Goal: Communication & Community: Share content

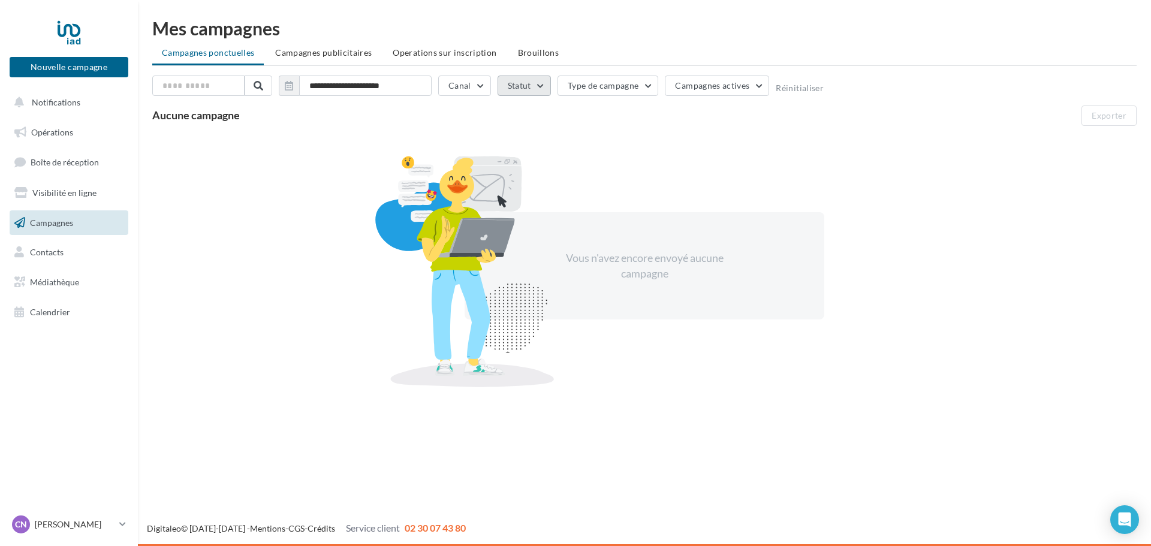
click at [545, 85] on button "Statut" at bounding box center [524, 86] width 53 height 20
click at [63, 156] on link "Boîte de réception" at bounding box center [68, 162] width 123 height 26
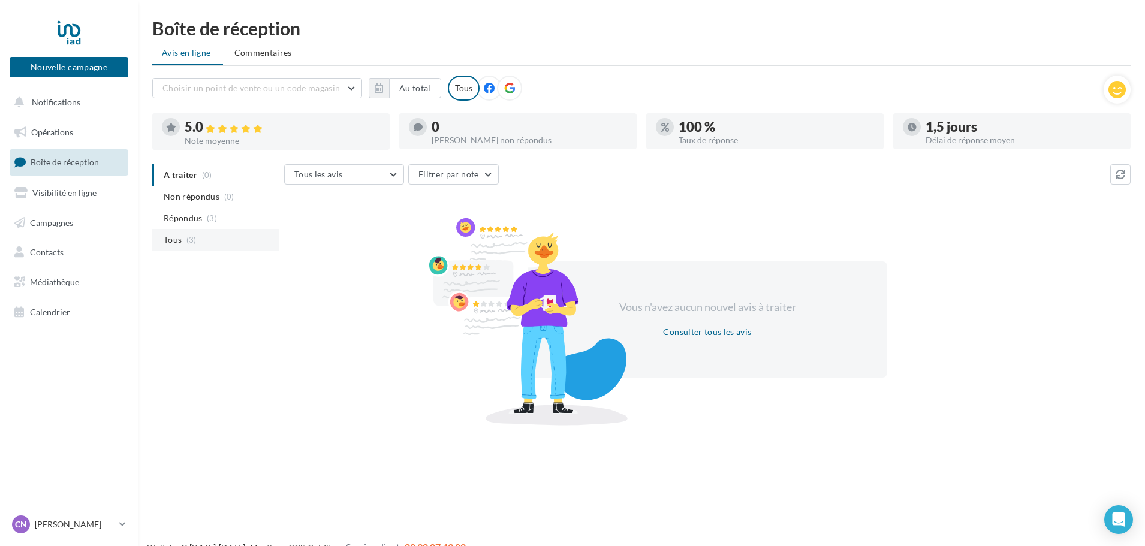
click at [186, 232] on li "Tous (3)" at bounding box center [215, 240] width 127 height 22
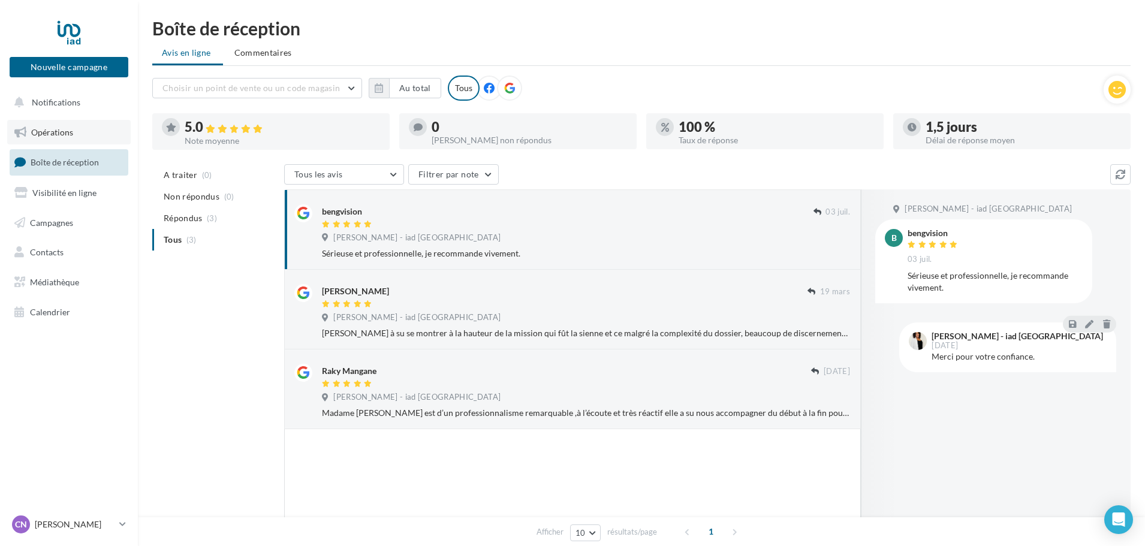
click at [52, 134] on span "Opérations" at bounding box center [52, 132] width 42 height 10
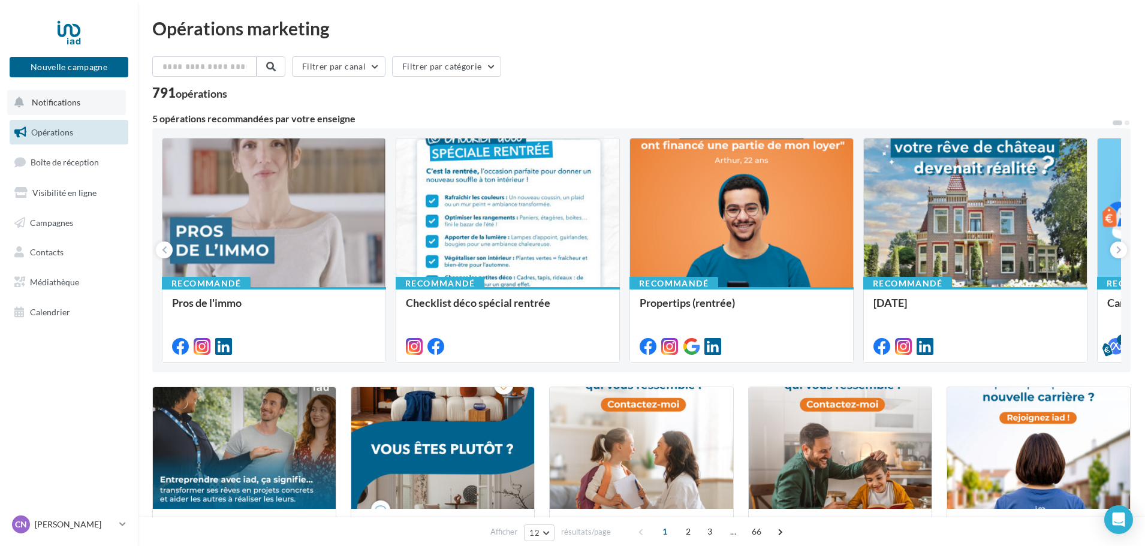
click at [59, 101] on span "Notifications" at bounding box center [56, 102] width 49 height 10
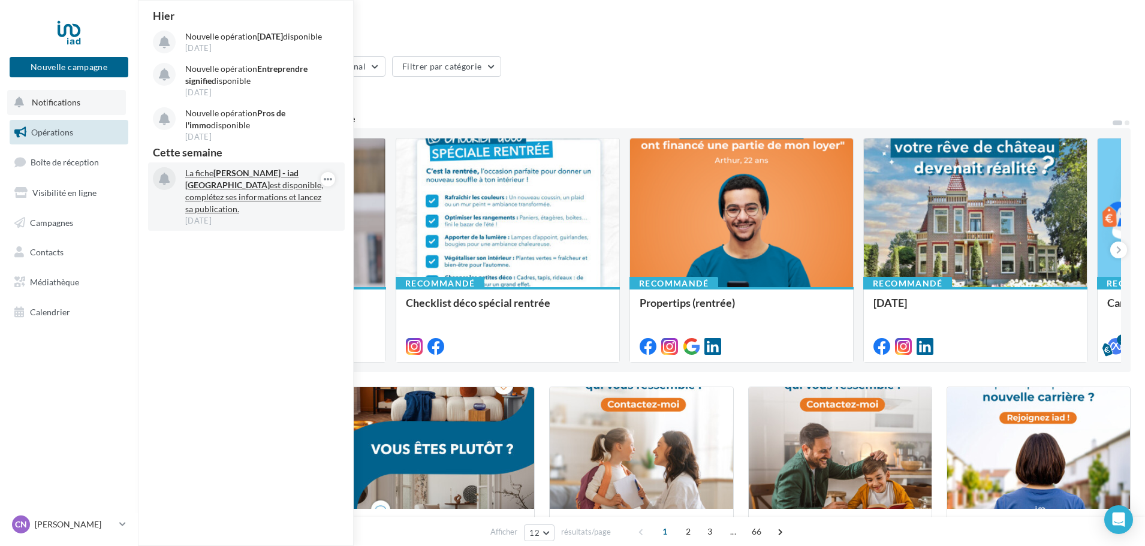
click at [284, 188] on strong "[PERSON_NAME] - iad [GEOGRAPHIC_DATA]" at bounding box center [241, 179] width 113 height 22
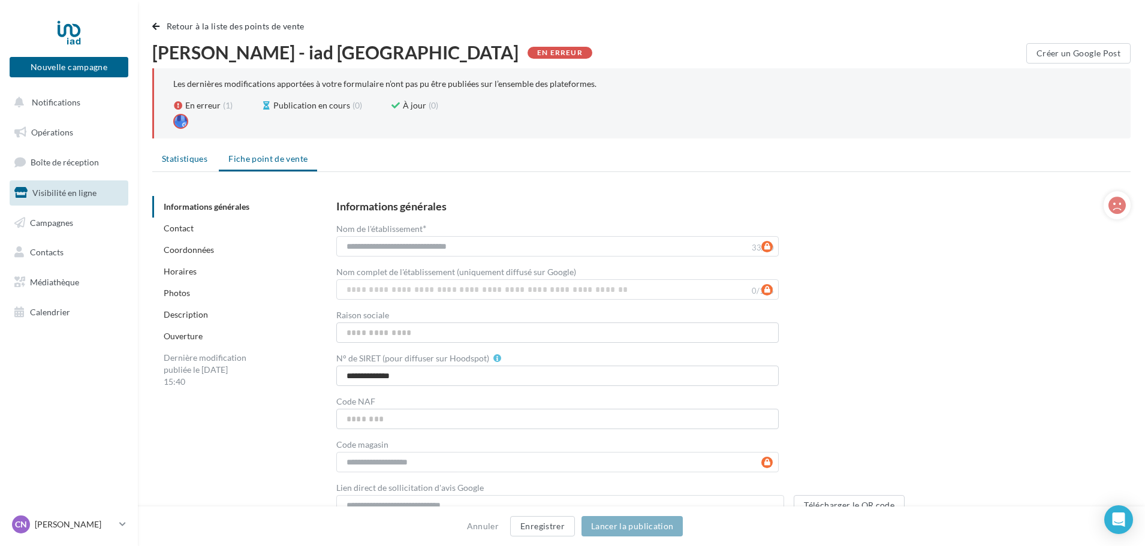
click at [173, 157] on span "Statistiques" at bounding box center [185, 158] width 46 height 10
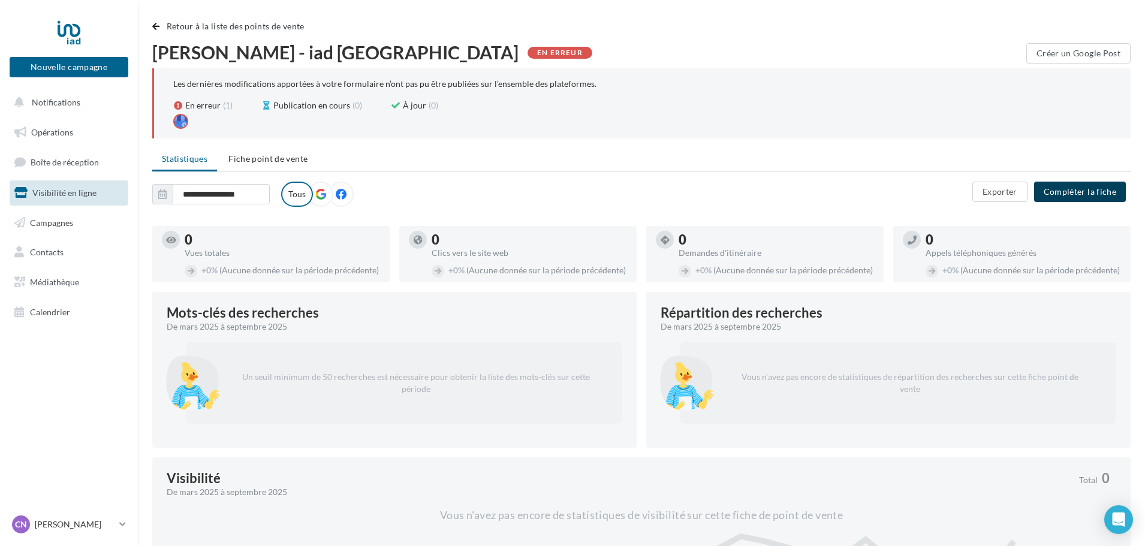
click at [1077, 193] on button "Compléter la fiche" at bounding box center [1080, 192] width 92 height 20
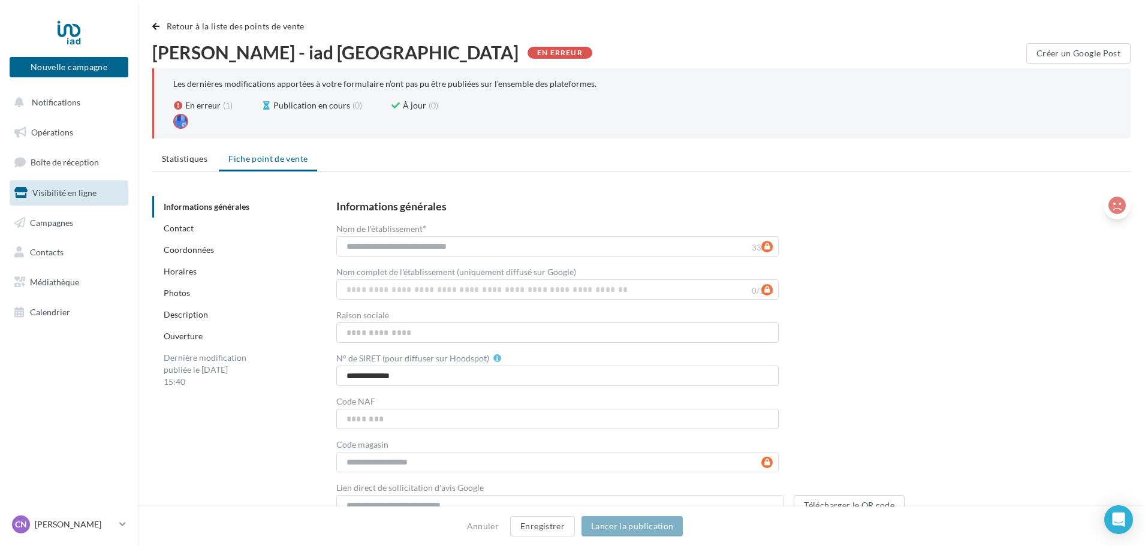
click at [1117, 206] on icon at bounding box center [1116, 206] width 17 height 18
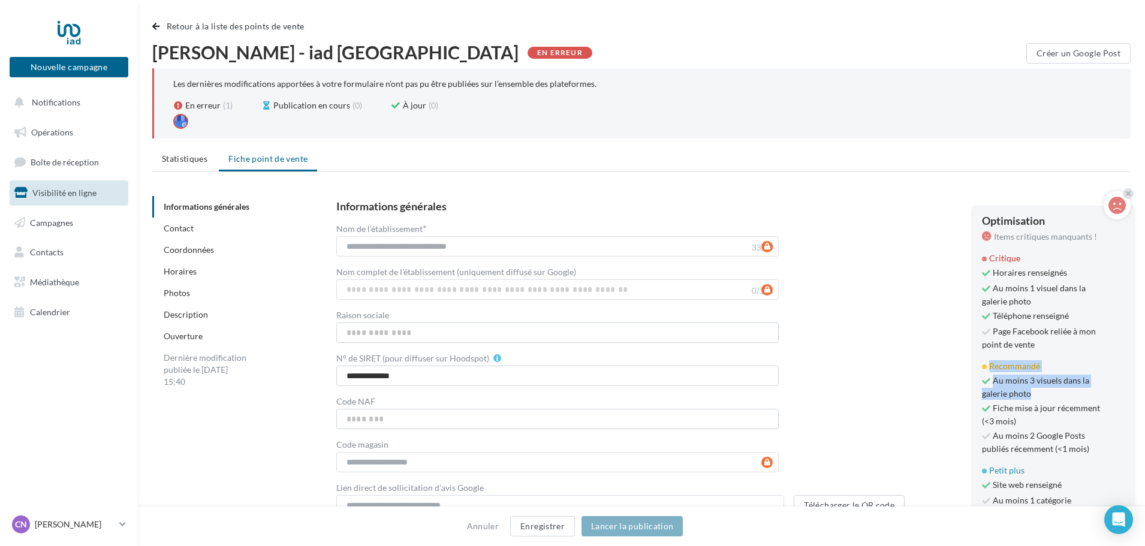
drag, startPoint x: 1095, startPoint y: 402, endPoint x: 1090, endPoint y: 338, distance: 63.8
click at [1090, 340] on div "Optimisation Items critiques manquants ! Critique Horaires renseignés Au moins …" at bounding box center [1053, 398] width 162 height 385
click at [1090, 338] on span "Page Facebook reliée à mon point de vente" at bounding box center [1042, 338] width 121 height 25
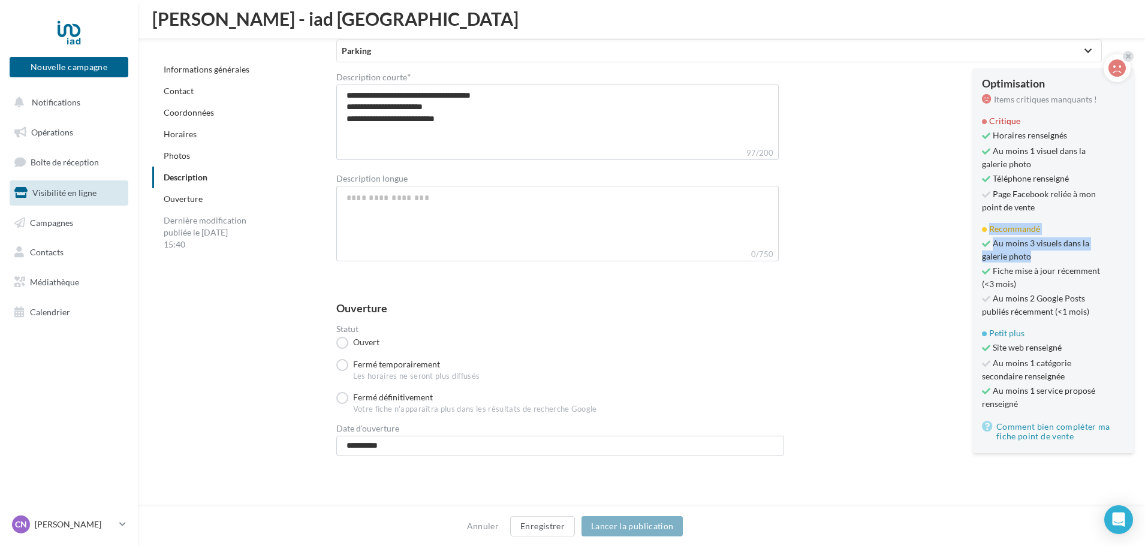
scroll to position [1247, 0]
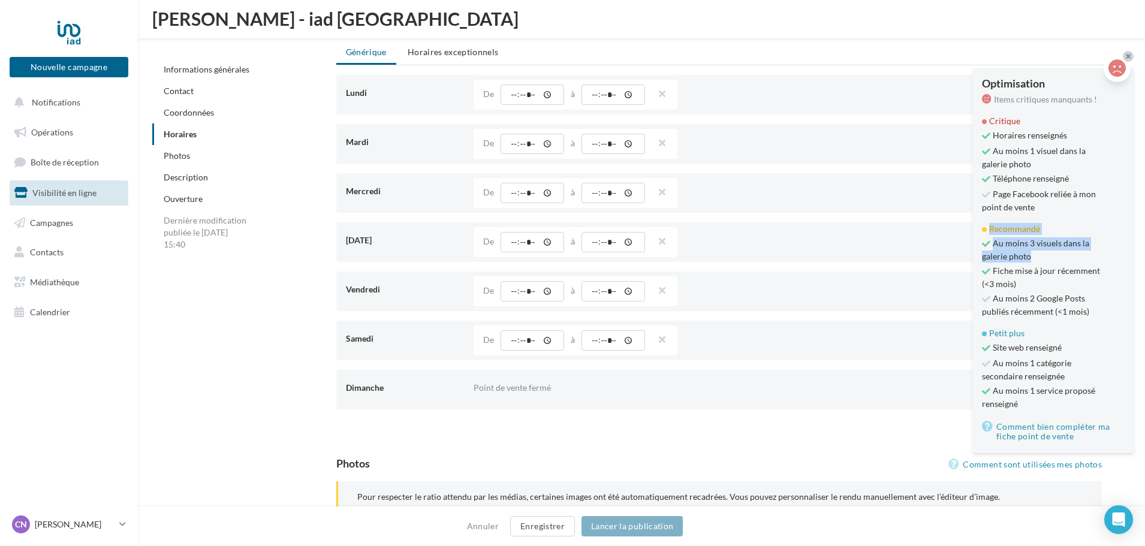
click at [1128, 55] on icon at bounding box center [1128, 56] width 5 height 7
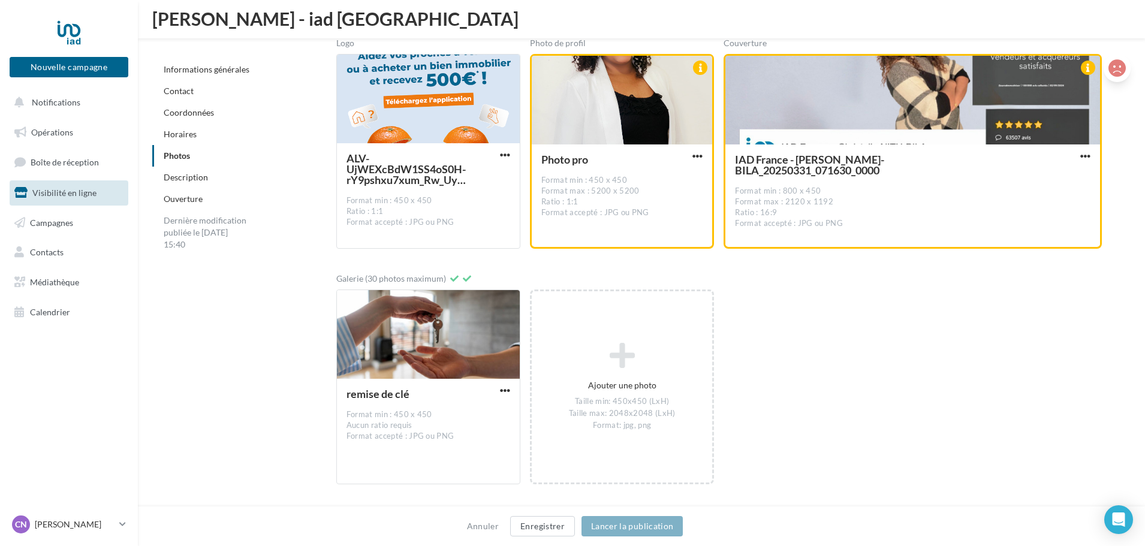
scroll to position [1742, 0]
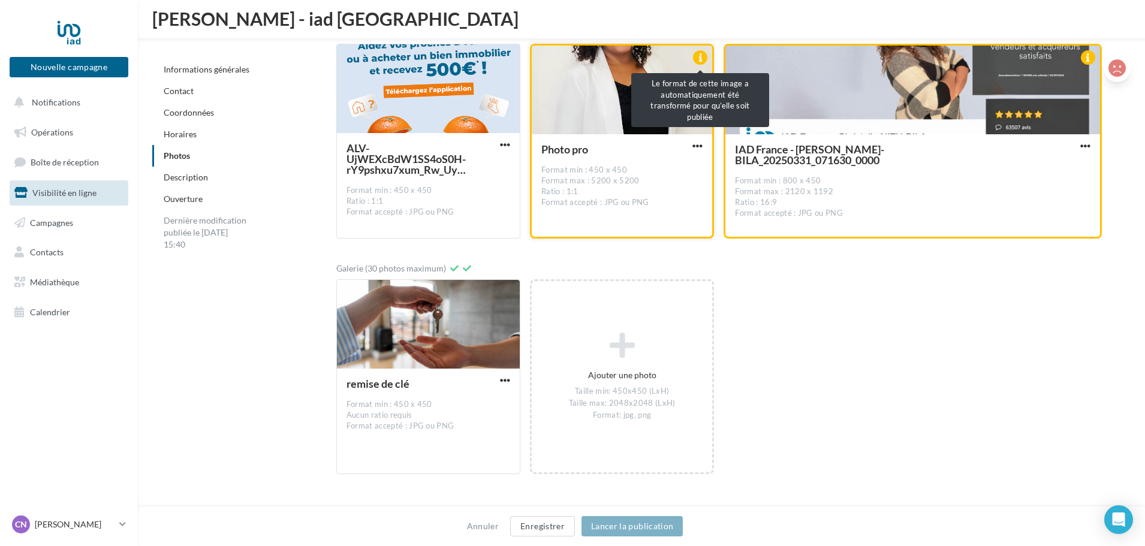
click at [706, 59] on div at bounding box center [700, 57] width 14 height 14
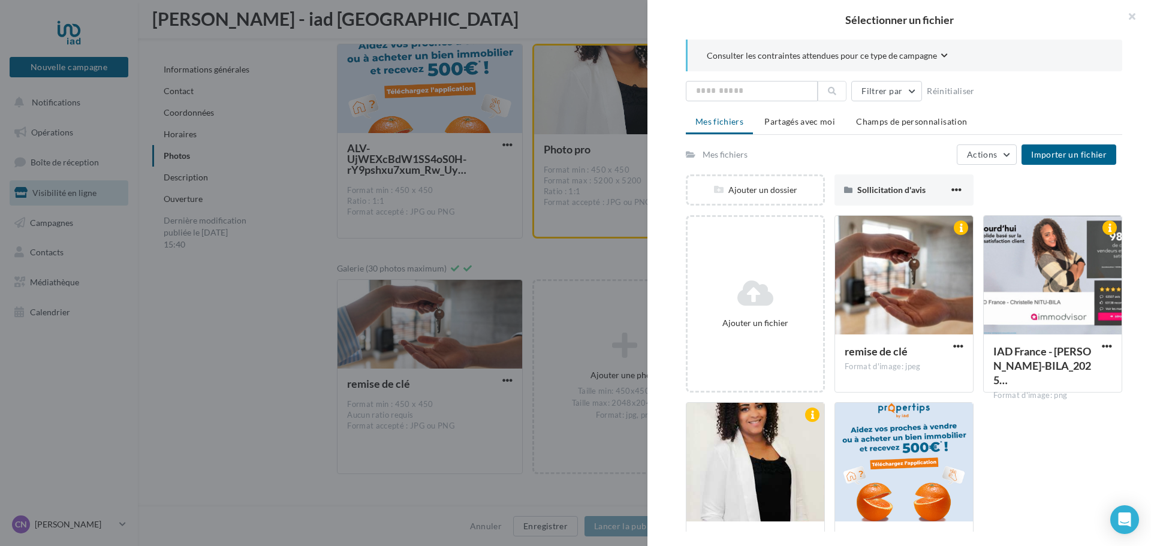
click at [437, 487] on div at bounding box center [575, 273] width 1151 height 546
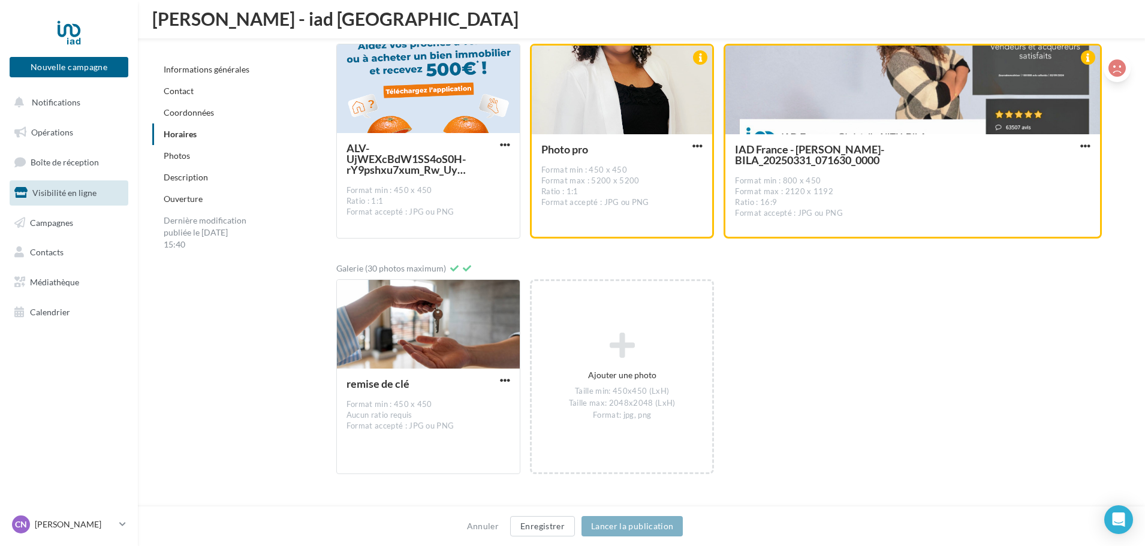
scroll to position [463, 0]
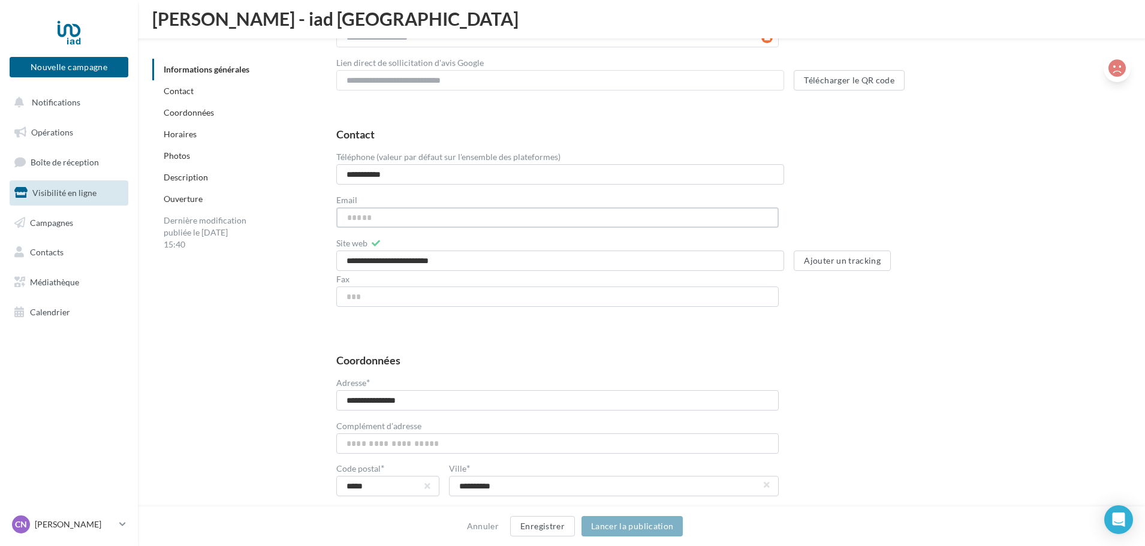
click at [534, 220] on input "Email" at bounding box center [557, 217] width 442 height 20
type input "**********"
click at [986, 215] on div "**********" at bounding box center [723, 223] width 775 height 188
click at [550, 521] on button "Enregistrer" at bounding box center [542, 526] width 65 height 20
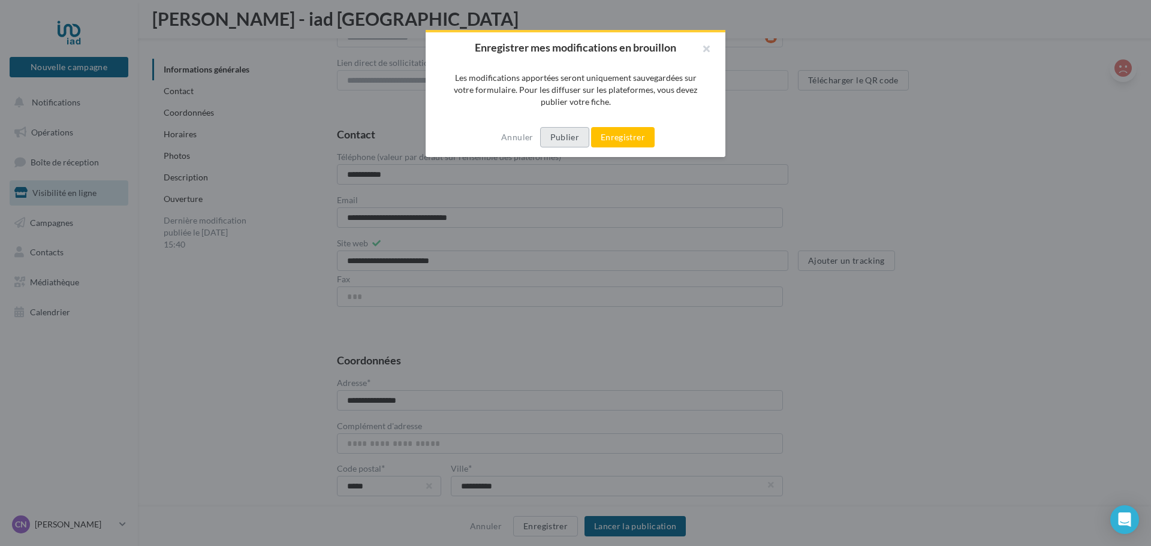
click at [576, 140] on button "Publier" at bounding box center [564, 137] width 49 height 20
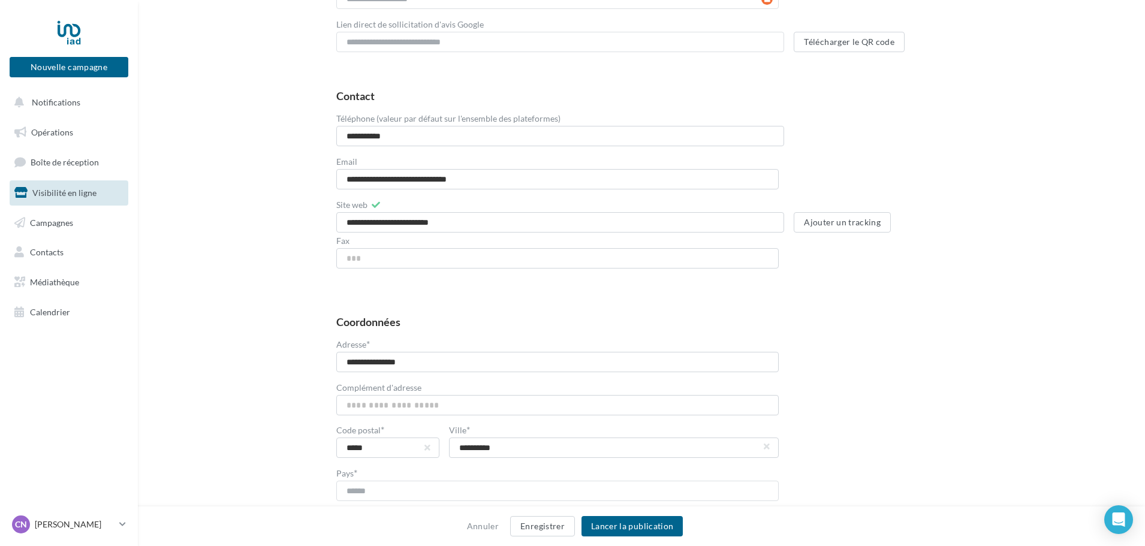
scroll to position [0, 0]
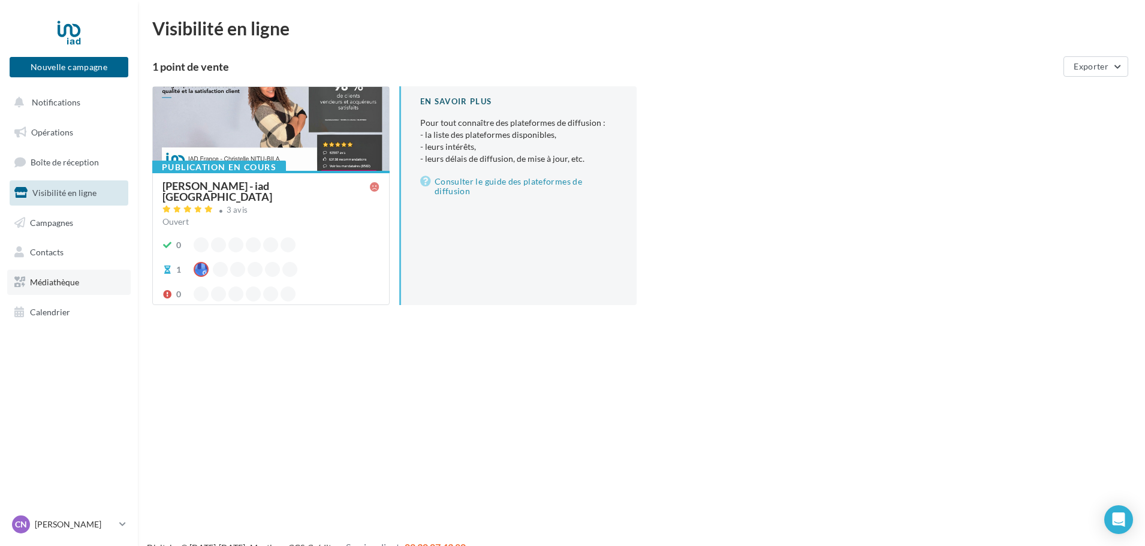
click at [59, 282] on span "Médiathèque" at bounding box center [54, 282] width 49 height 10
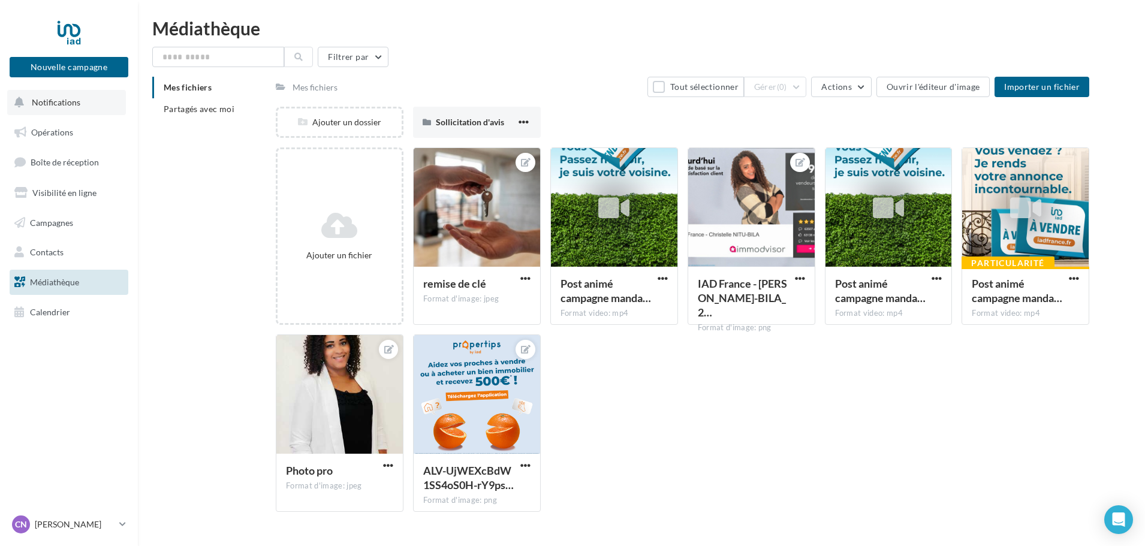
click at [71, 104] on span "Notifications" at bounding box center [56, 102] width 49 height 10
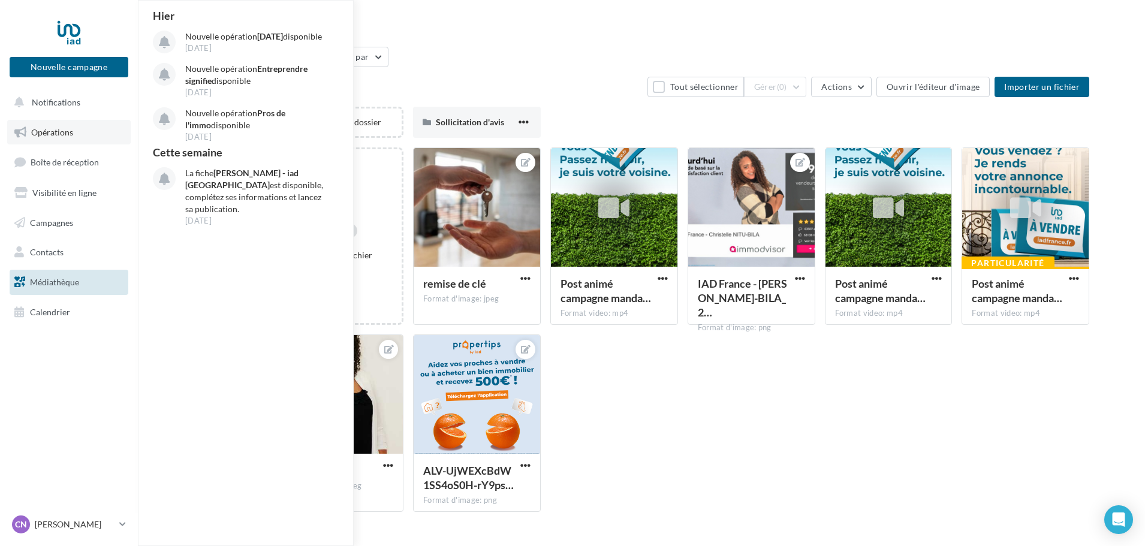
click at [55, 129] on span "Opérations" at bounding box center [52, 132] width 42 height 10
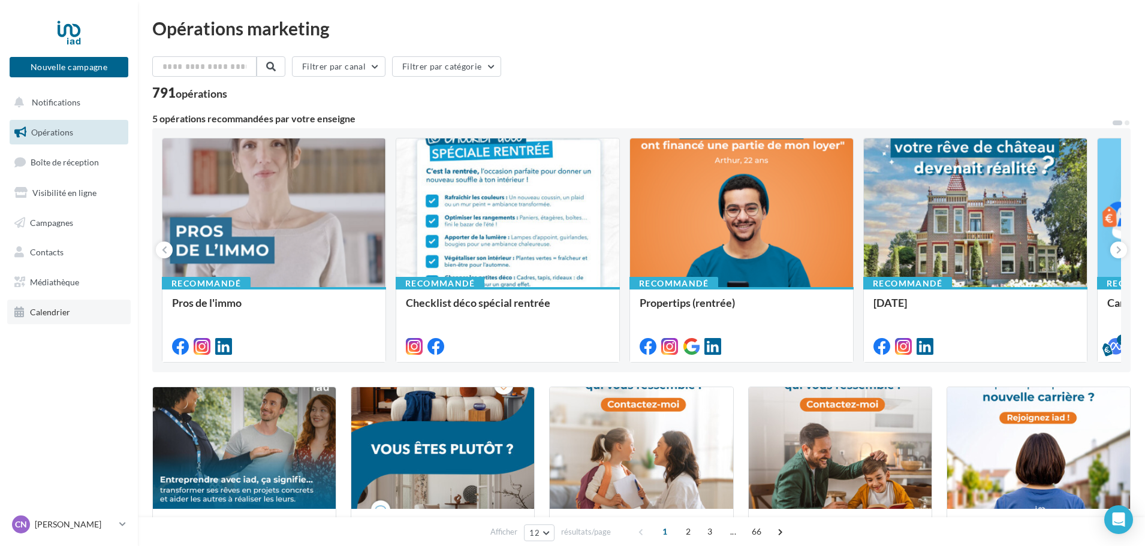
click at [43, 308] on span "Calendrier" at bounding box center [50, 312] width 40 height 10
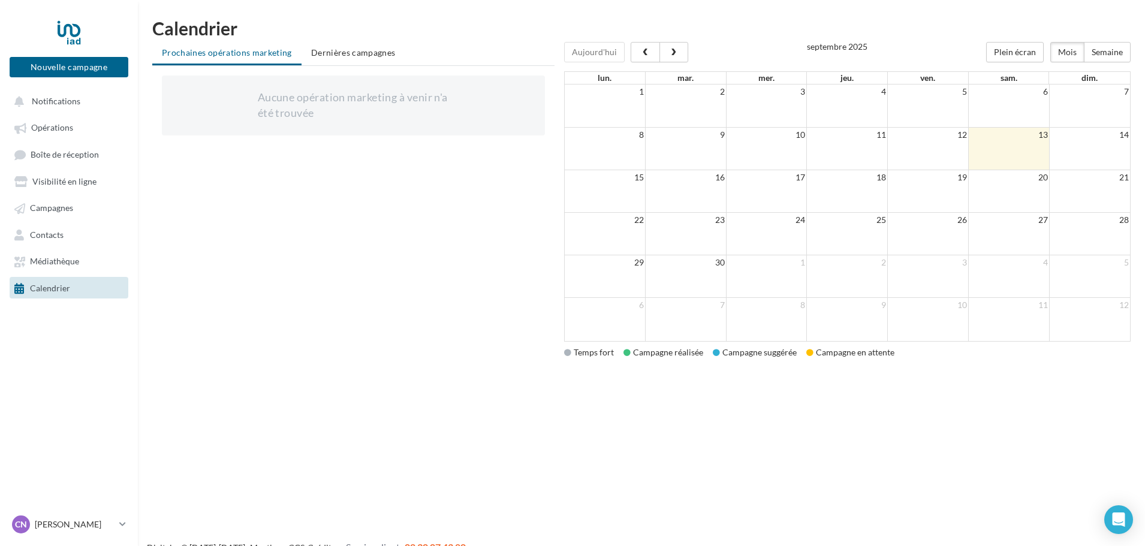
click at [1101, 132] on td "14" at bounding box center [1089, 135] width 81 height 15
click at [52, 234] on span "Contacts" at bounding box center [47, 235] width 34 height 10
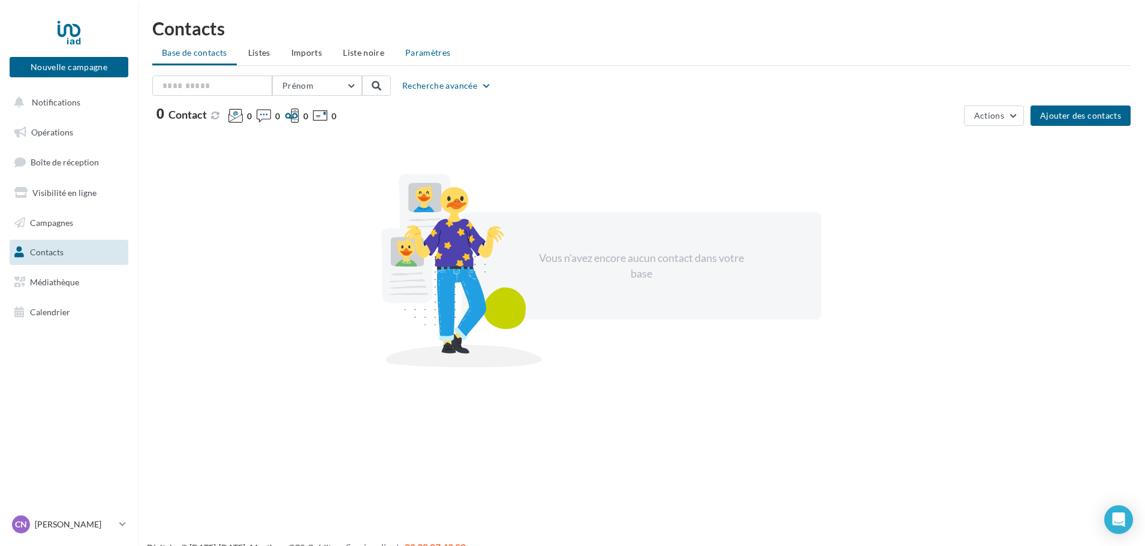
click at [421, 46] on li "Paramètres" at bounding box center [428, 53] width 65 height 22
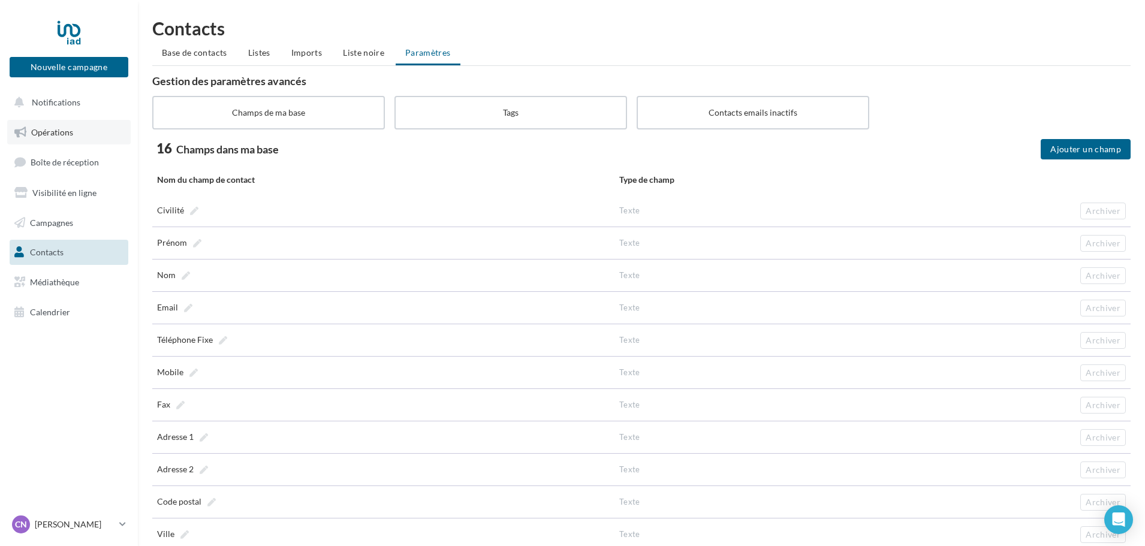
click at [63, 134] on span "Opérations" at bounding box center [52, 132] width 42 height 10
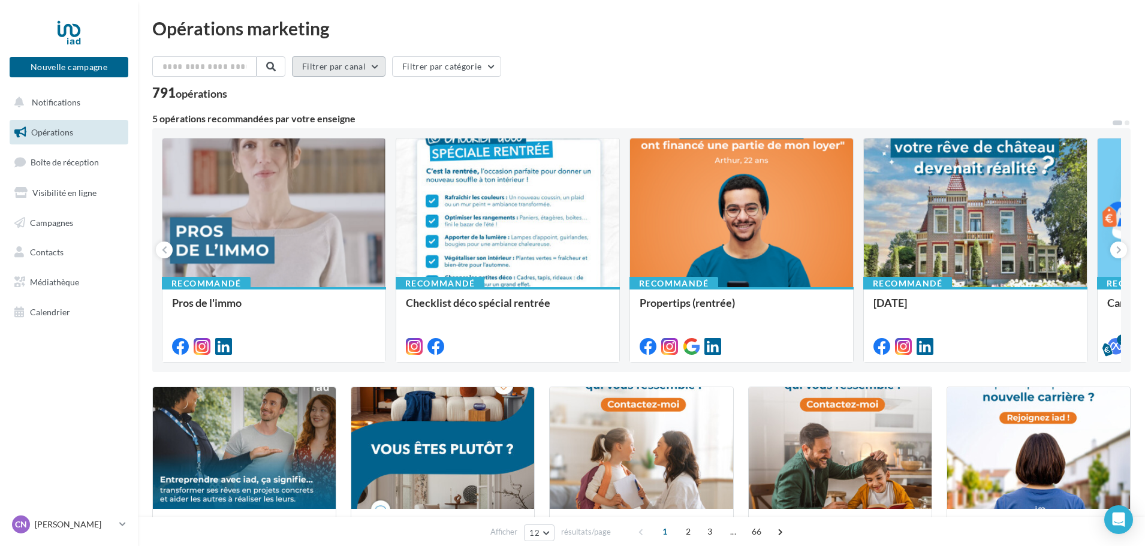
click at [357, 66] on button "Filtrer par canal" at bounding box center [339, 66] width 94 height 20
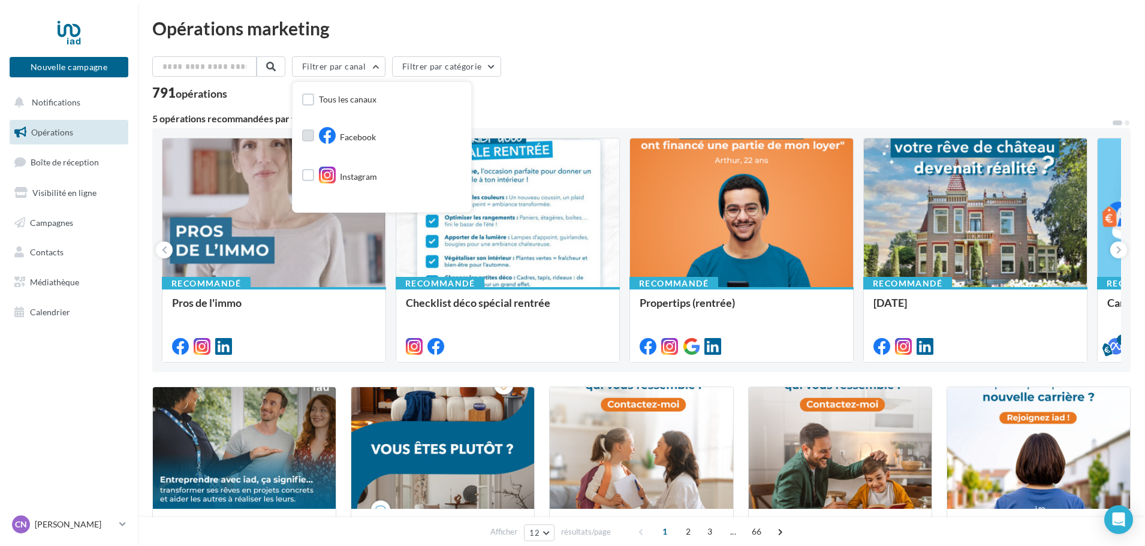
click at [314, 140] on label at bounding box center [308, 135] width 12 height 12
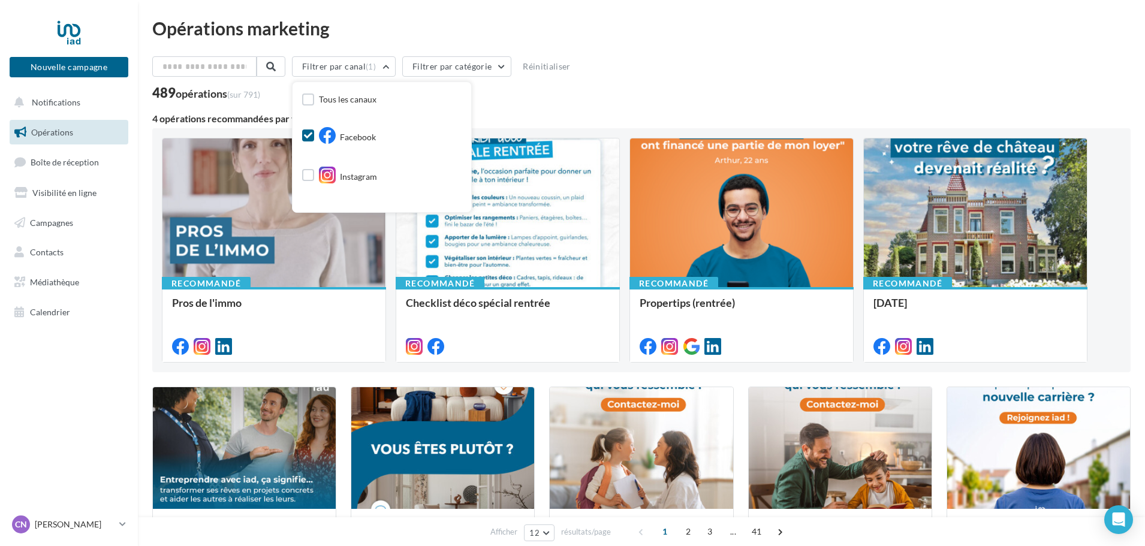
click at [314, 182] on div at bounding box center [308, 176] width 12 height 15
click at [313, 177] on label at bounding box center [308, 175] width 12 height 12
click at [468, 73] on button "Filtrer par catégorie" at bounding box center [456, 66] width 109 height 20
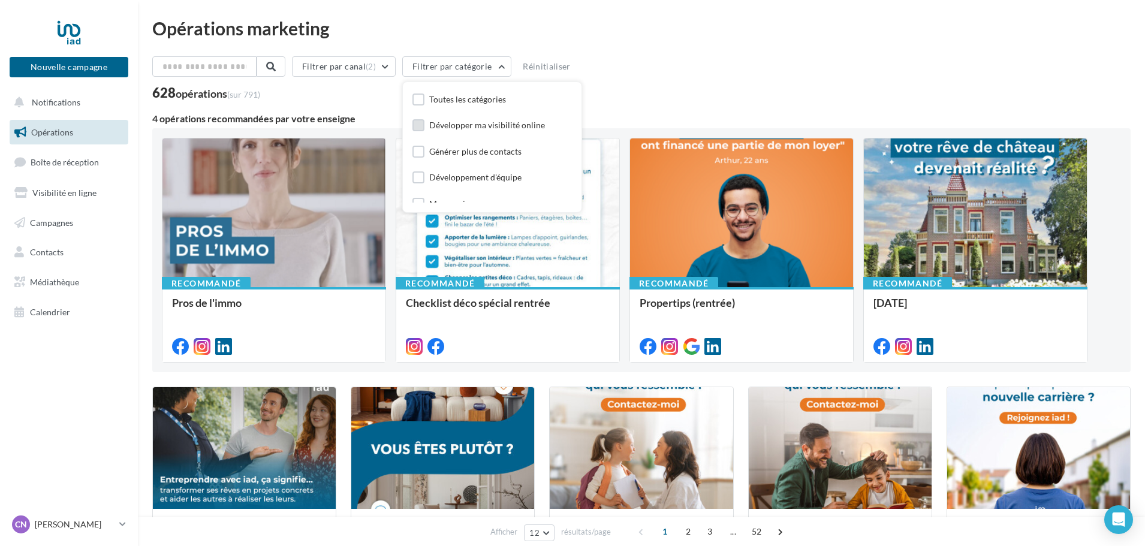
click at [423, 129] on label at bounding box center [418, 125] width 12 height 12
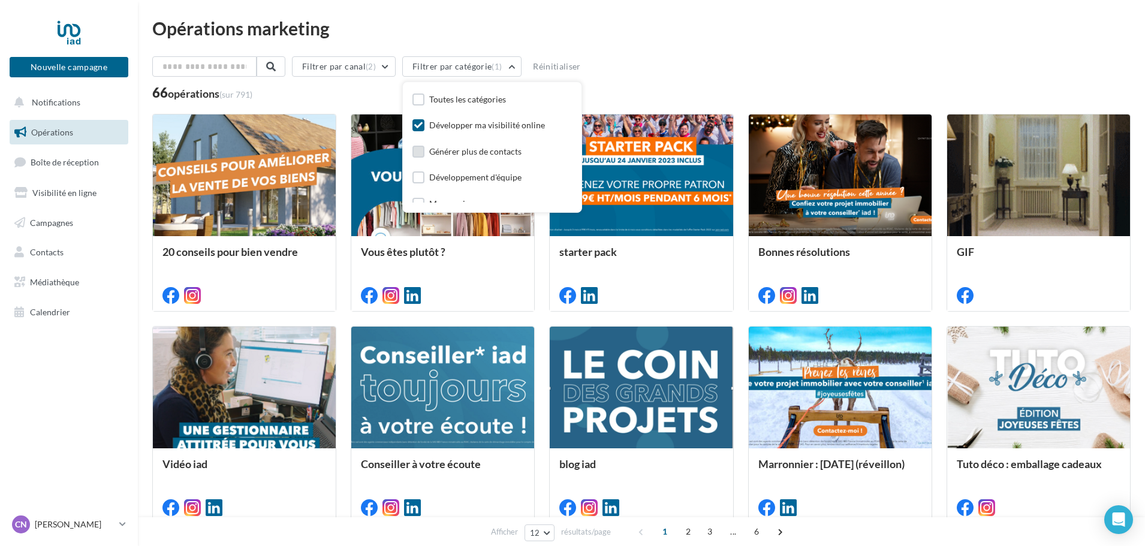
click at [424, 155] on label at bounding box center [418, 152] width 12 height 12
click at [424, 129] on label at bounding box center [418, 128] width 12 height 12
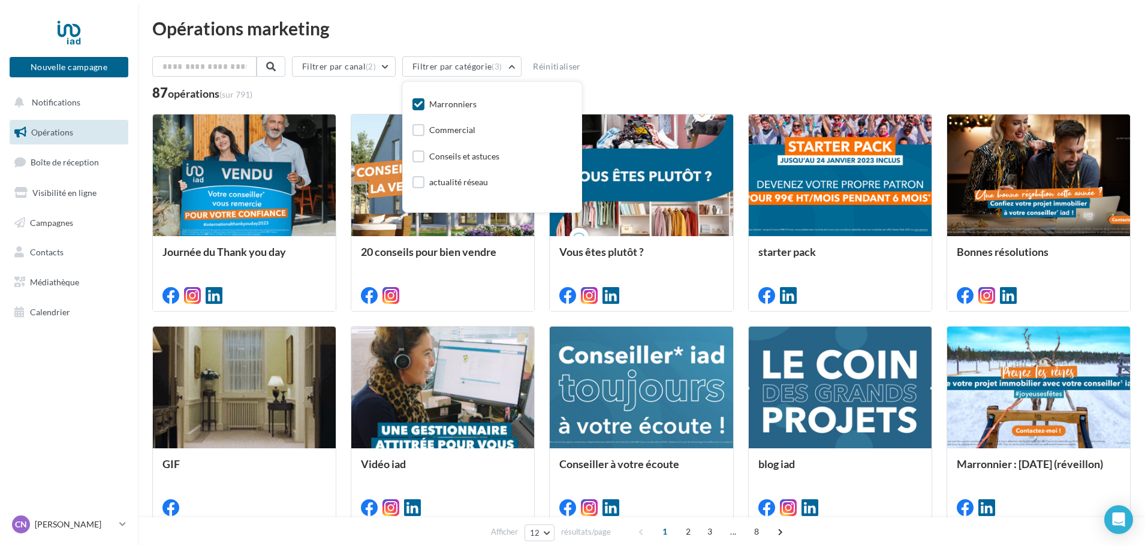
scroll to position [104, 0]
click at [424, 150] on label at bounding box center [418, 152] width 12 height 12
click at [689, 55] on div "Opérations marketing Filtrer par canal (2) Filtrer par catégorie (4) Toutes les…" at bounding box center [641, 396] width 978 height 755
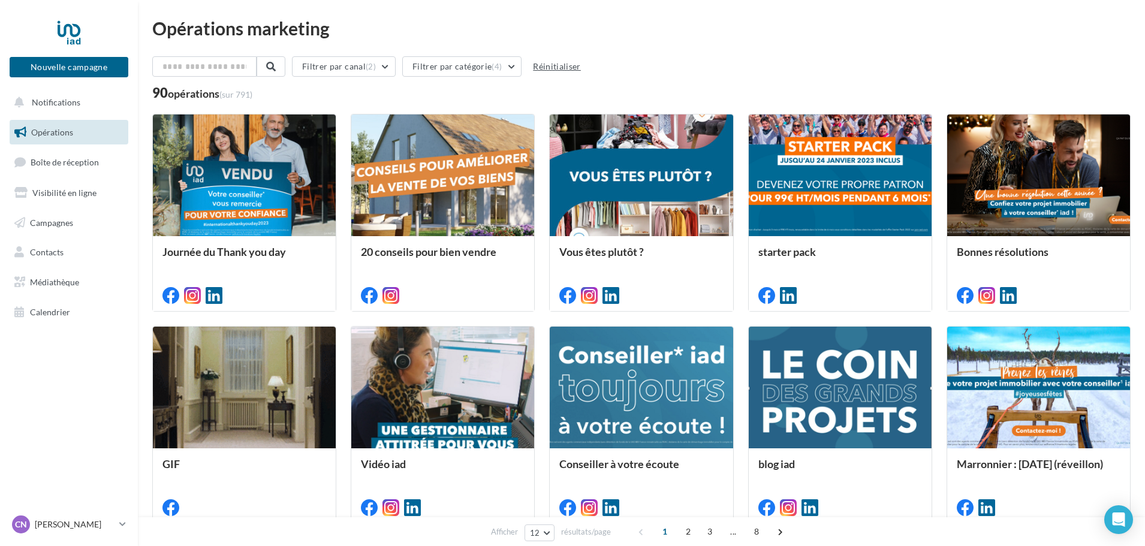
click at [559, 71] on button "Réinitialiser" at bounding box center [557, 66] width 58 height 14
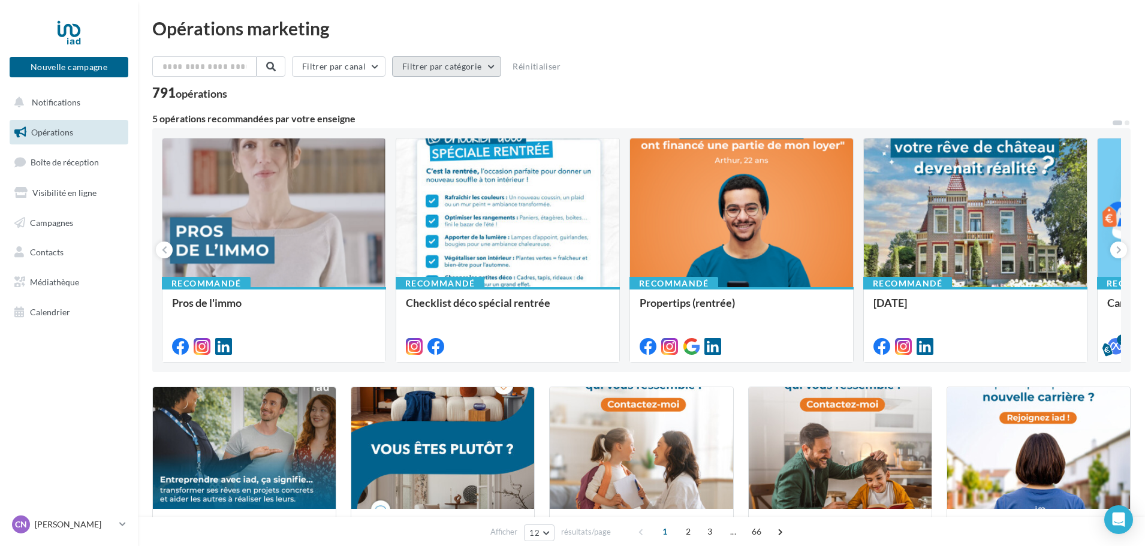
click at [489, 65] on button "Filtrer par catégorie" at bounding box center [446, 66] width 109 height 20
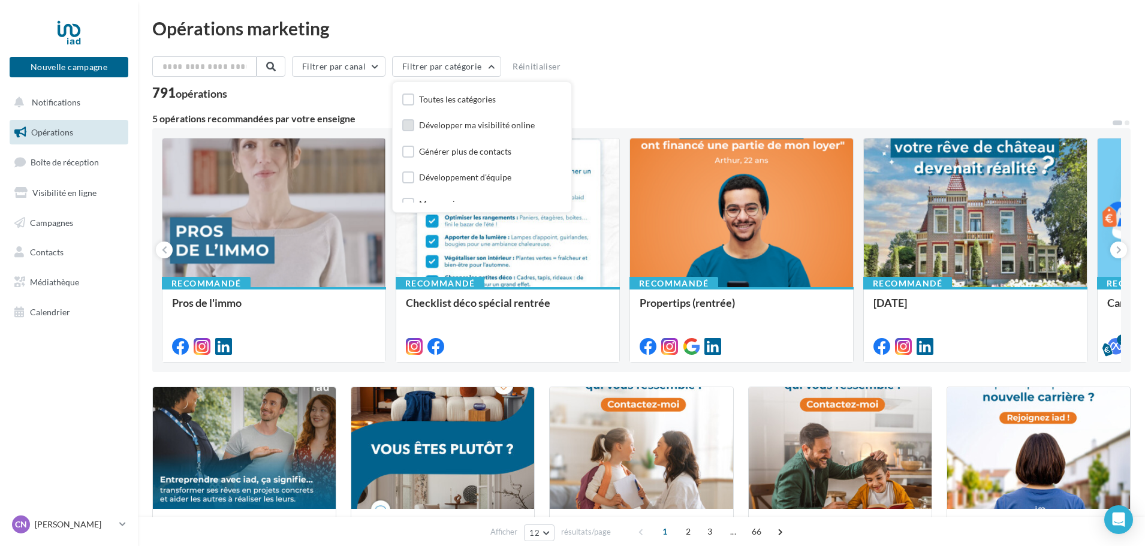
click at [412, 123] on label at bounding box center [408, 125] width 12 height 12
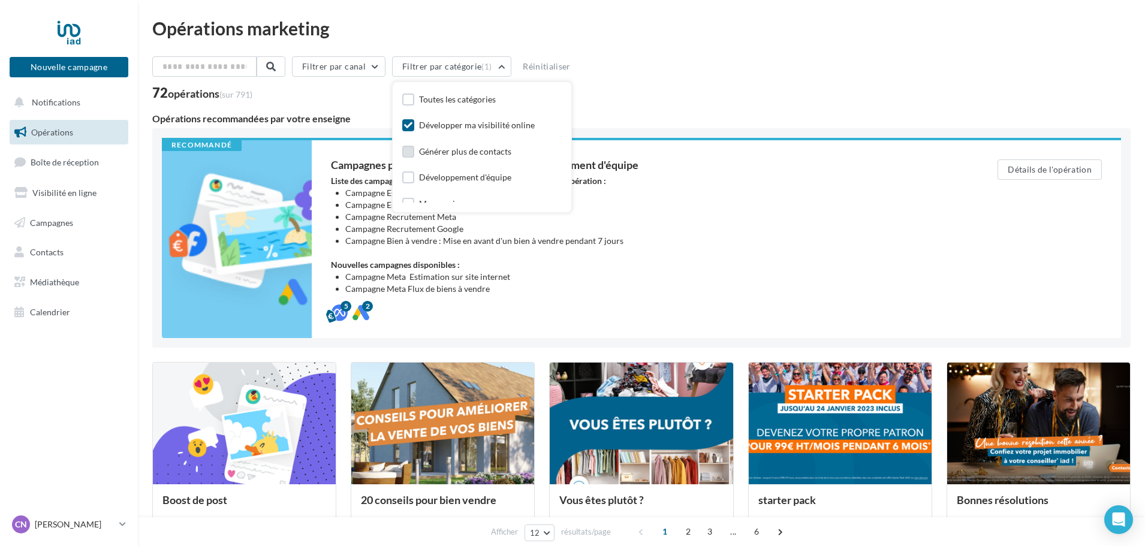
click at [414, 154] on label at bounding box center [408, 152] width 12 height 12
click at [409, 134] on label at bounding box center [408, 137] width 12 height 12
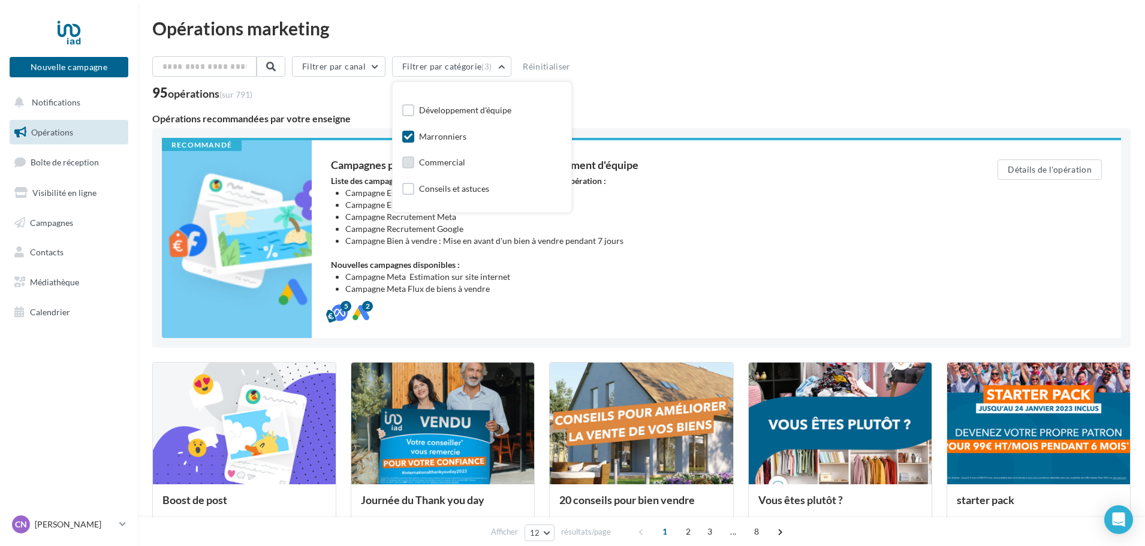
click at [410, 164] on label at bounding box center [408, 162] width 12 height 12
click at [414, 115] on label at bounding box center [408, 116] width 12 height 12
click at [676, 110] on div "Filtrer par canal Filtrer par catégorie (5) Toutes les catégories Développer ma…" at bounding box center [641, 539] width 978 height 966
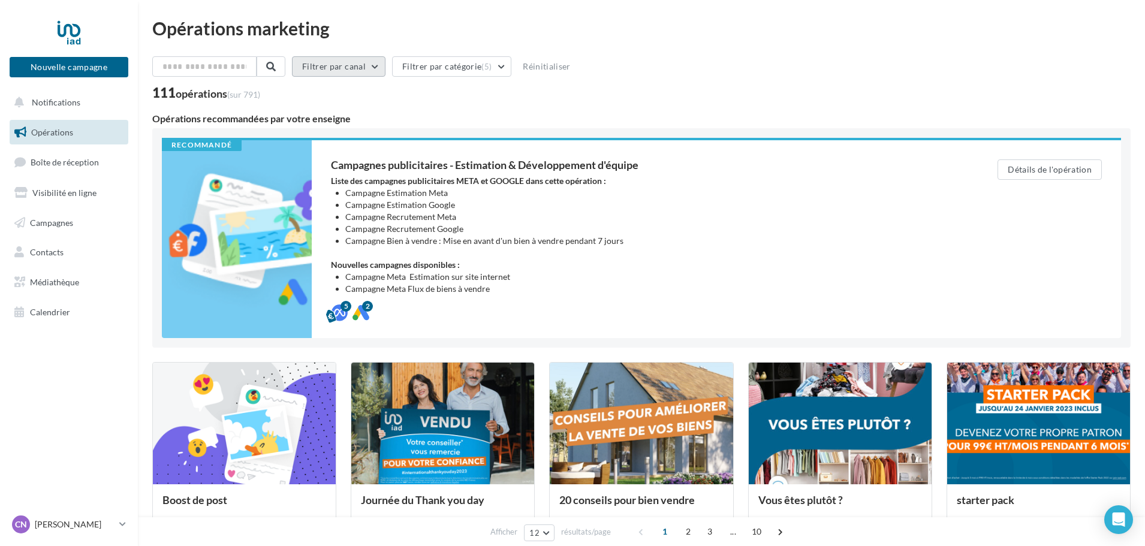
click at [384, 70] on button "Filtrer par canal" at bounding box center [339, 66] width 94 height 20
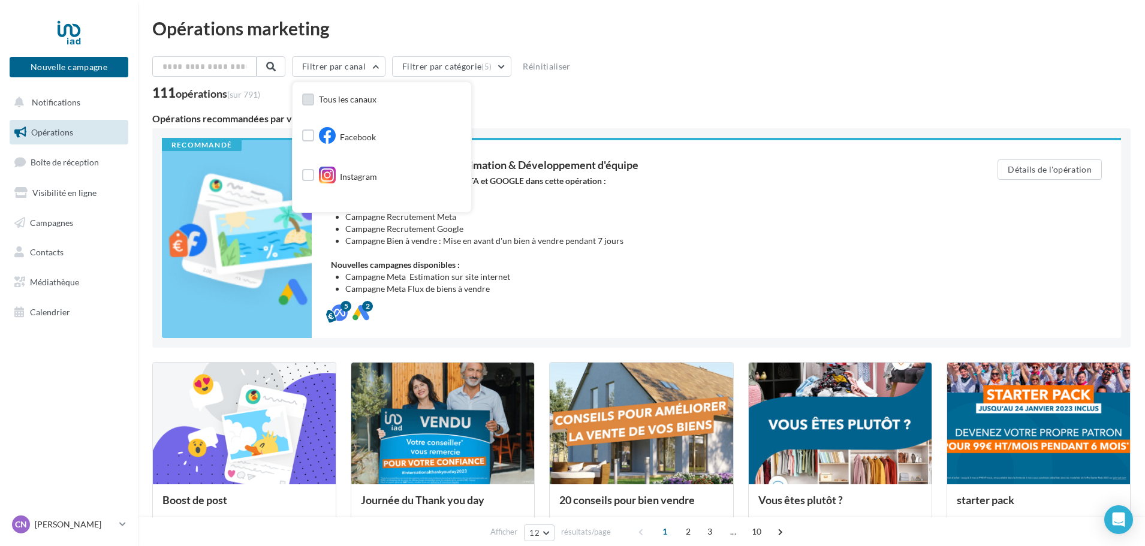
click at [312, 102] on label at bounding box center [308, 100] width 12 height 12
click at [691, 85] on div "Filtrer par canal (10) Tous les canaux Facebook Instagram Post LinkedIn Google …" at bounding box center [641, 77] width 978 height 43
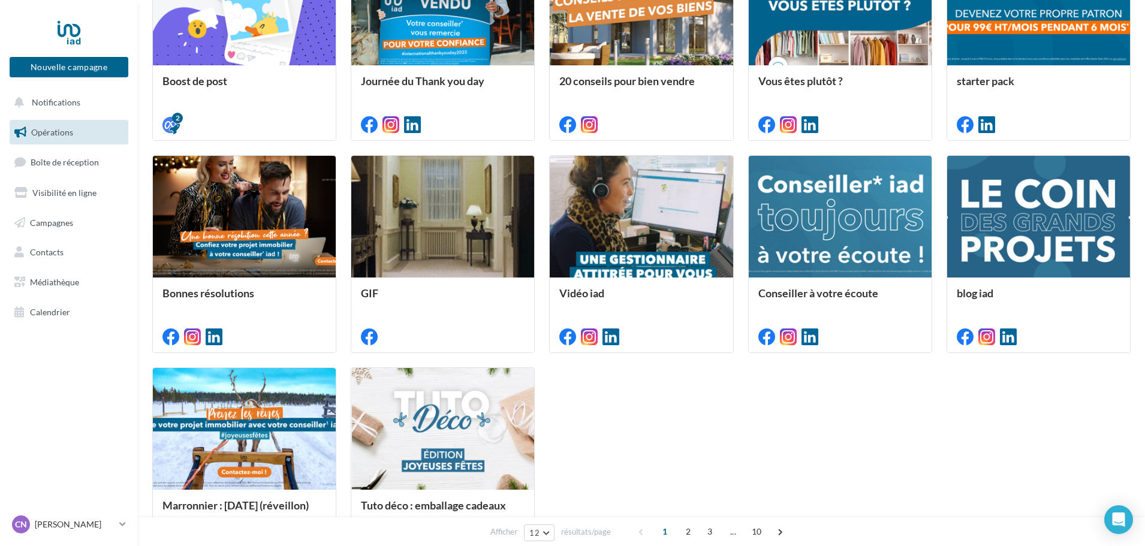
scroll to position [430, 0]
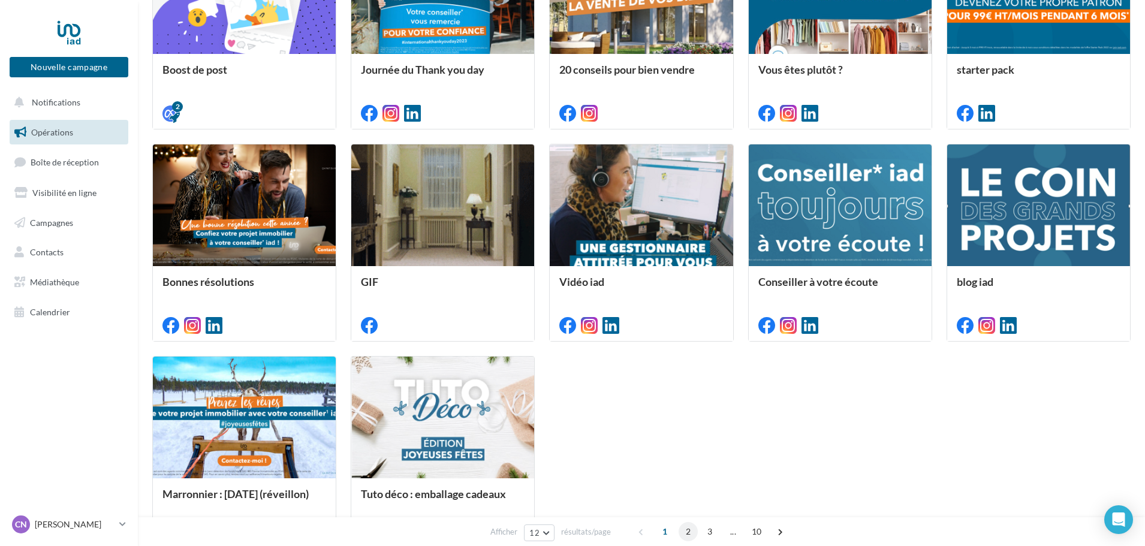
click at [685, 534] on span "2" at bounding box center [688, 531] width 19 height 19
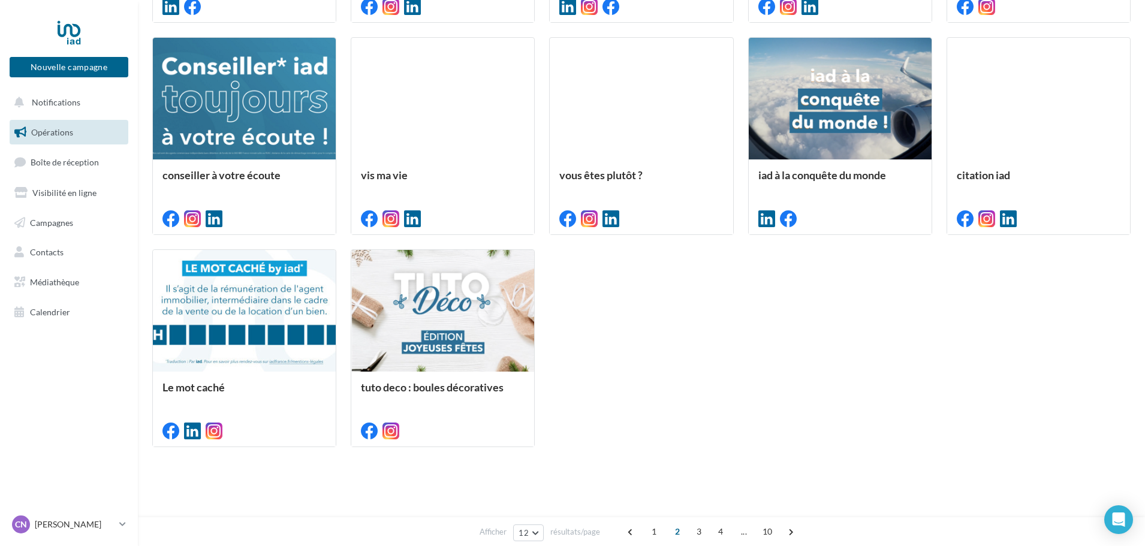
scroll to position [538, 0]
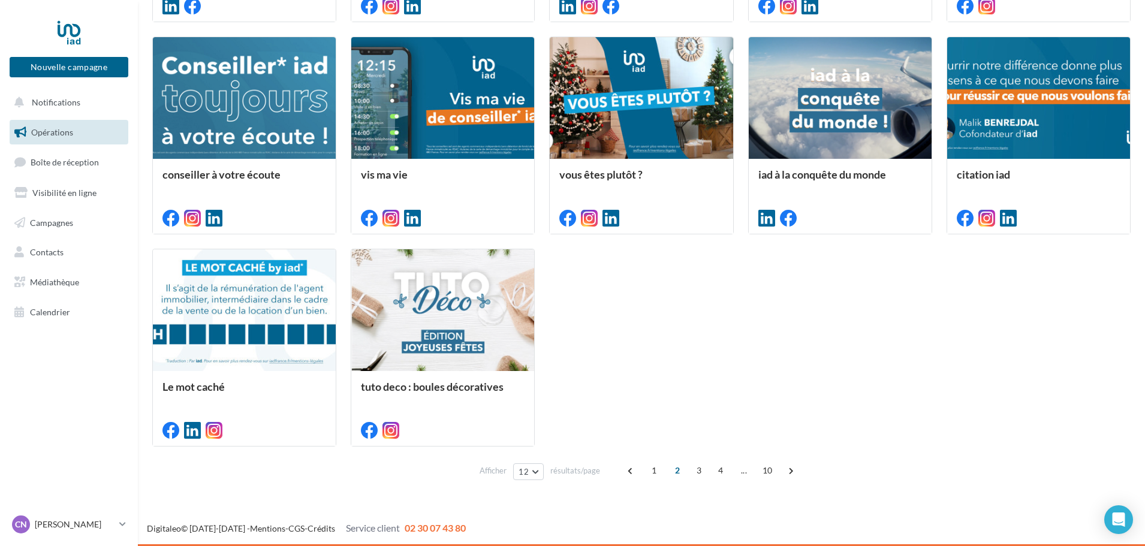
click at [677, 471] on span "2" at bounding box center [677, 470] width 19 height 19
click at [697, 472] on span "3" at bounding box center [698, 470] width 19 height 19
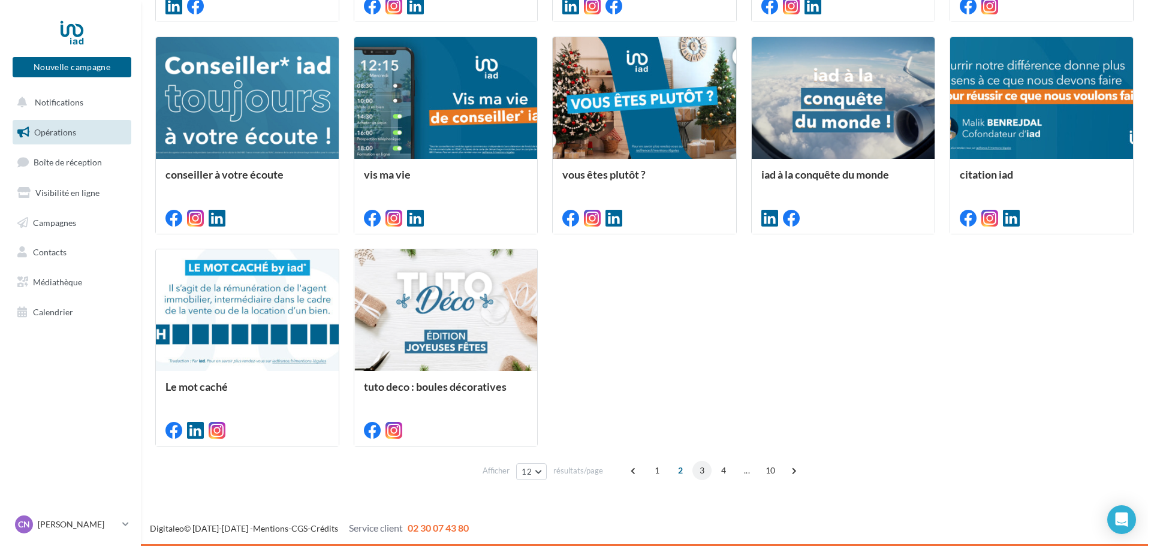
scroll to position [314, 0]
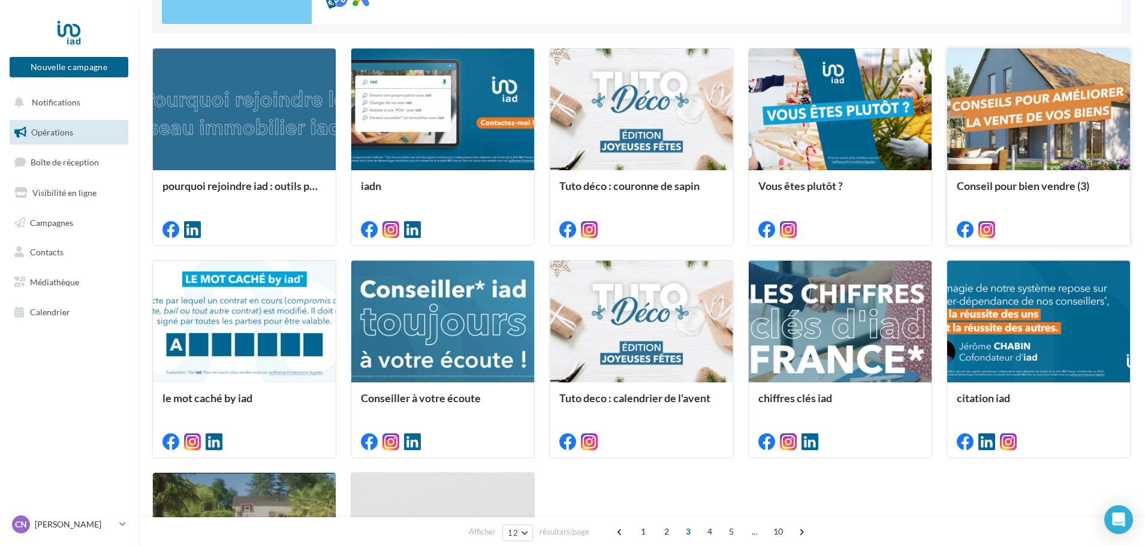
click at [1017, 119] on div at bounding box center [1038, 110] width 183 height 123
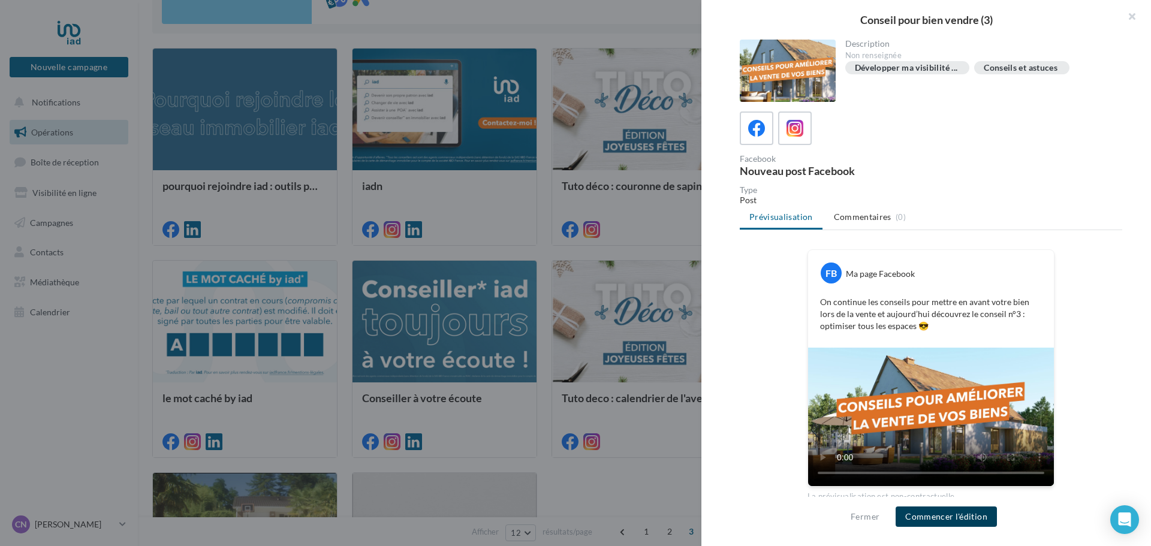
click at [934, 520] on button "Commencer l'édition" at bounding box center [946, 517] width 101 height 20
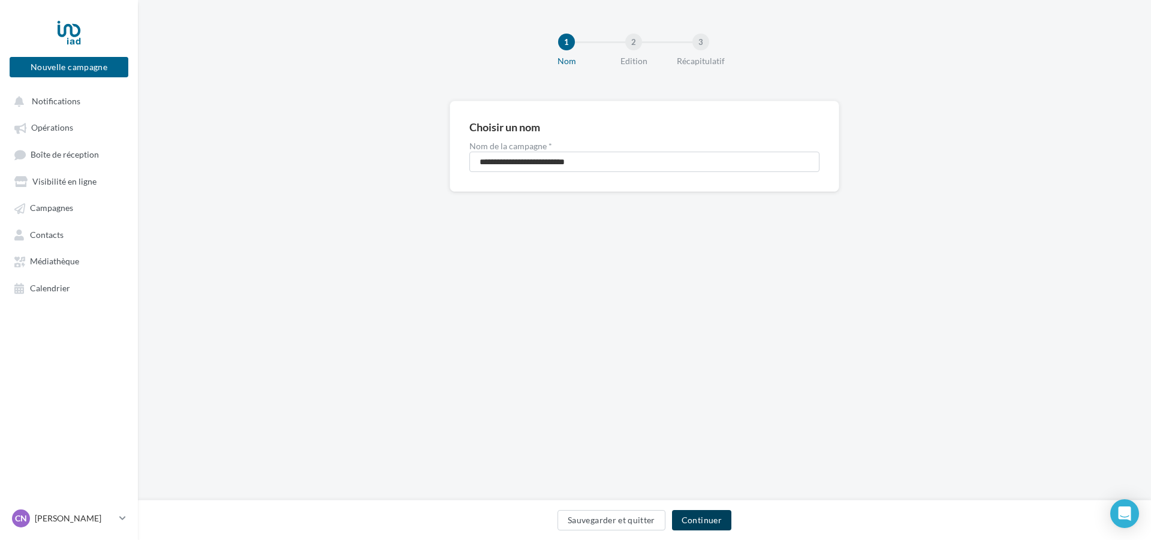
click at [697, 523] on button "Continuer" at bounding box center [701, 520] width 59 height 20
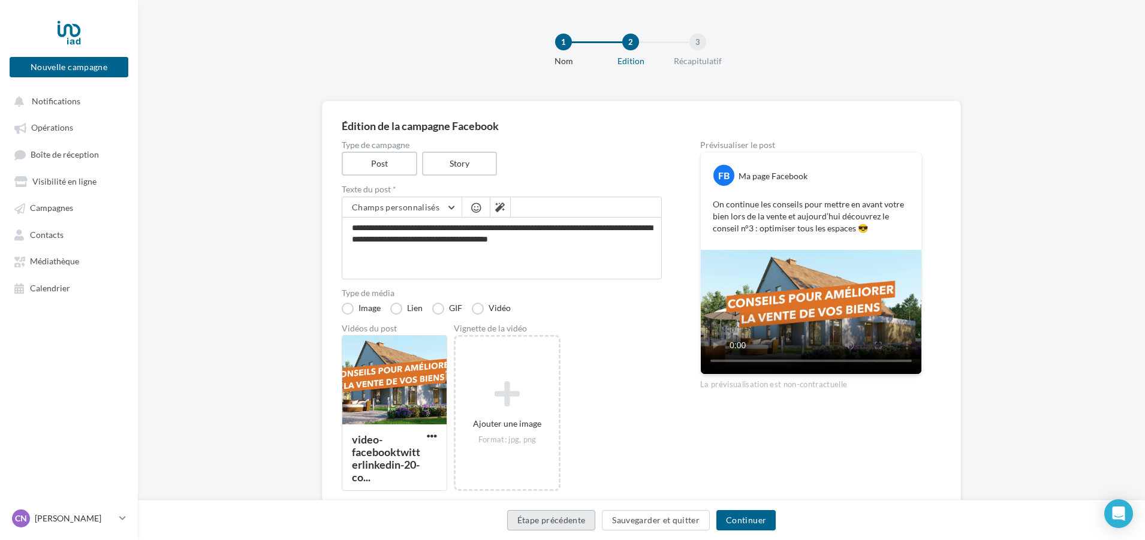
click at [555, 524] on button "Étape précédente" at bounding box center [551, 520] width 89 height 20
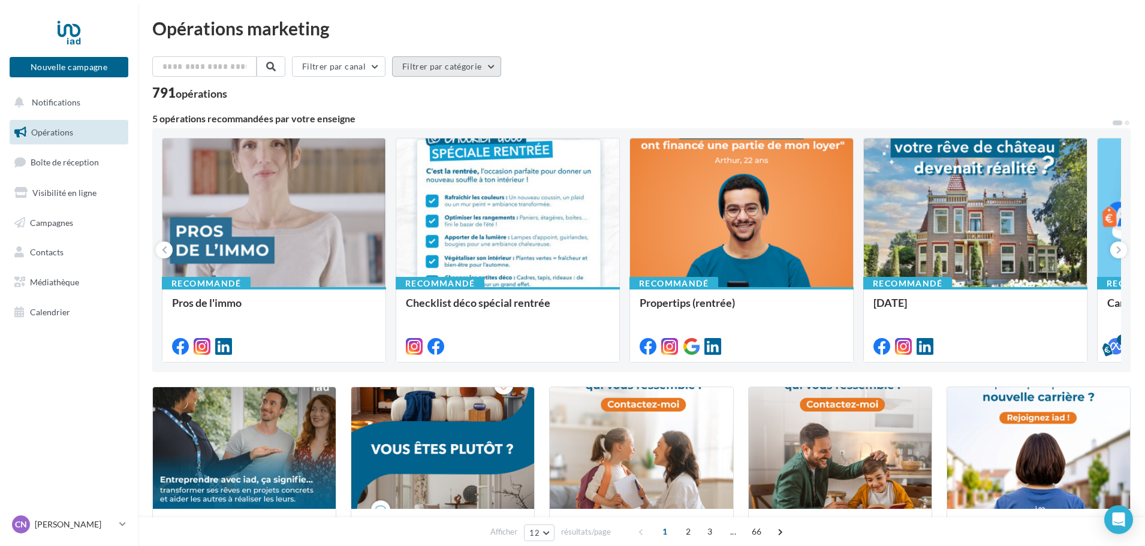
click at [487, 67] on button "Filtrer par catégorie" at bounding box center [446, 66] width 109 height 20
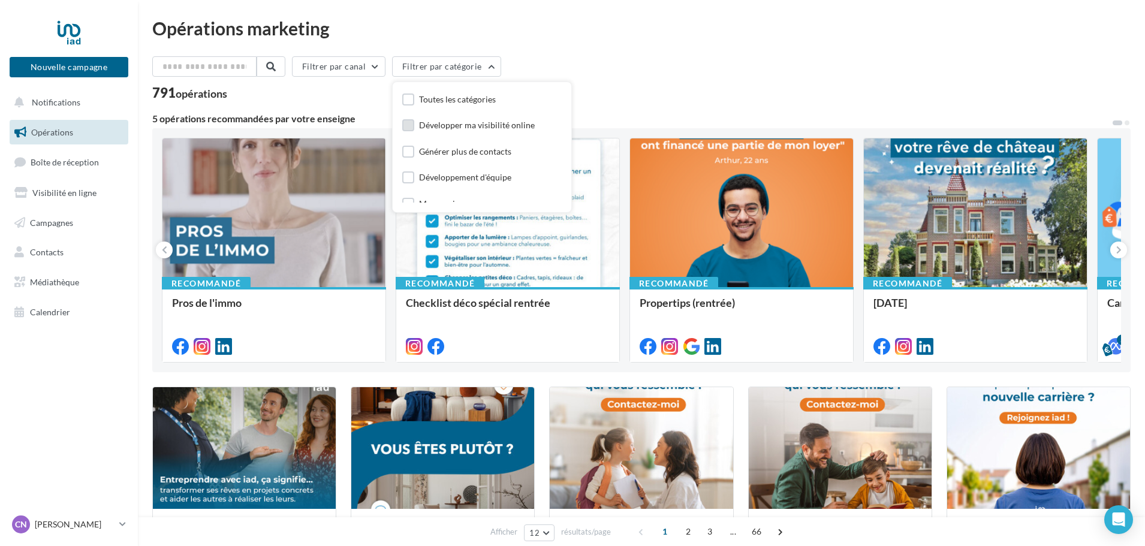
click at [412, 127] on label at bounding box center [408, 125] width 12 height 12
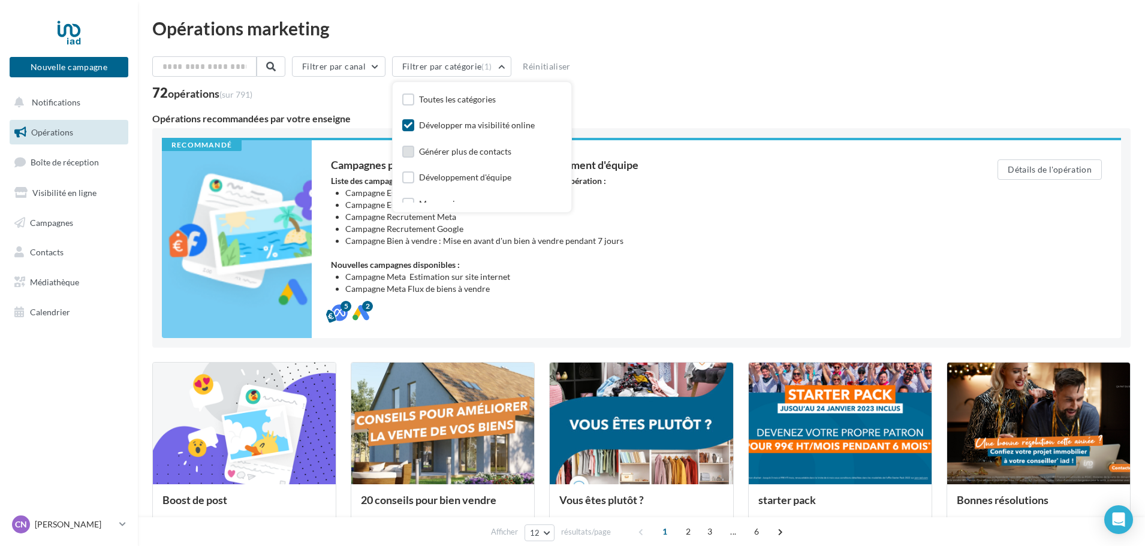
click at [414, 153] on label at bounding box center [408, 152] width 12 height 12
click at [456, 453] on div at bounding box center [442, 424] width 183 height 123
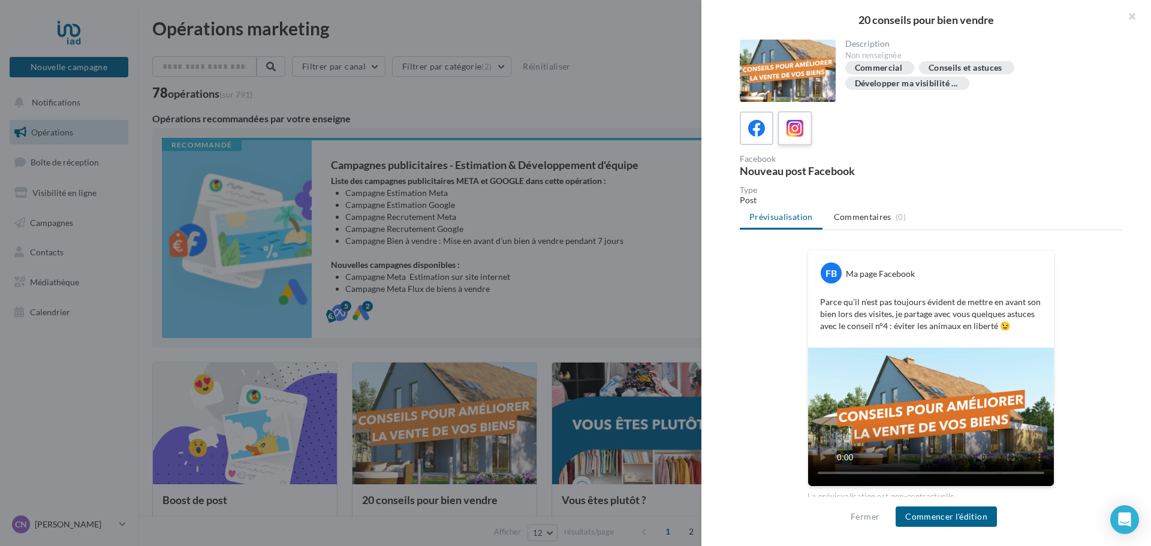
click at [790, 135] on icon at bounding box center [795, 128] width 17 height 17
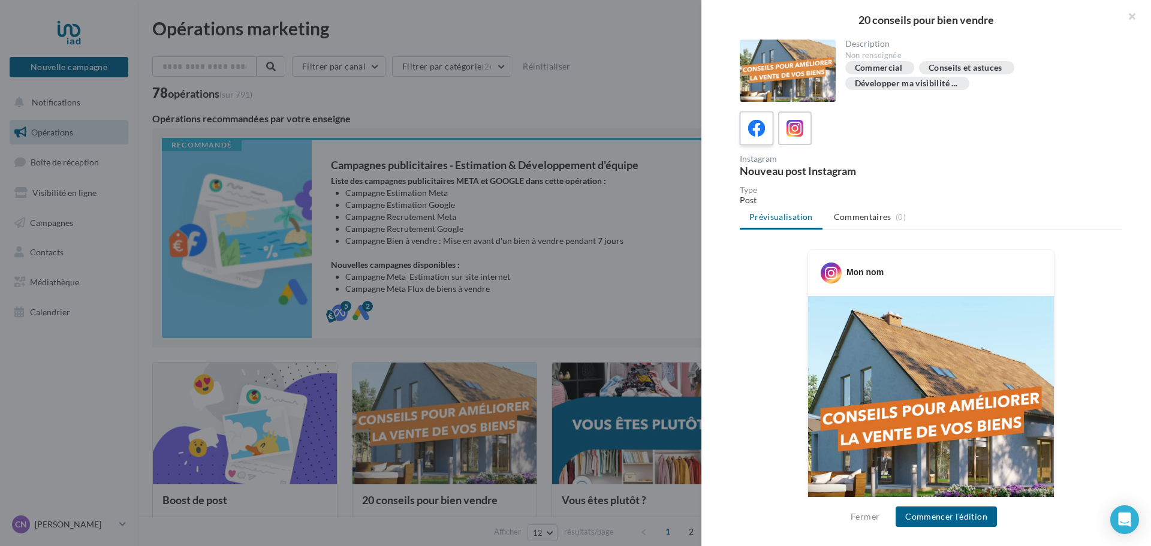
click at [751, 127] on icon at bounding box center [756, 128] width 17 height 17
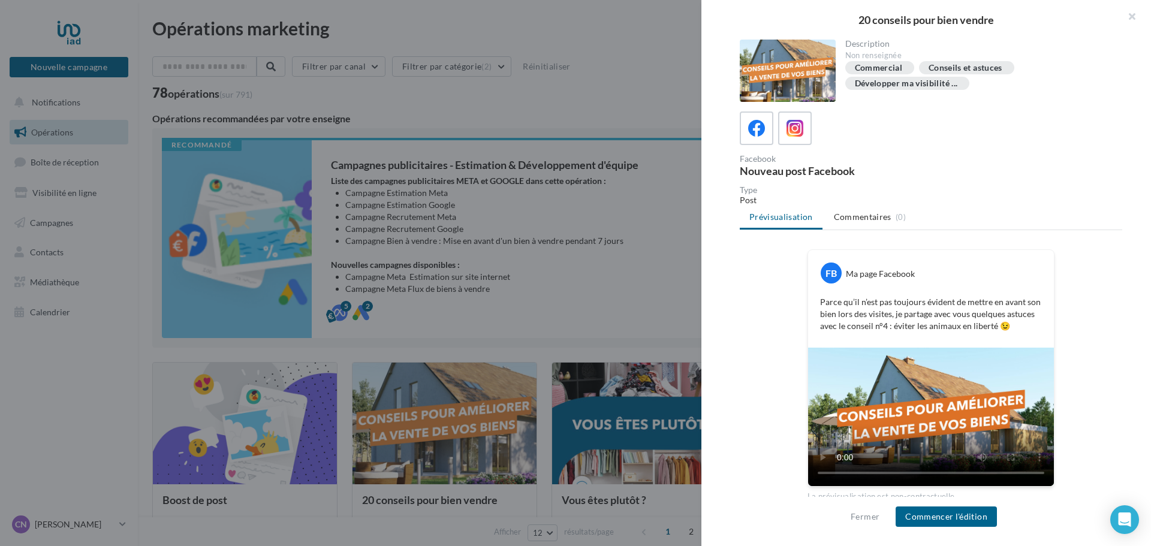
click at [658, 88] on div at bounding box center [575, 273] width 1151 height 546
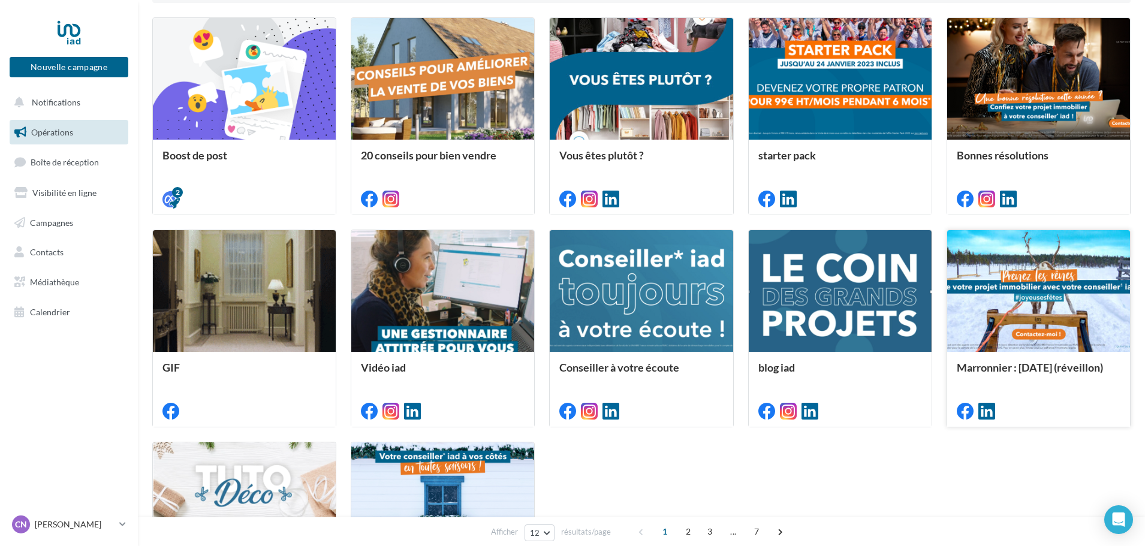
scroll to position [349, 0]
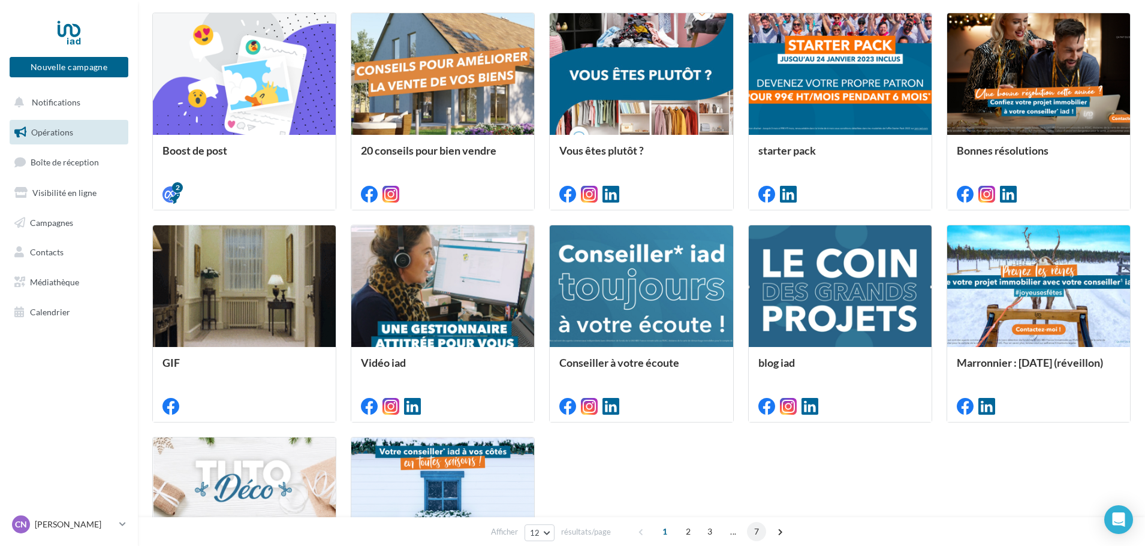
click at [752, 534] on span "7" at bounding box center [756, 531] width 19 height 19
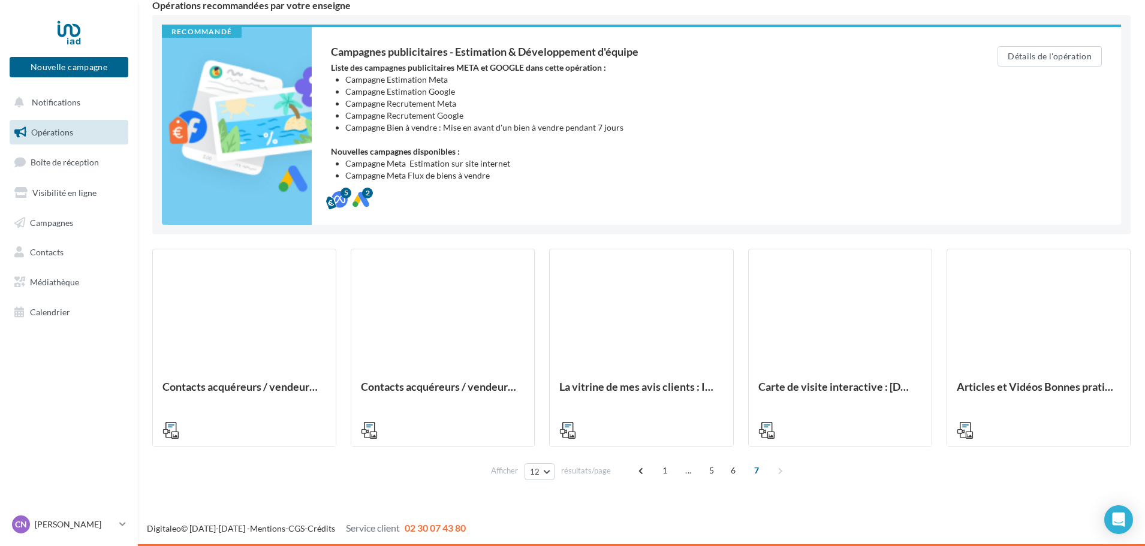
scroll to position [113, 0]
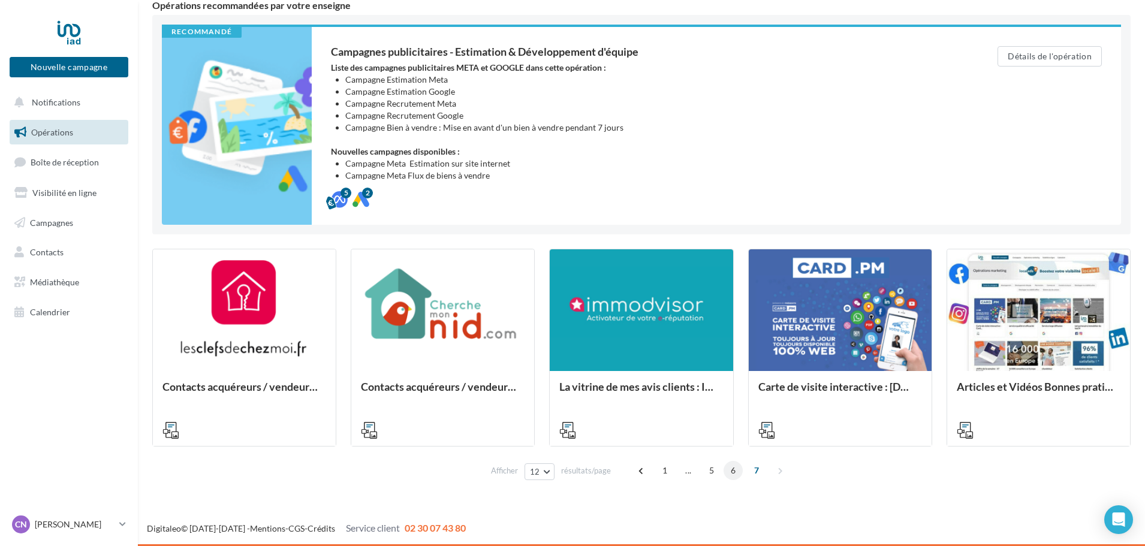
click at [732, 468] on span "6" at bounding box center [733, 470] width 19 height 19
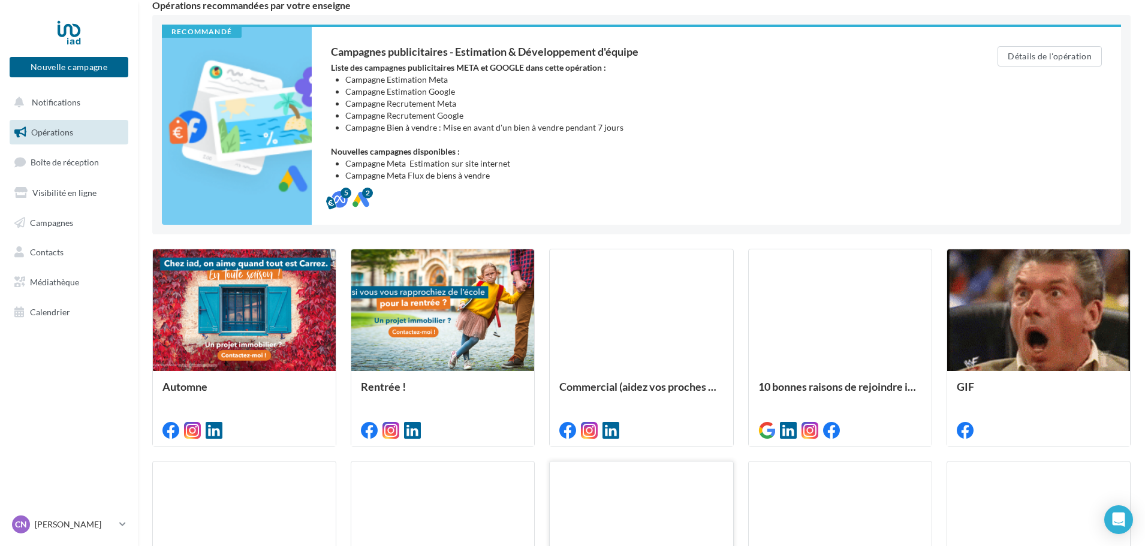
scroll to position [538, 0]
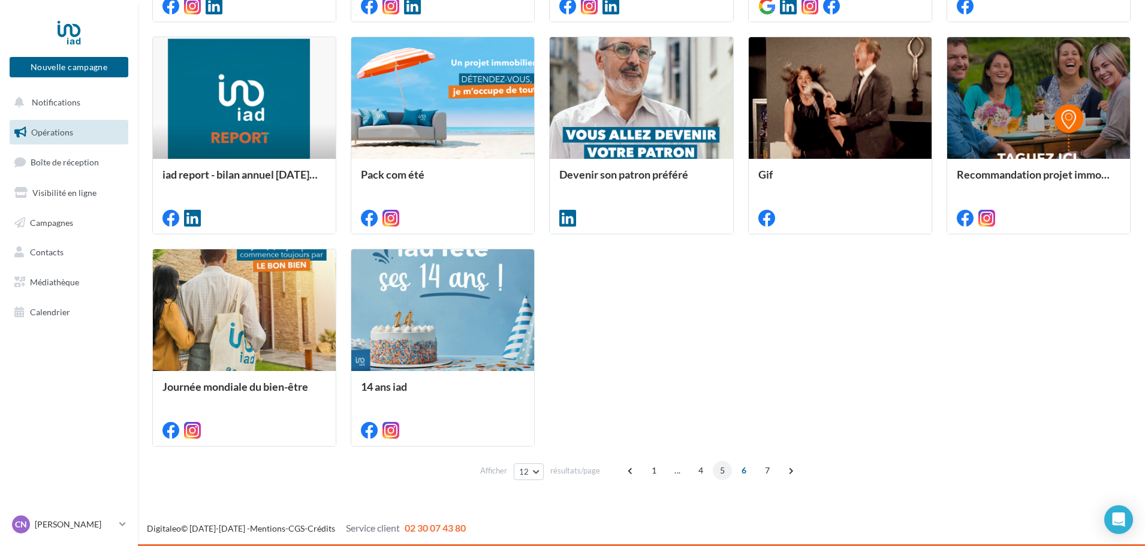
click at [718, 469] on span "5" at bounding box center [722, 470] width 19 height 19
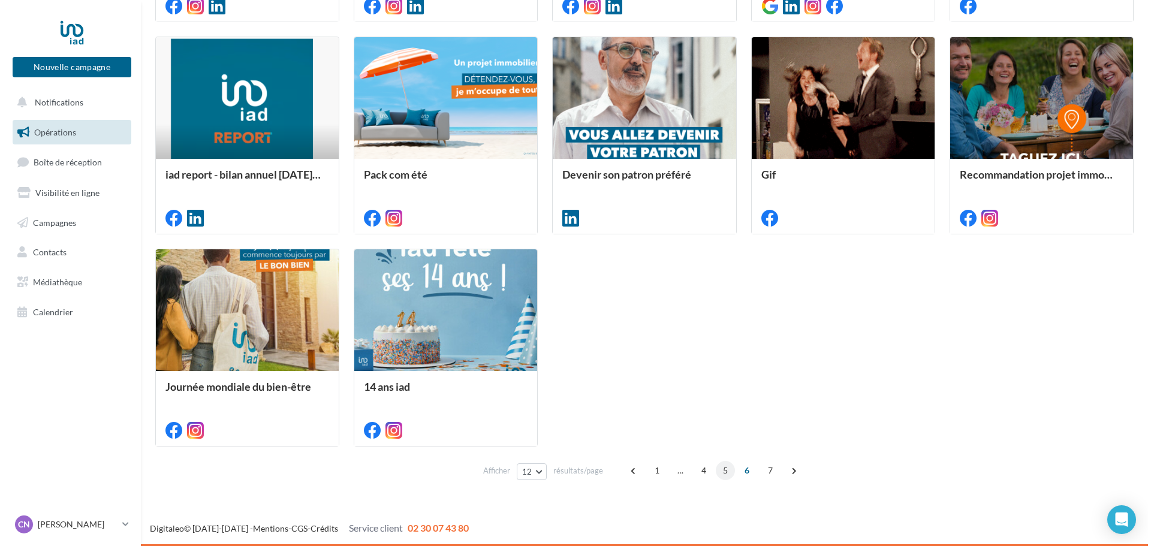
scroll to position [314, 0]
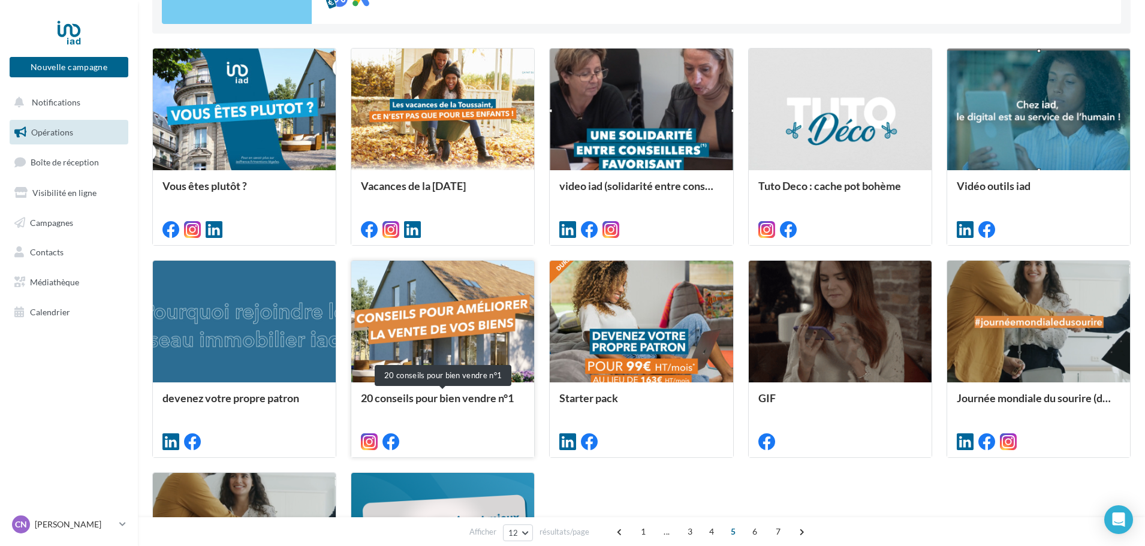
click at [463, 394] on div "20 conseils pour bien vendre n°1" at bounding box center [443, 404] width 164 height 24
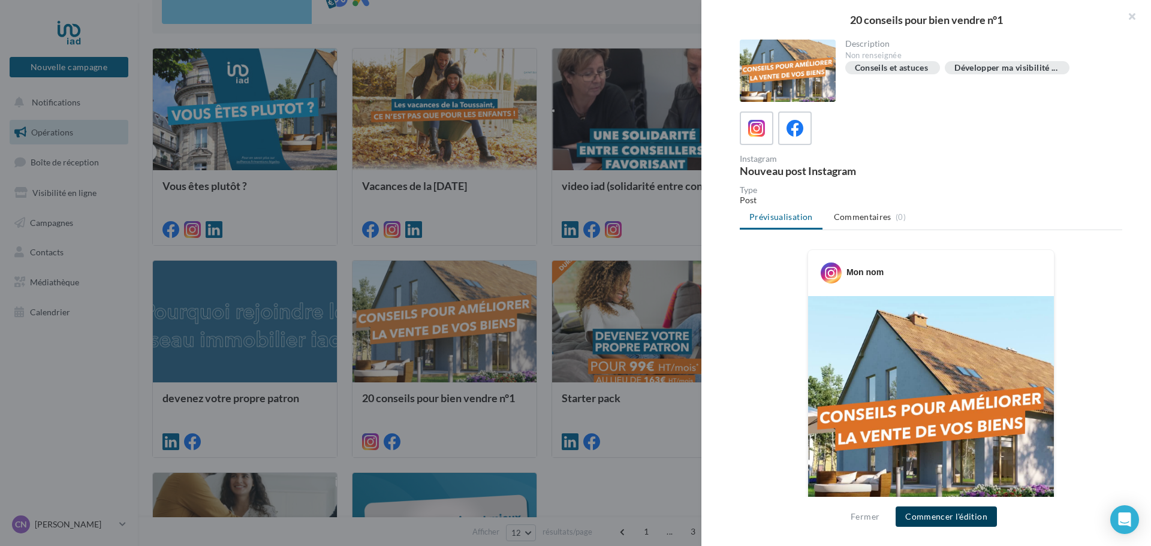
click at [934, 519] on button "Commencer l'édition" at bounding box center [946, 517] width 101 height 20
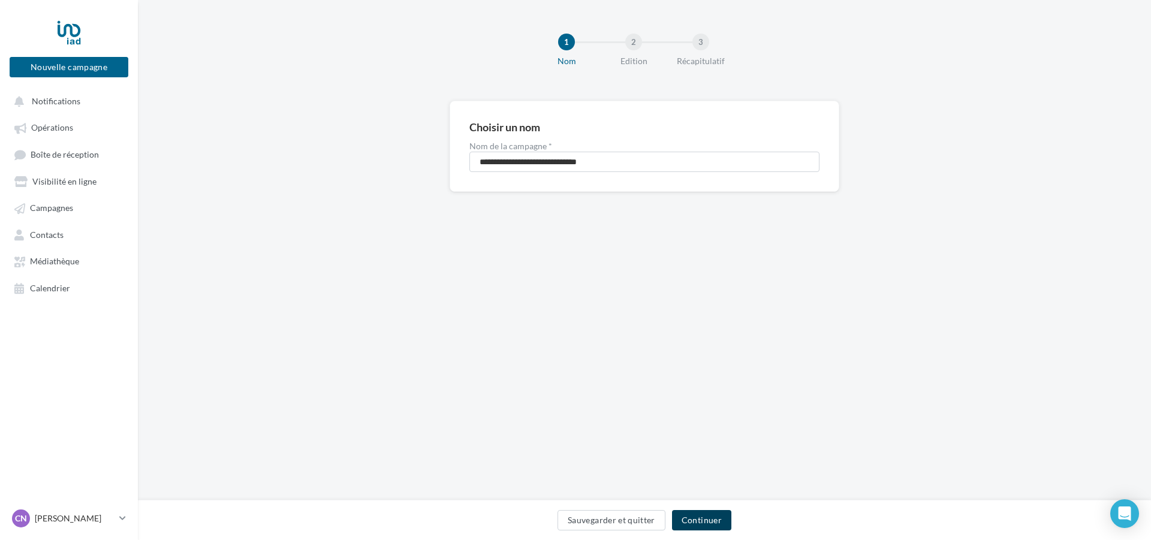
click at [707, 517] on button "Continuer" at bounding box center [701, 520] width 59 height 20
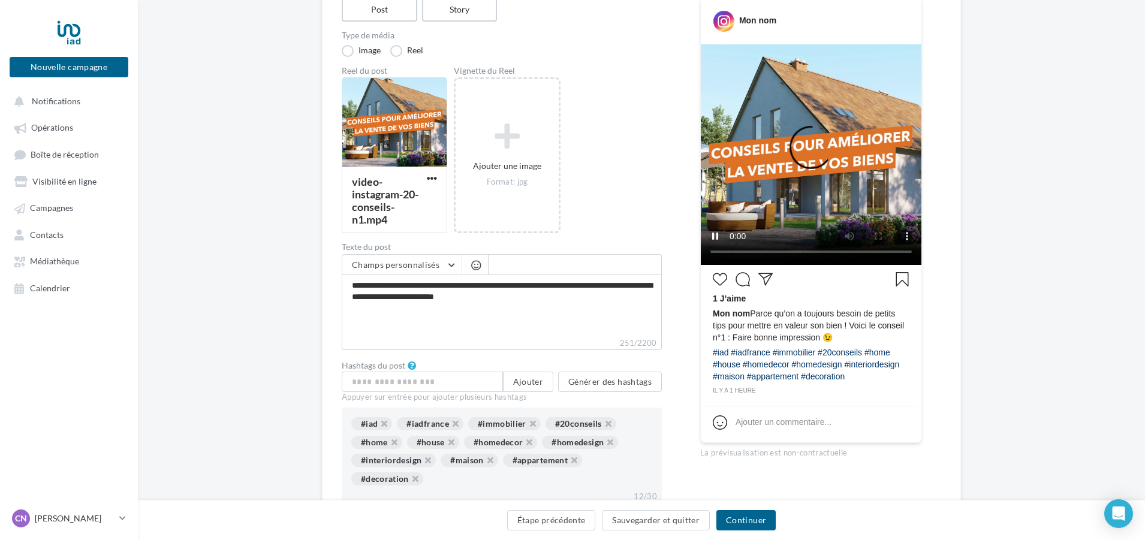
scroll to position [155, 0]
click at [745, 315] on span "Mon nom" at bounding box center [731, 313] width 37 height 10
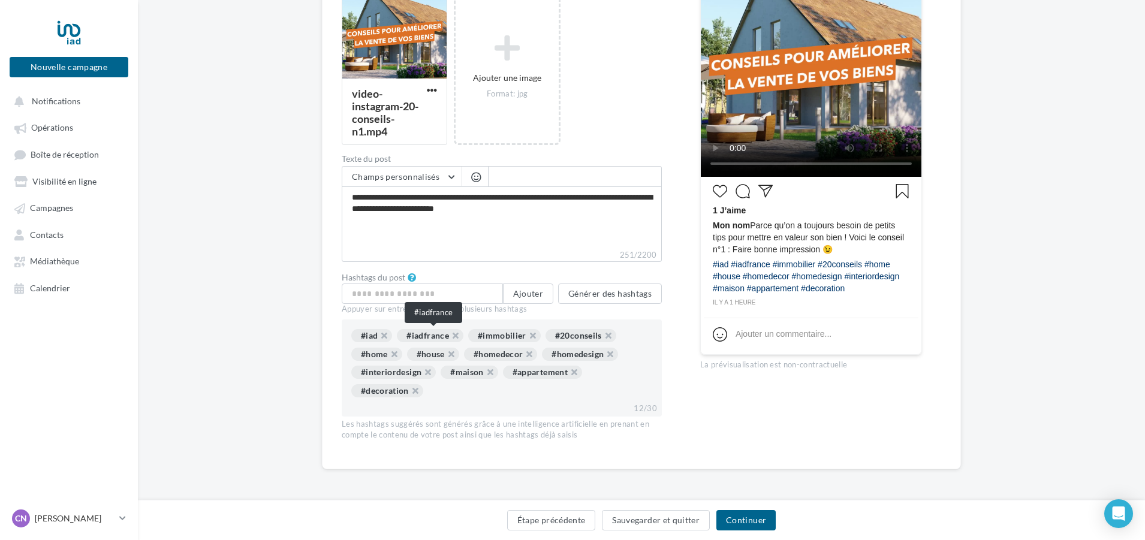
click at [427, 333] on div "#iadfrance" at bounding box center [430, 335] width 67 height 13
drag, startPoint x: 433, startPoint y: 332, endPoint x: 446, endPoint y: 294, distance: 39.8
click at [446, 294] on div "Ajouter Générer des hashtags Appuyer sur entrée pour ajouter plusieurs hashtags…" at bounding box center [502, 351] width 320 height 135
click at [447, 295] on input "text" at bounding box center [422, 294] width 161 height 20
click at [525, 291] on button "Ajouter" at bounding box center [528, 294] width 50 height 20
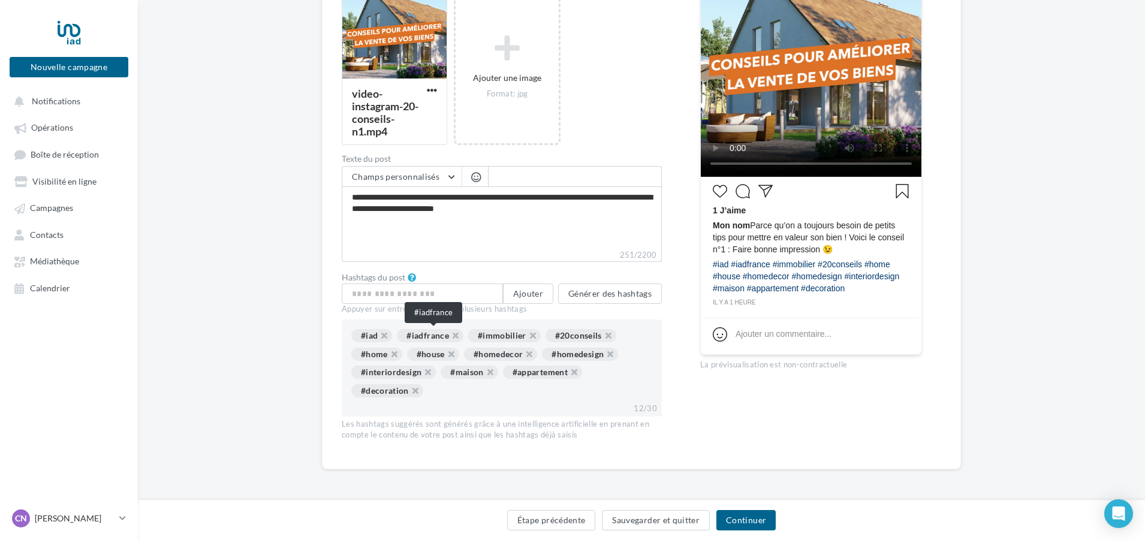
click at [428, 336] on div "#iadfrance" at bounding box center [430, 335] width 67 height 13
click at [580, 296] on button "Générer des hashtags" at bounding box center [610, 294] width 104 height 20
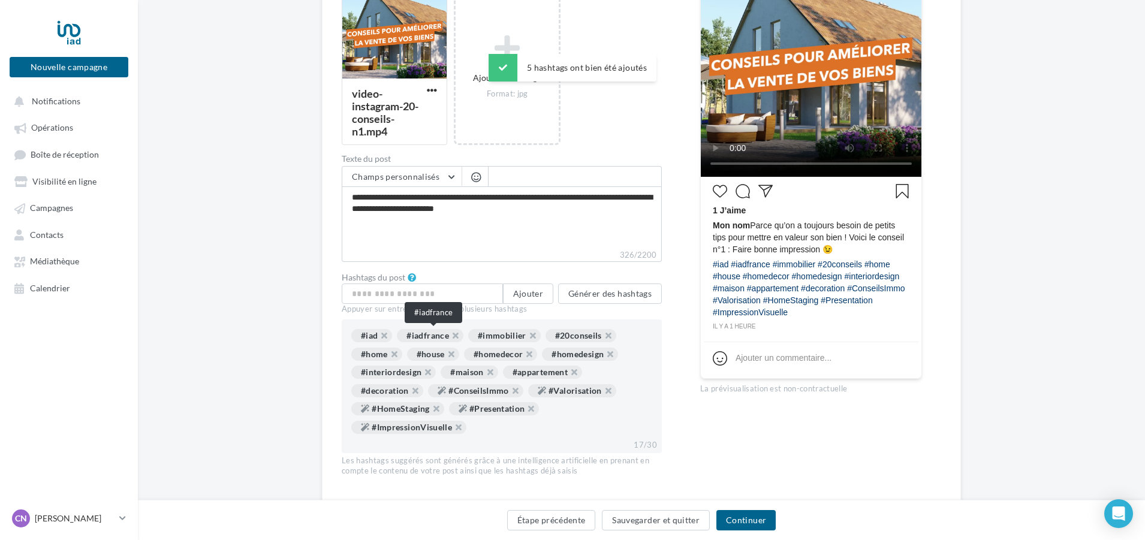
click at [435, 334] on div "#iadfrance" at bounding box center [430, 335] width 67 height 13
click at [449, 339] on button "button" at bounding box center [449, 339] width 0 height 0
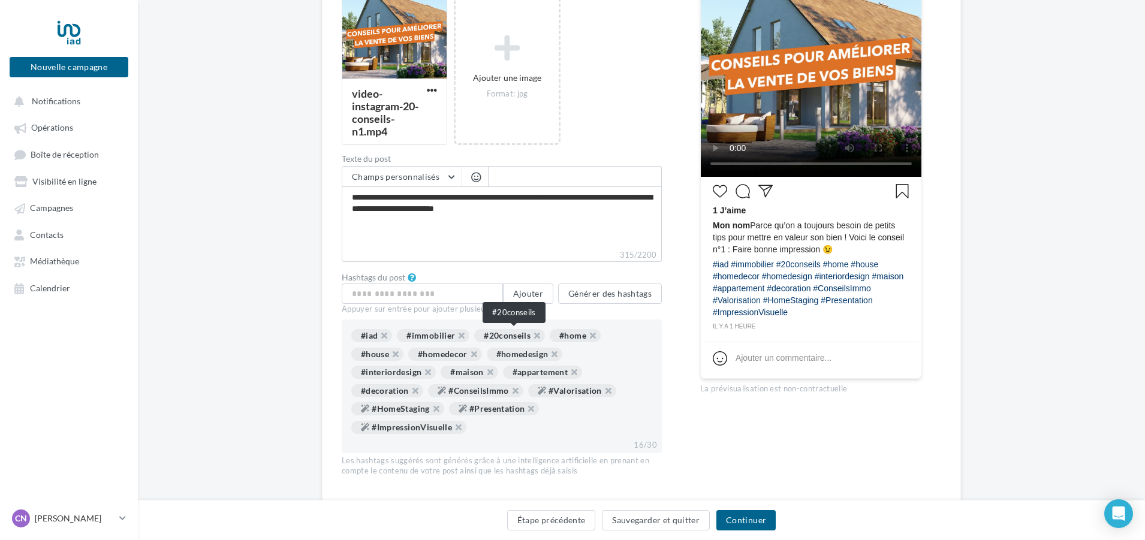
click at [505, 337] on div "#20conseils" at bounding box center [509, 335] width 71 height 13
click at [505, 336] on div "#20conseils" at bounding box center [509, 335] width 71 height 13
click at [421, 295] on input "text" at bounding box center [422, 294] width 161 height 20
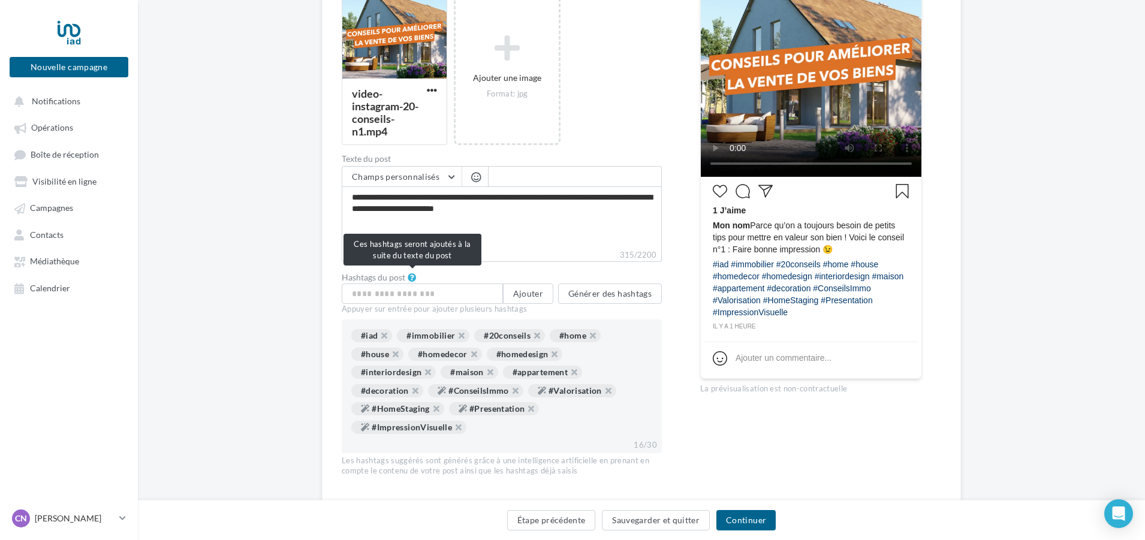
click at [409, 276] on icon at bounding box center [412, 277] width 10 height 8
click at [515, 212] on textarea "**********" at bounding box center [502, 217] width 320 height 62
type textarea "**********"
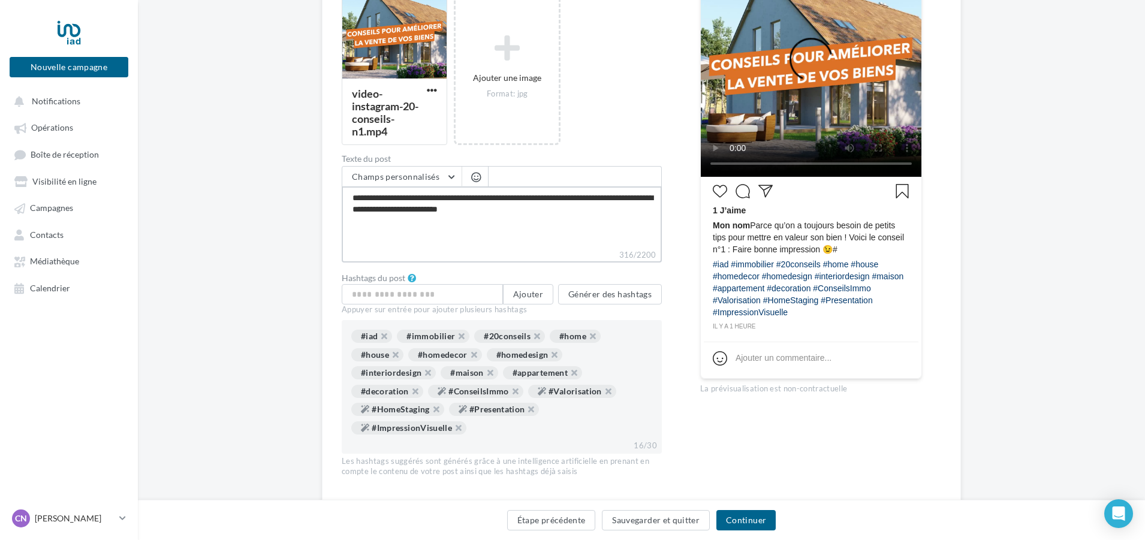
type textarea "**********"
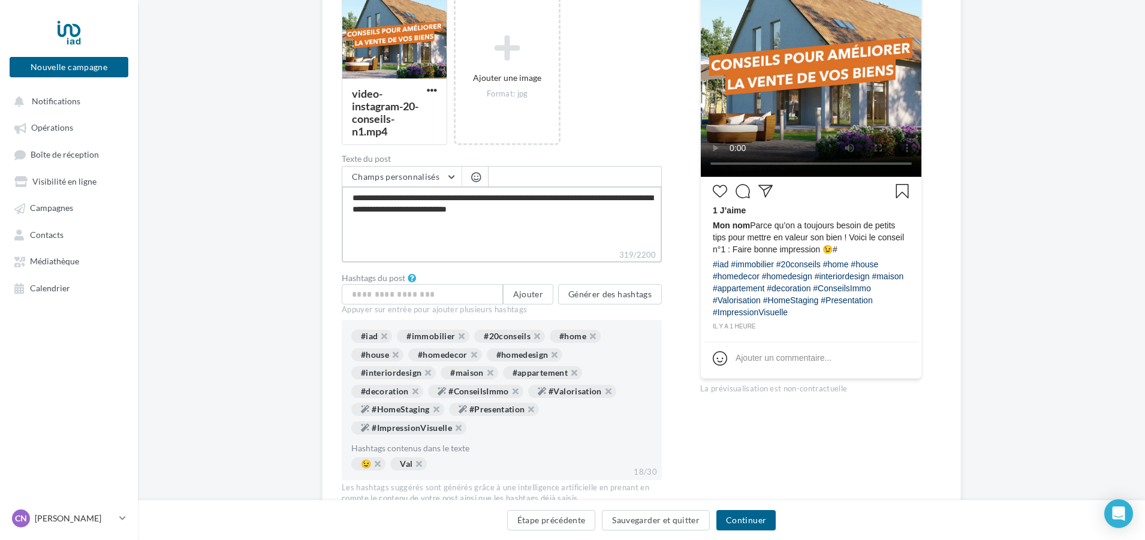
type textarea "**********"
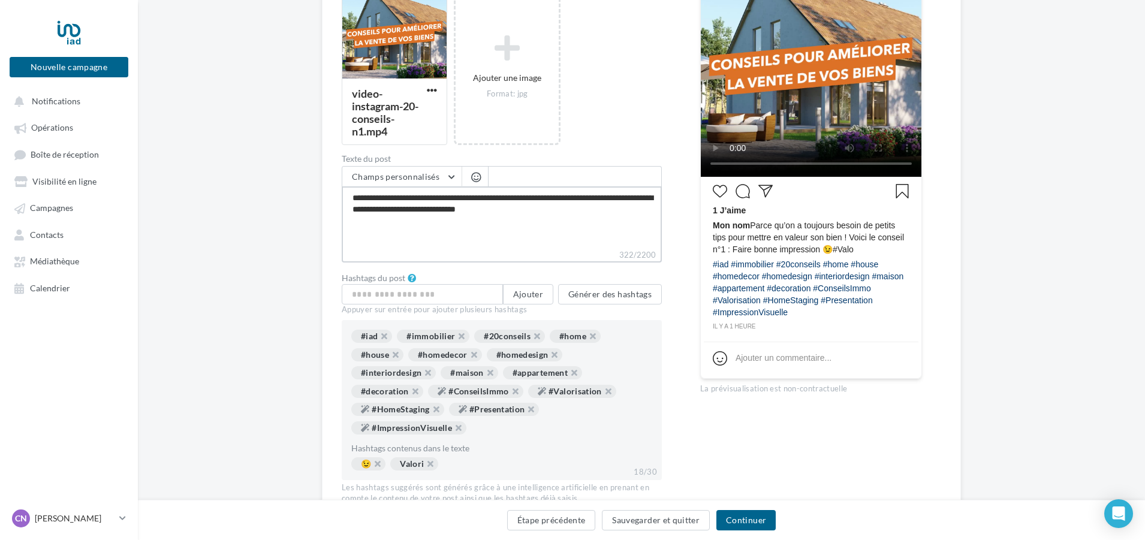
type textarea "**********"
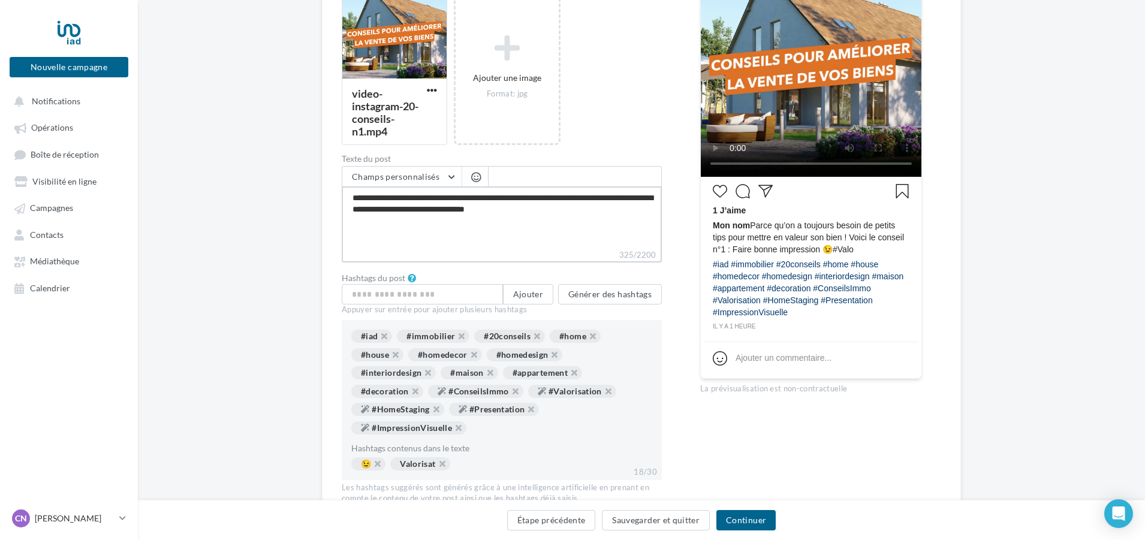
type textarea "**********"
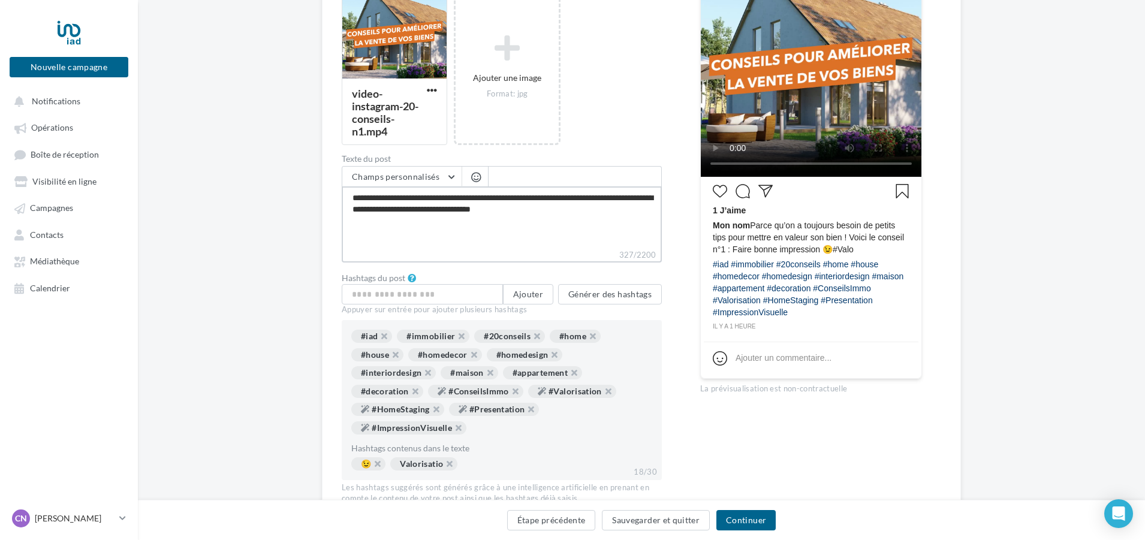
type textarea "**********"
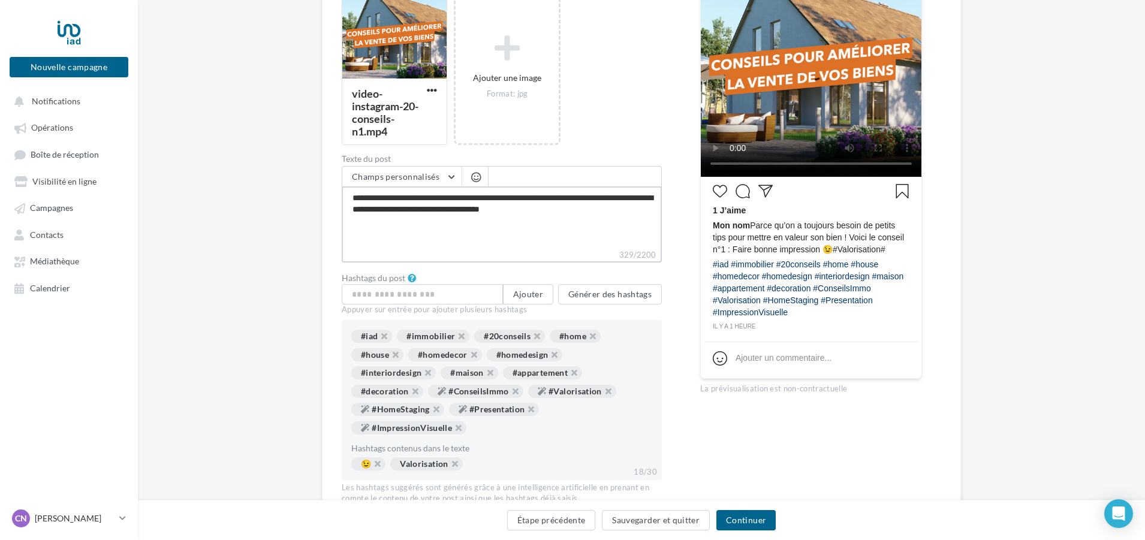
type textarea "**********"
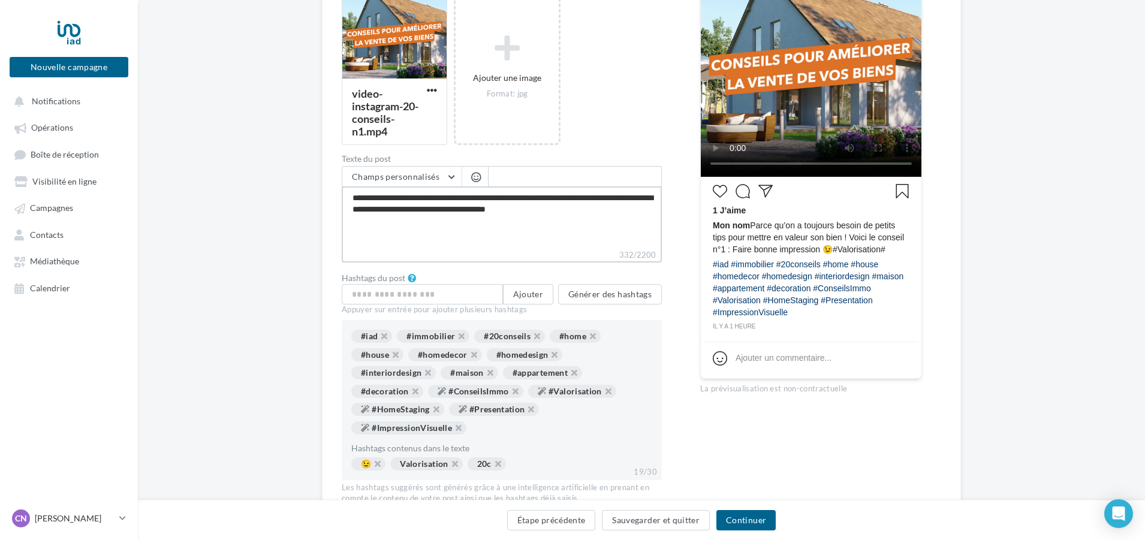
type textarea "**********"
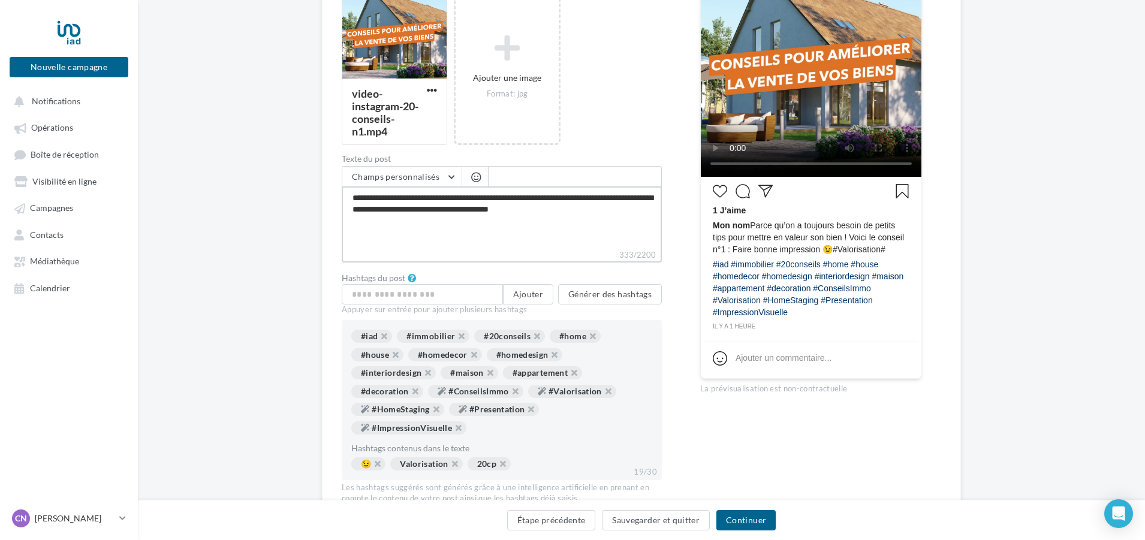
type textarea "**********"
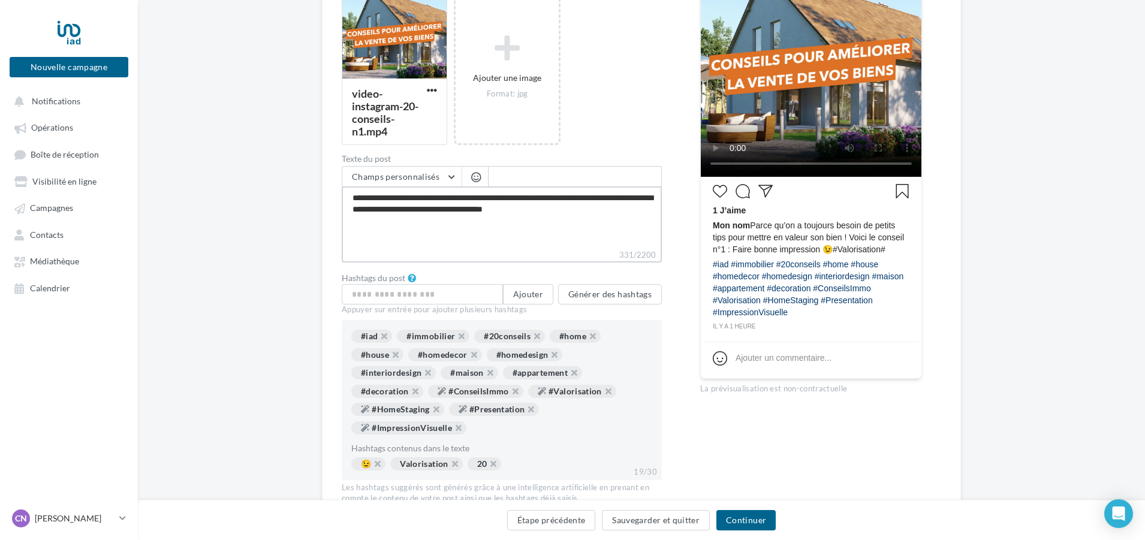
type textarea "**********"
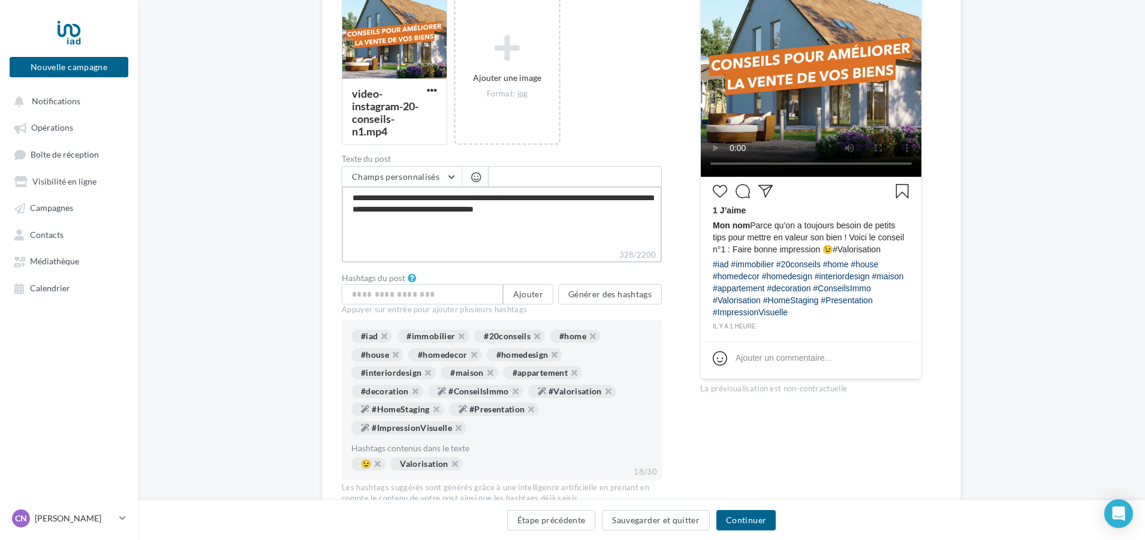
type textarea "**********"
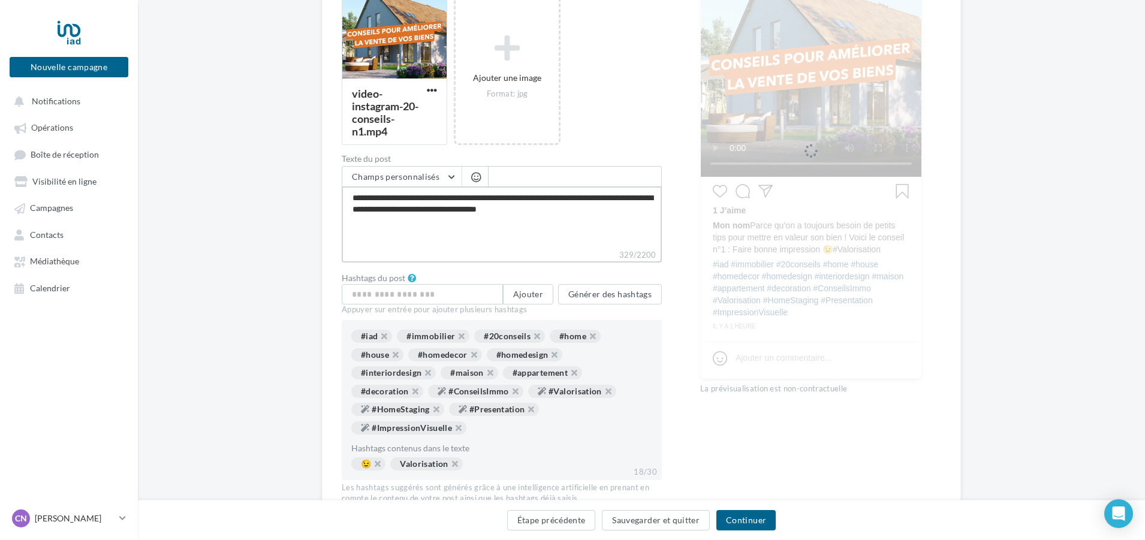
type textarea "**********"
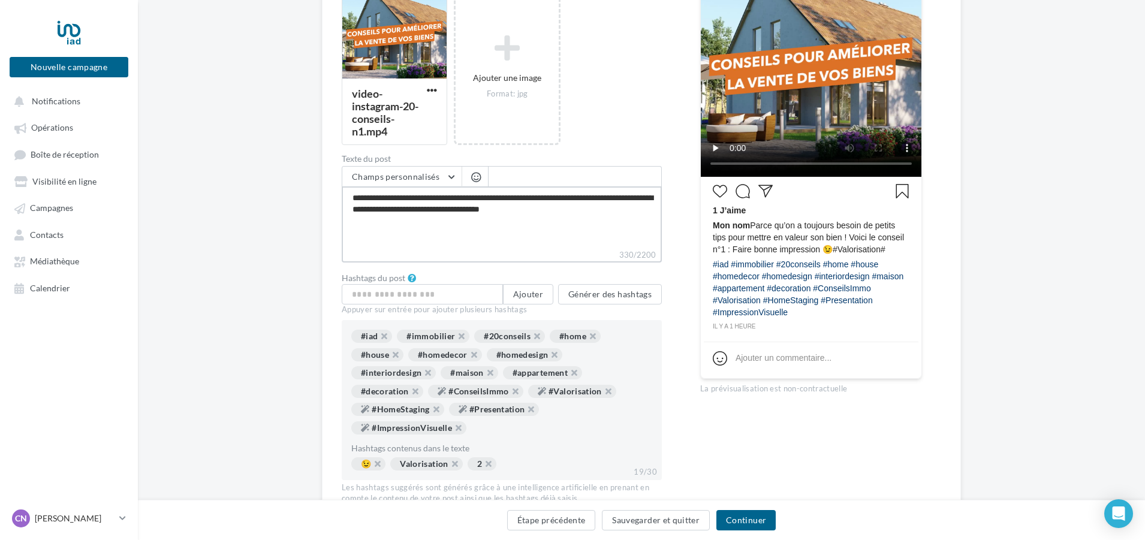
type textarea "**********"
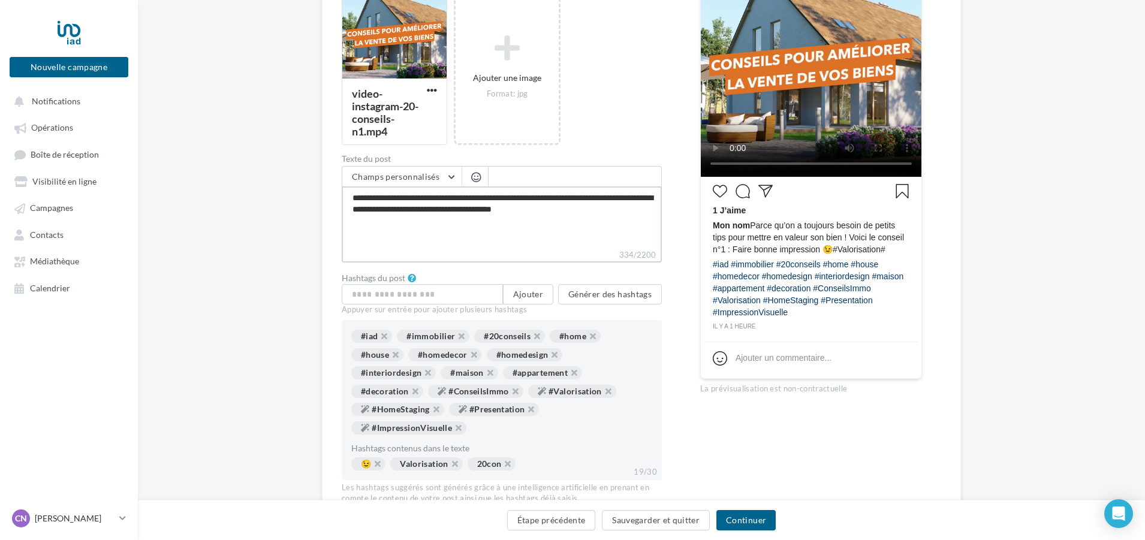
type textarea "**********"
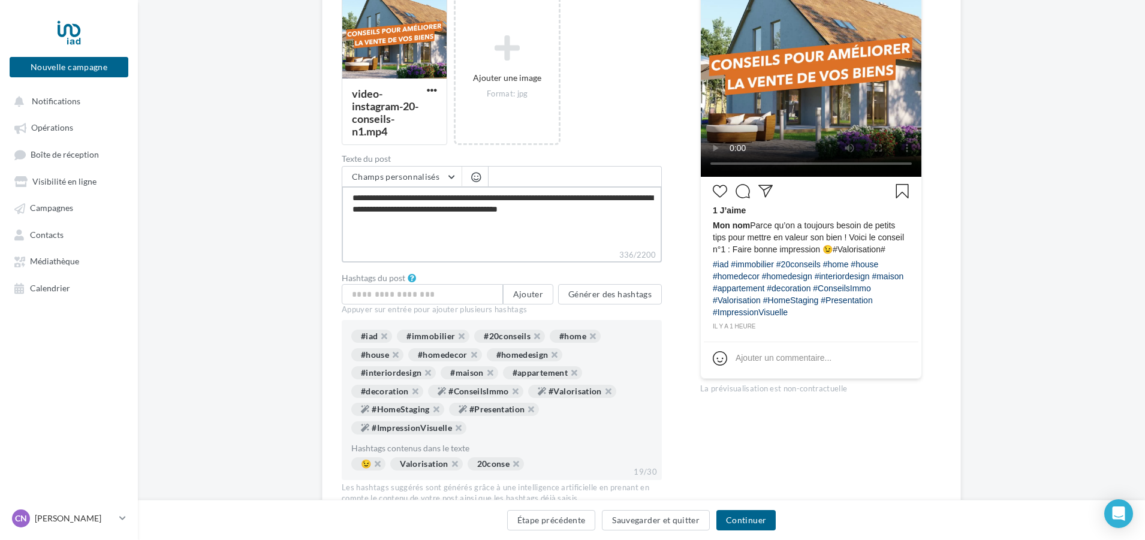
type textarea "**********"
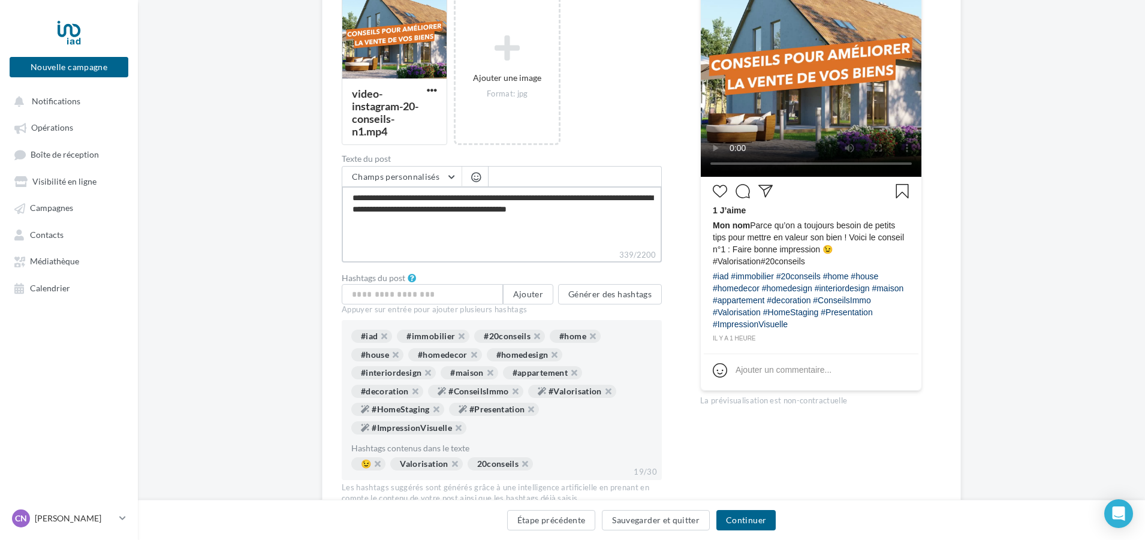
type textarea "**********"
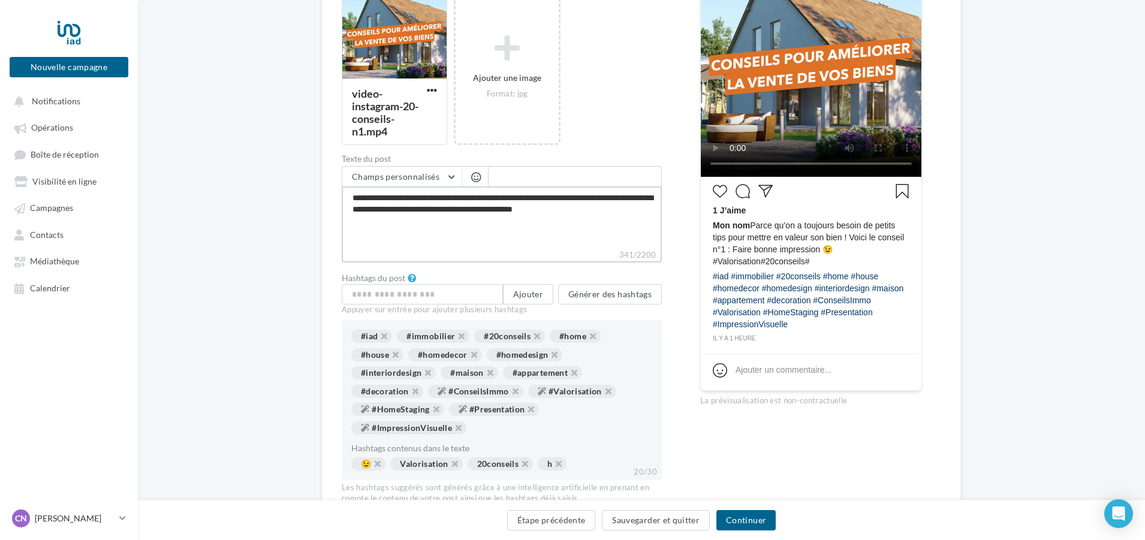
type textarea "**********"
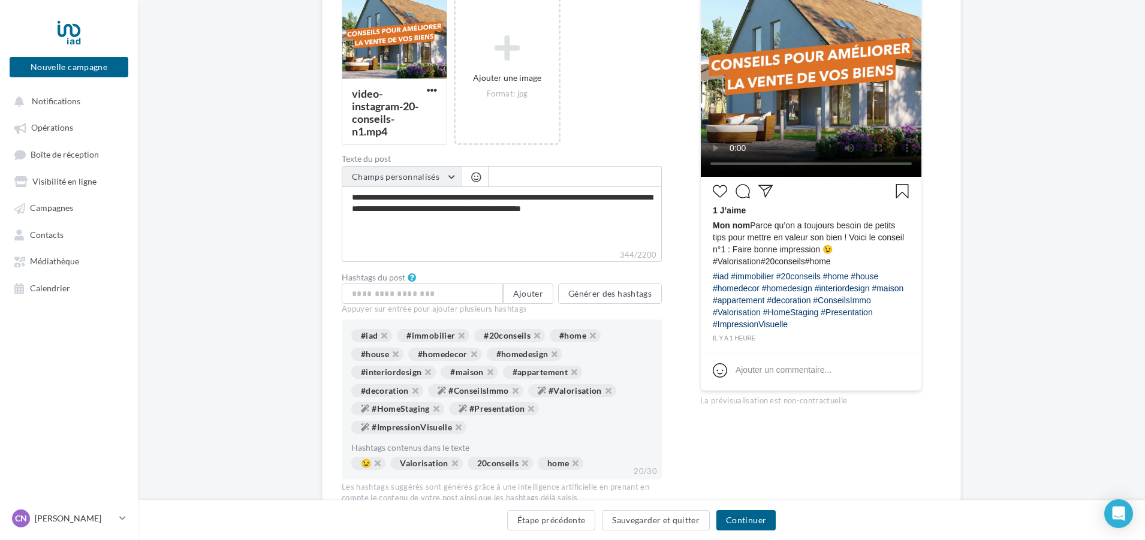
click at [452, 174] on button "Champs personnalisés" at bounding box center [401, 177] width 119 height 20
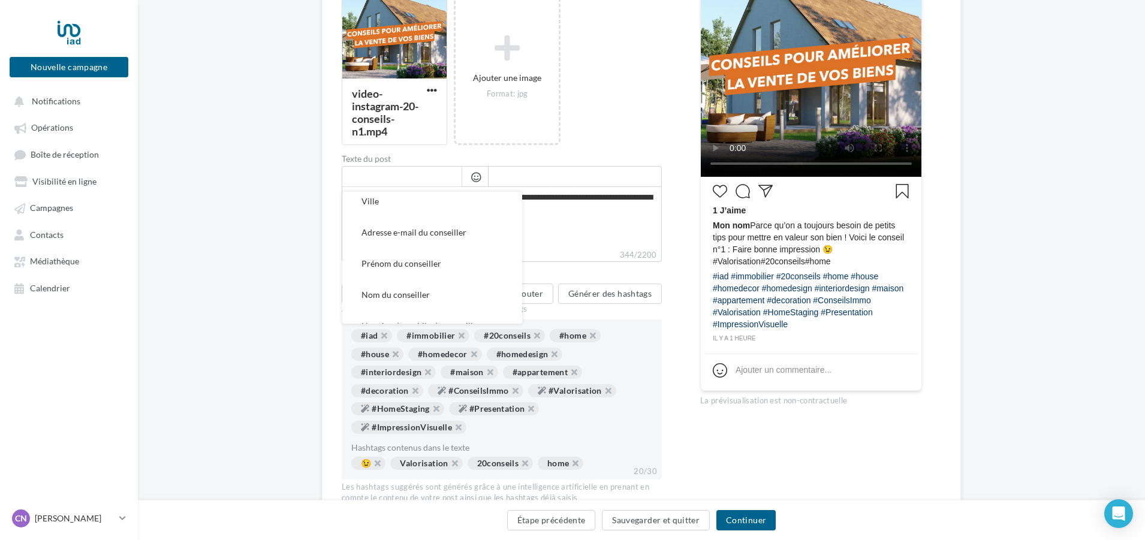
scroll to position [198, 0]
click at [477, 260] on button "Prénom du conseiller" at bounding box center [432, 258] width 180 height 31
type textarea "**********"
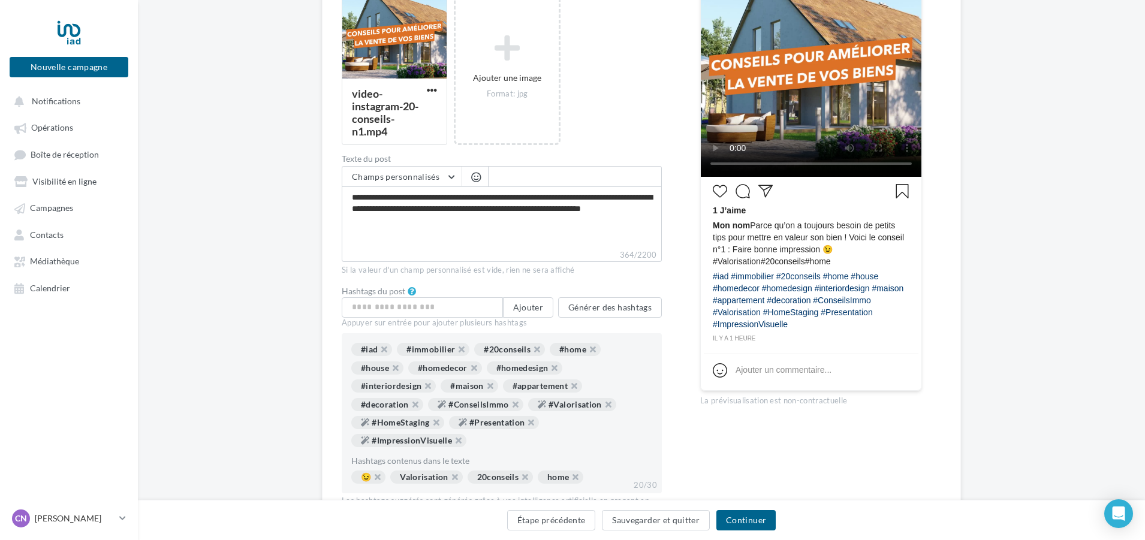
click at [528, 180] on span at bounding box center [575, 176] width 173 height 20
click at [450, 170] on button "Champs personnalisés" at bounding box center [401, 177] width 119 height 20
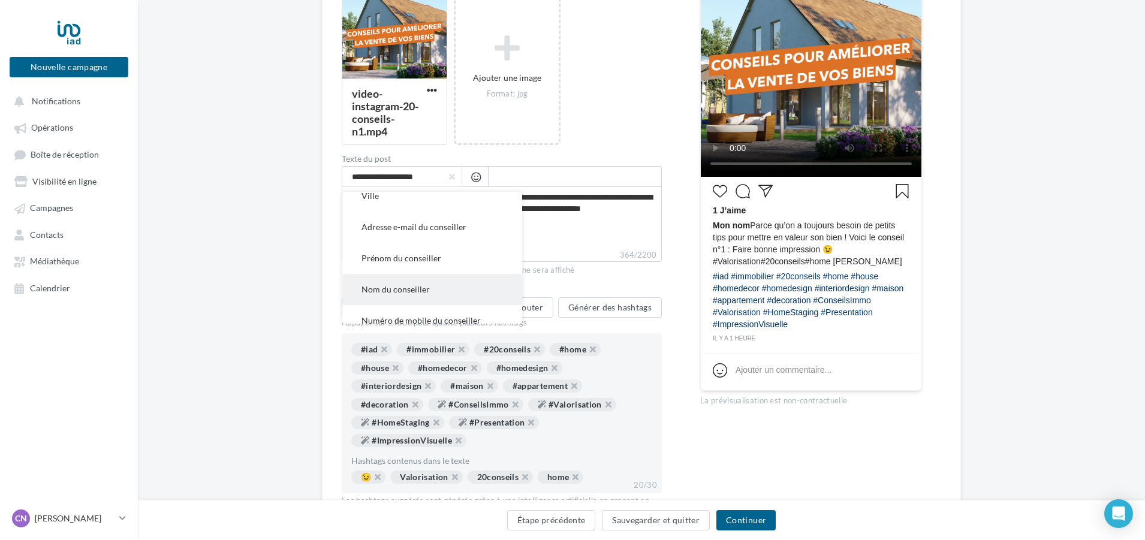
click at [427, 288] on span "Nom du conseiller" at bounding box center [395, 289] width 68 height 10
type textarea "**********"
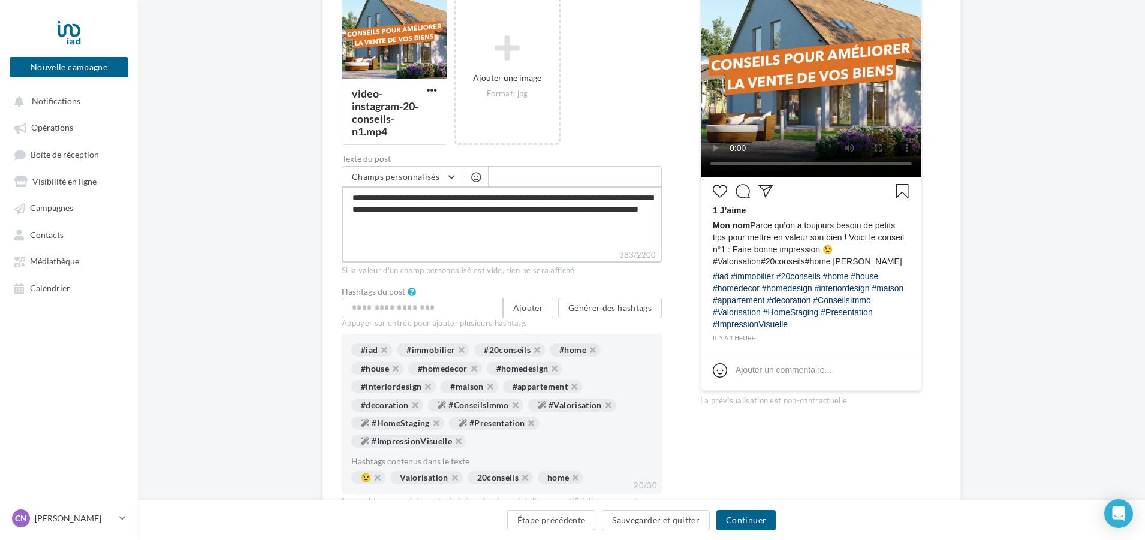
type textarea "**********"
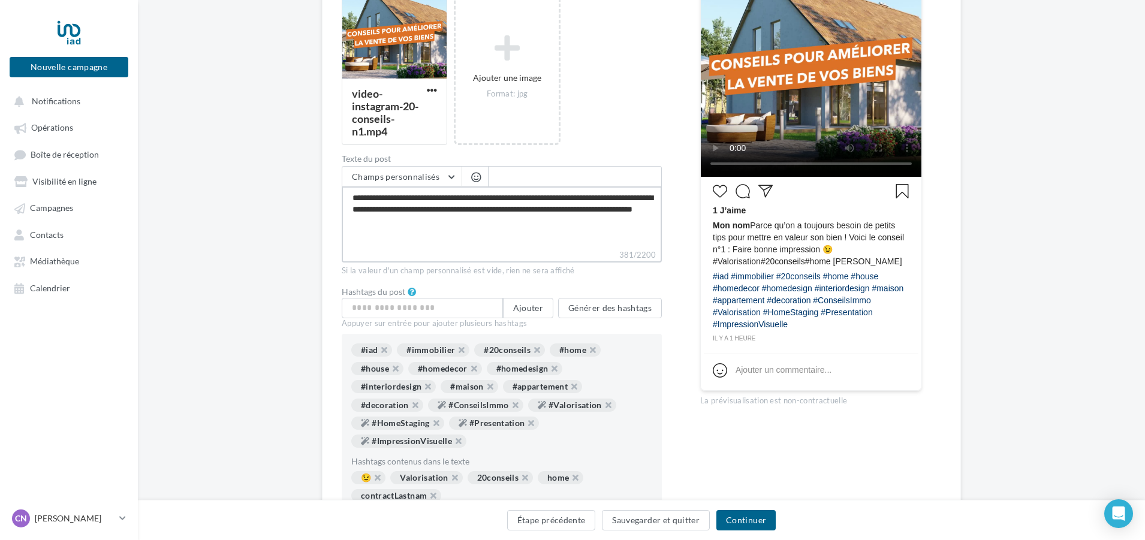
type textarea "**********"
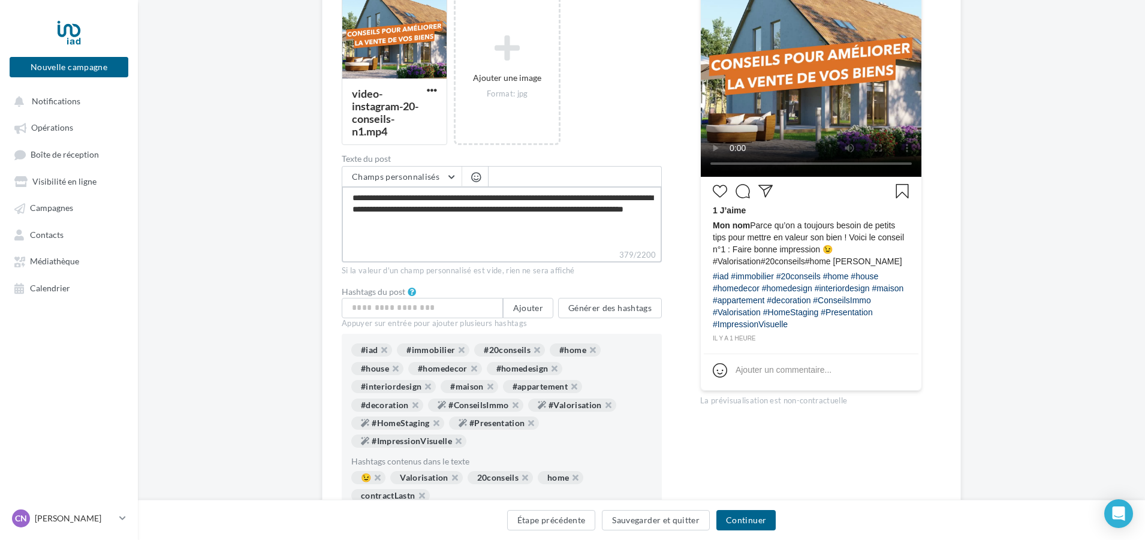
type textarea "**********"
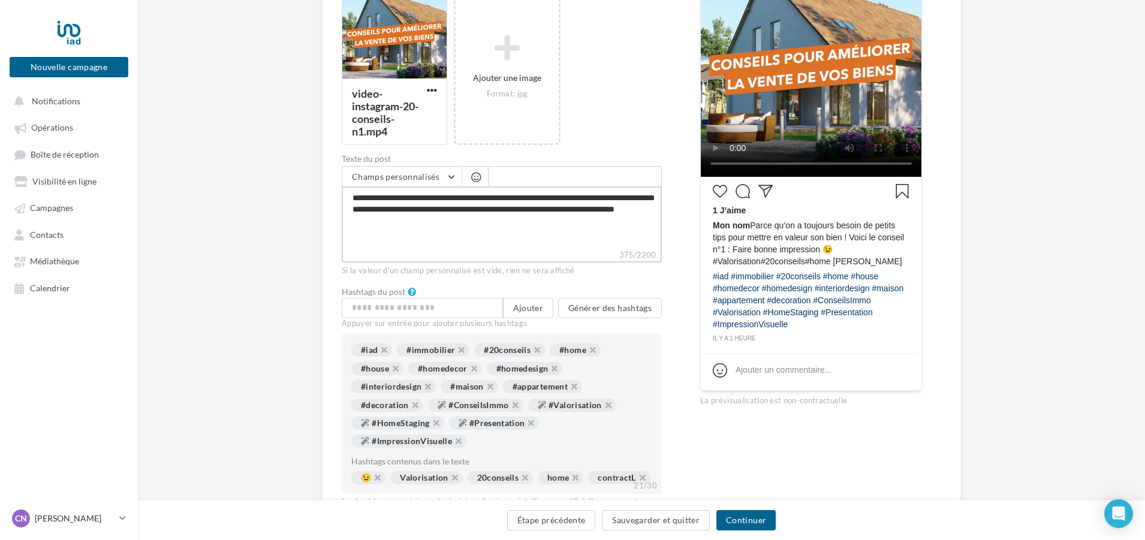
type textarea "**********"
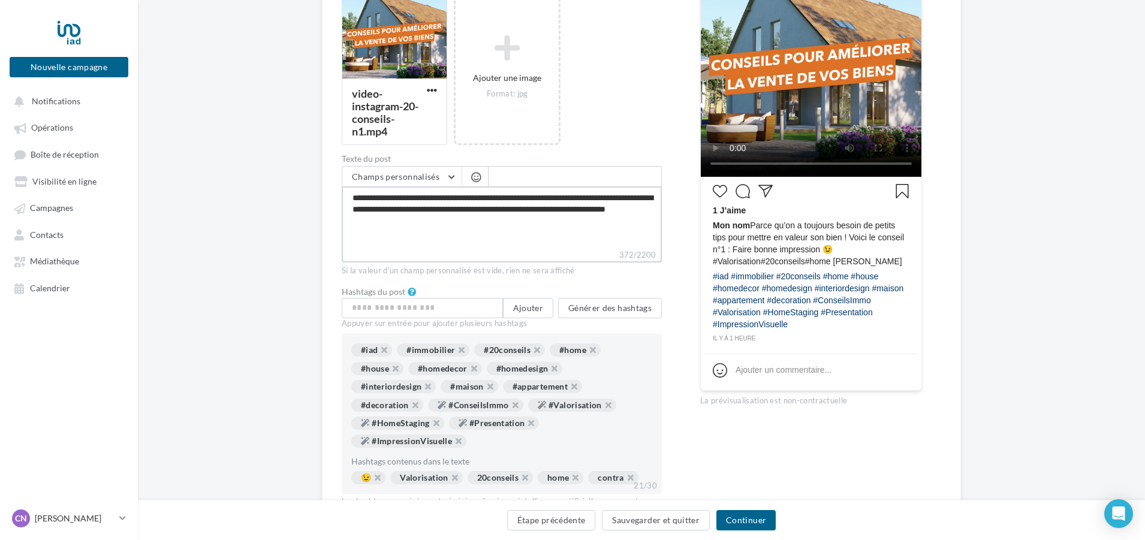
type textarea "**********"
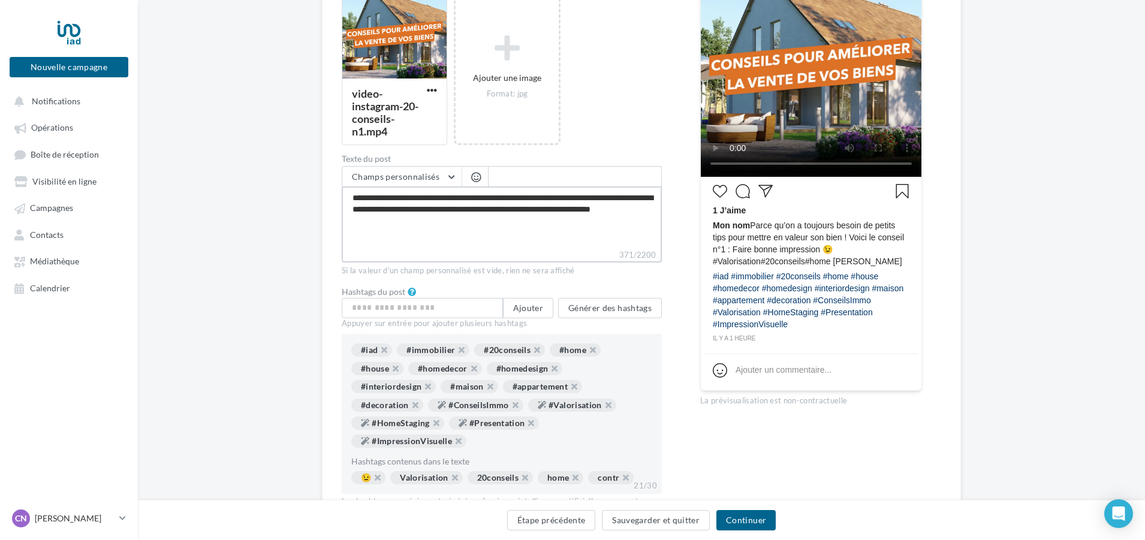
type textarea "**********"
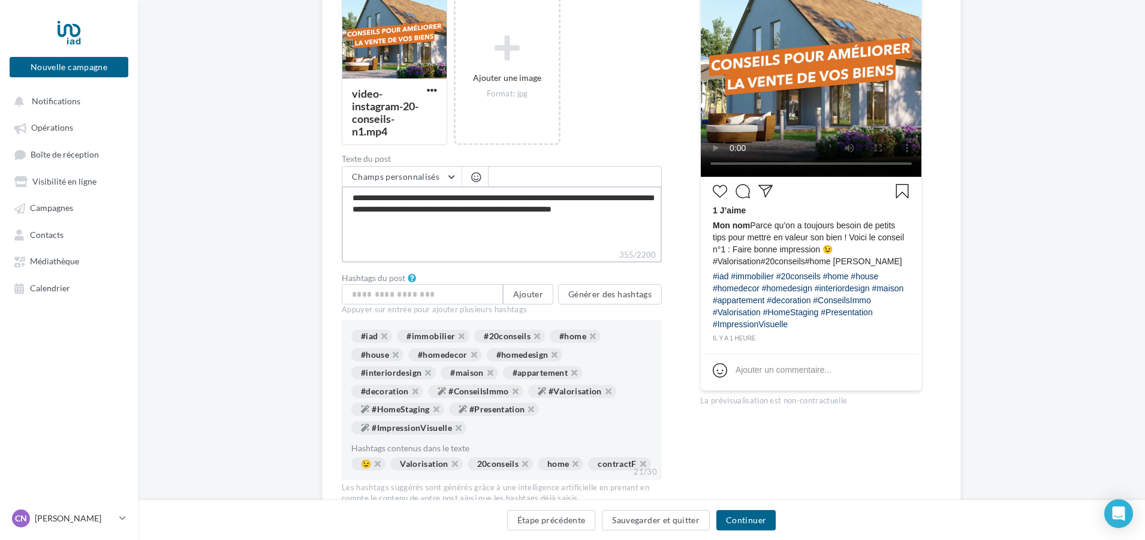
type textarea "**********"
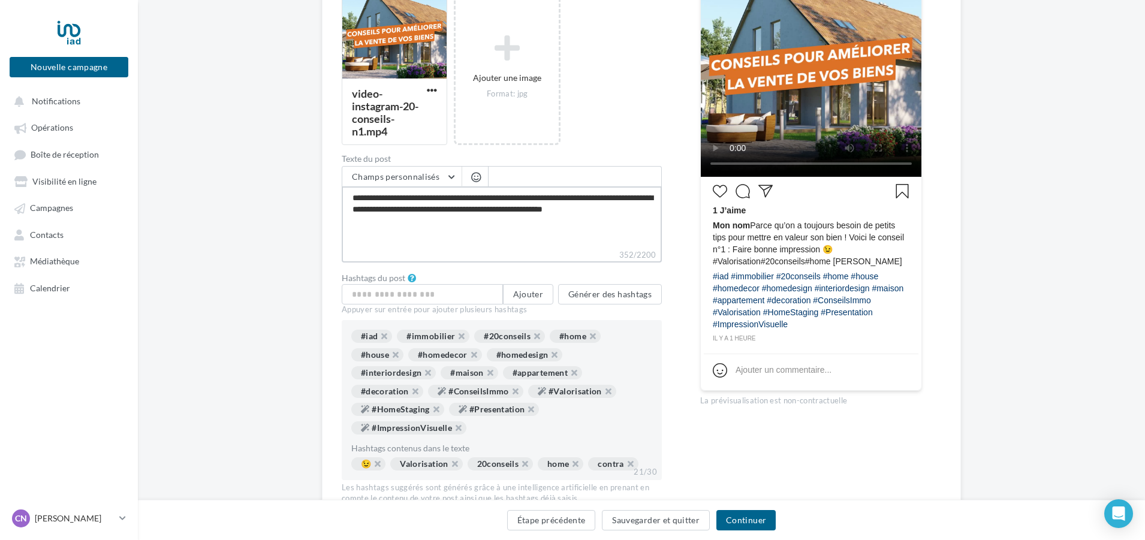
type textarea "**********"
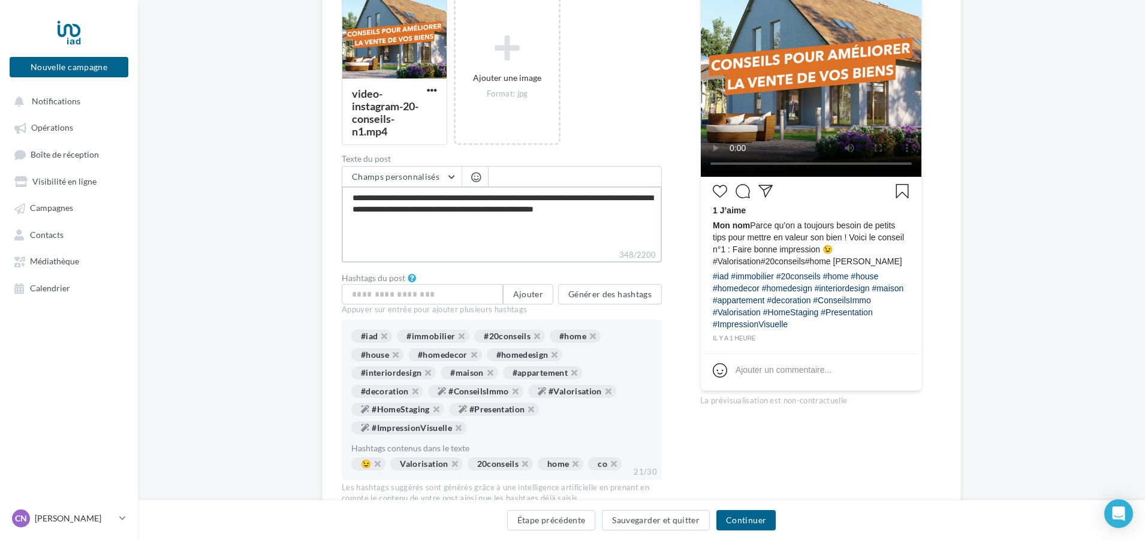
type textarea "**********"
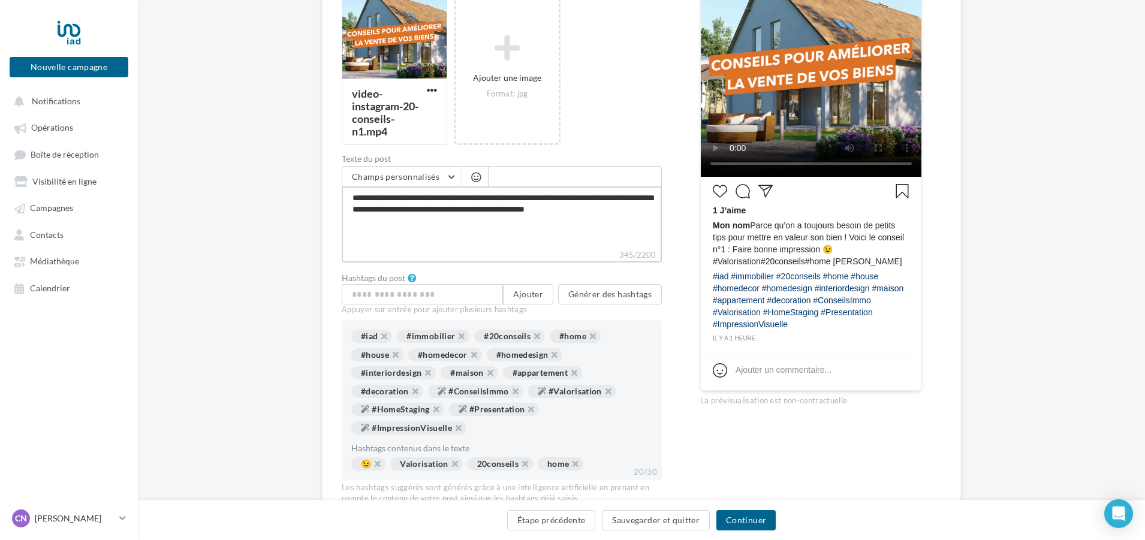
type textarea "**********"
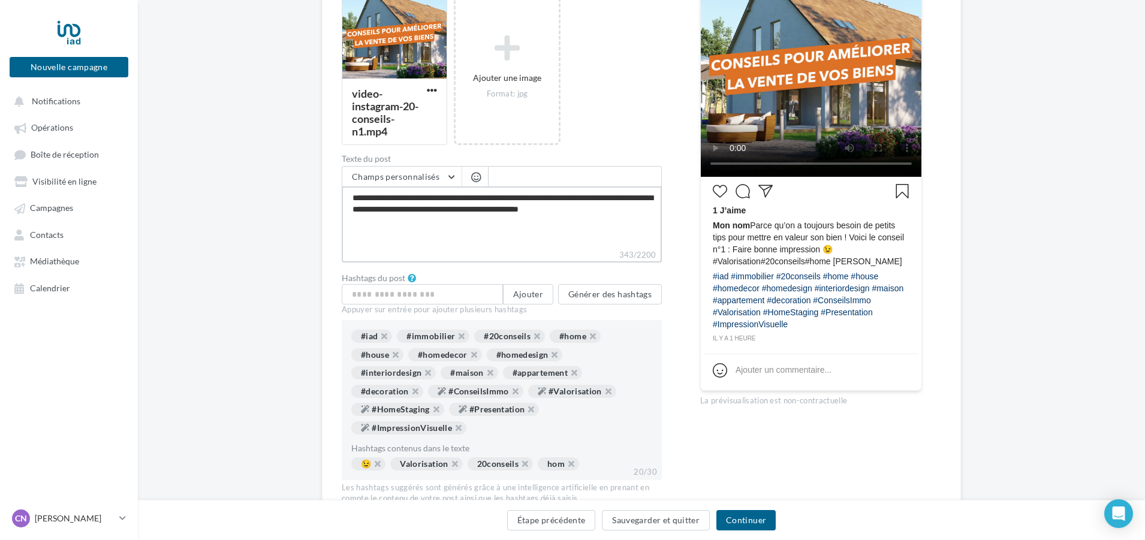
type textarea "**********"
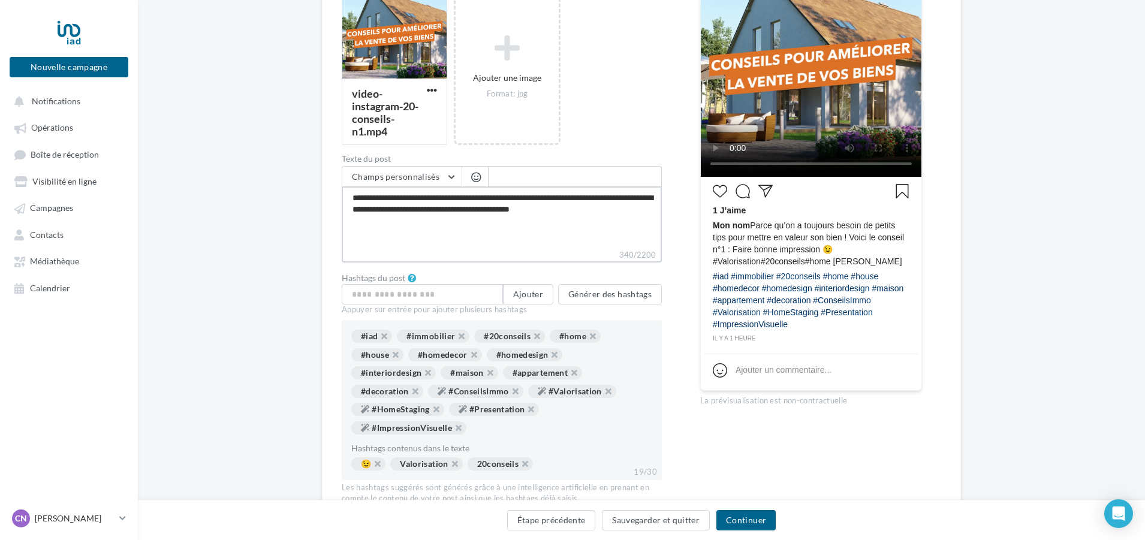
type textarea "**********"
click at [736, 519] on button "Continuer" at bounding box center [745, 520] width 59 height 20
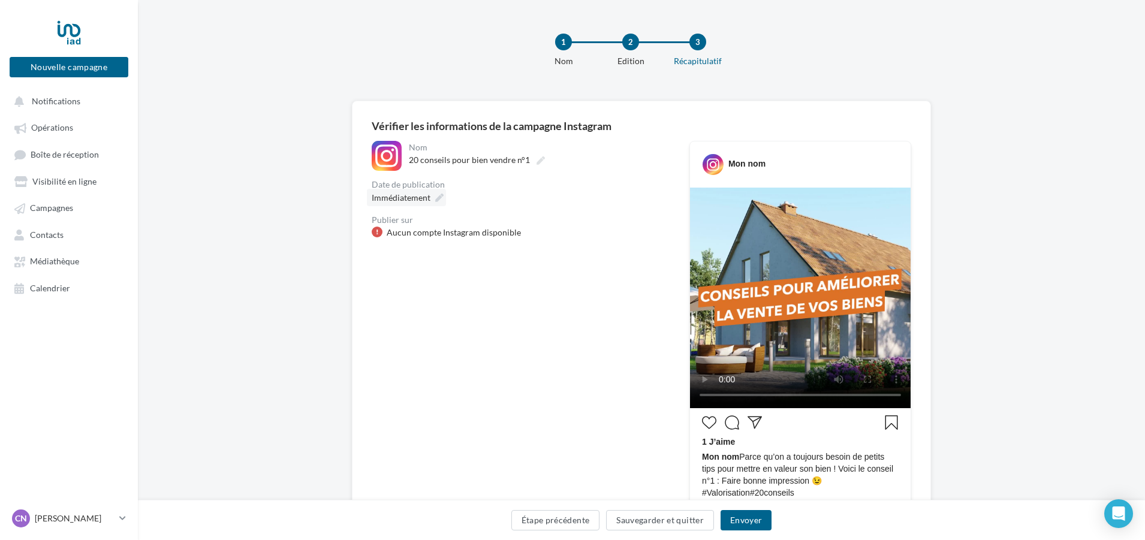
click at [442, 195] on icon at bounding box center [439, 198] width 8 height 8
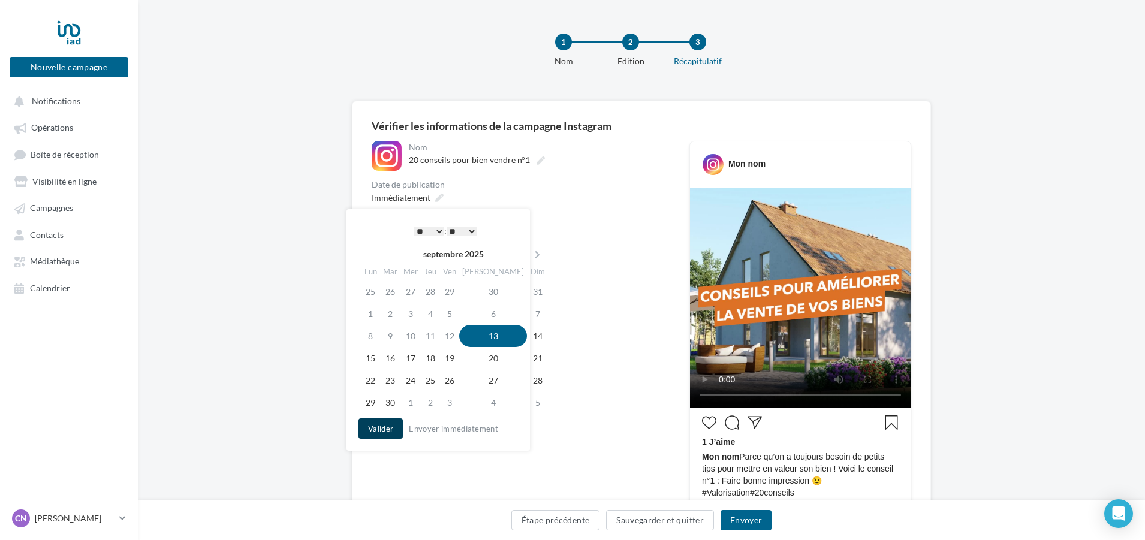
click at [378, 429] on button "Valider" at bounding box center [380, 428] width 44 height 20
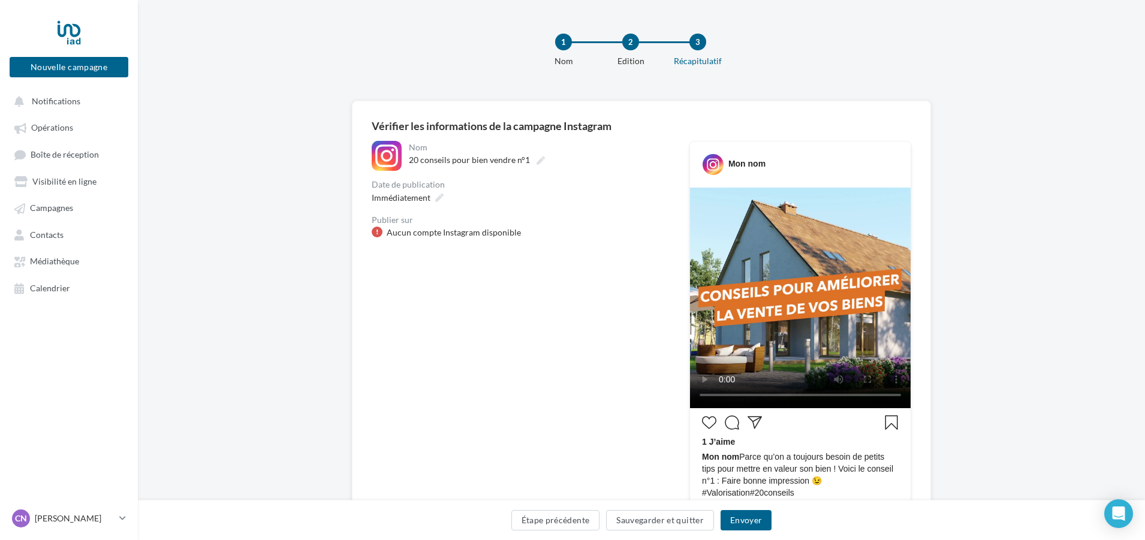
click at [749, 154] on div "Mon nom" at bounding box center [800, 159] width 215 height 31
click at [746, 163] on div "Mon nom" at bounding box center [746, 164] width 37 height 12
click at [453, 236] on div "Aucun compte Instagram disponible" at bounding box center [454, 233] width 134 height 12
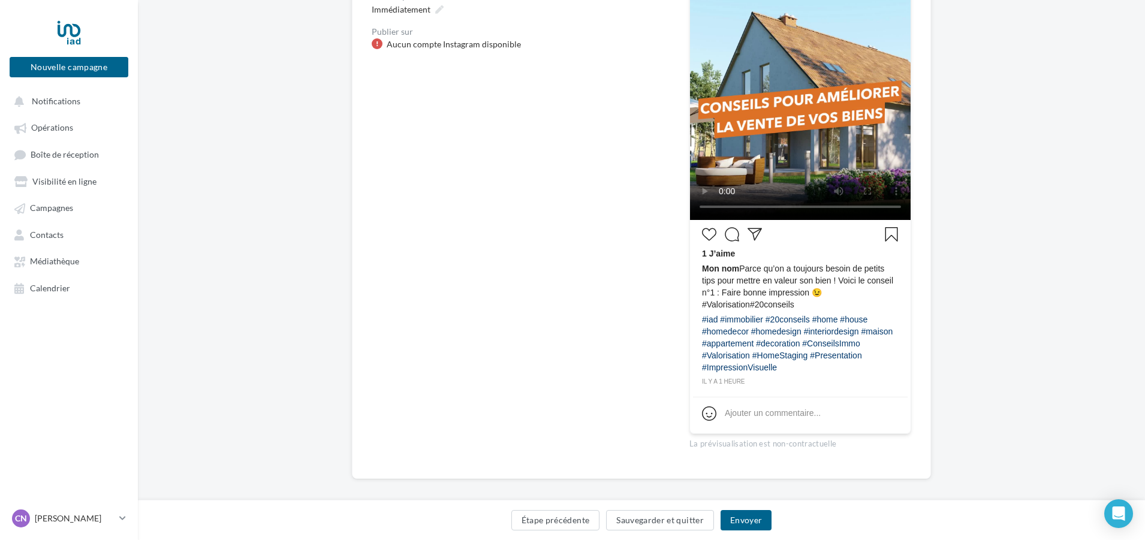
scroll to position [198, 0]
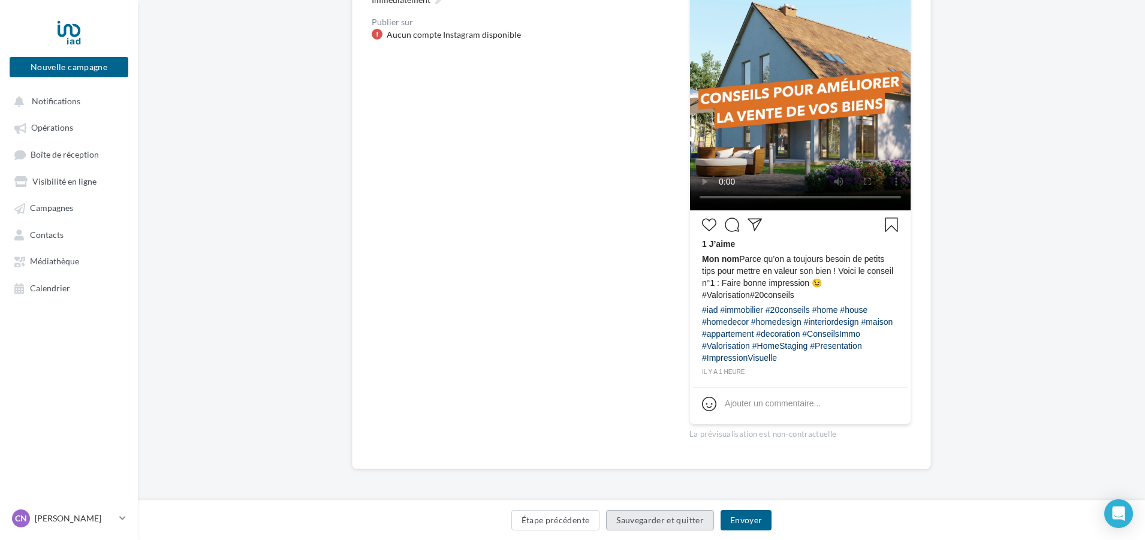
click at [657, 522] on button "Sauvegarder et quitter" at bounding box center [660, 520] width 108 height 20
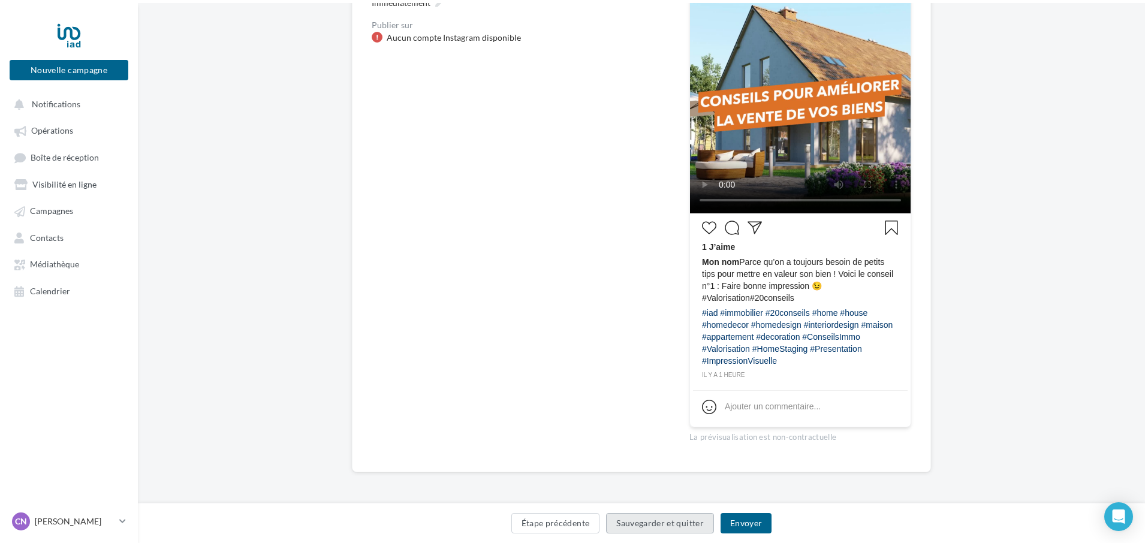
scroll to position [19, 0]
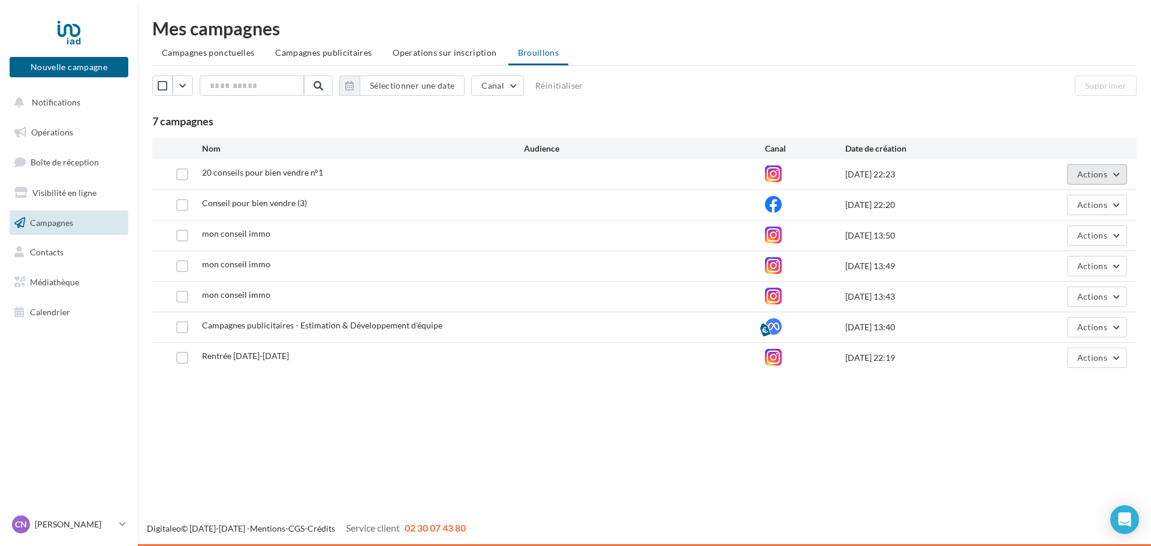
click at [1104, 177] on span "Actions" at bounding box center [1092, 174] width 30 height 10
click at [1037, 201] on button "Editer" at bounding box center [1067, 202] width 120 height 31
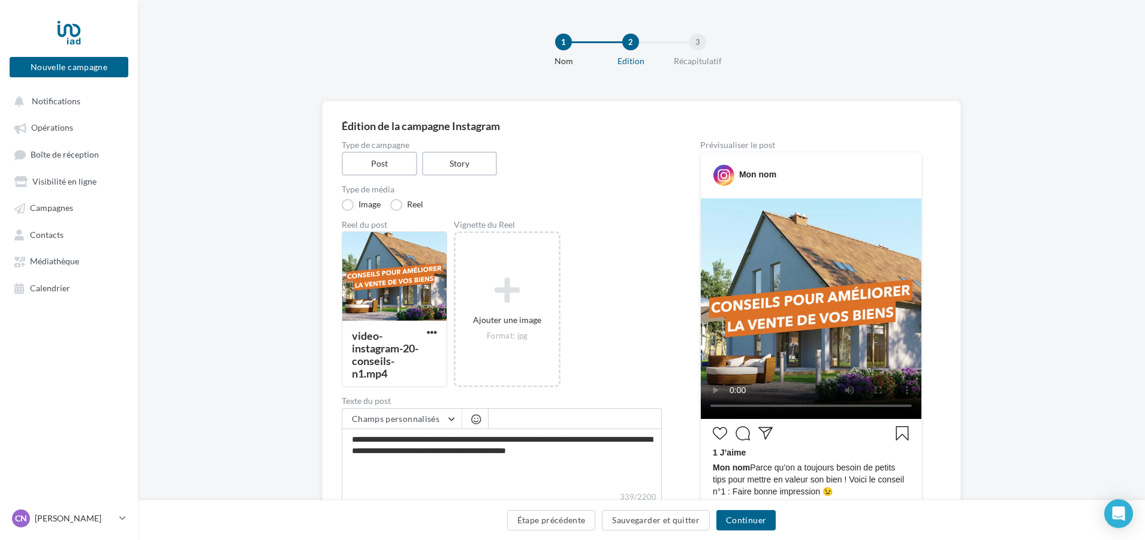
scroll to position [292, 0]
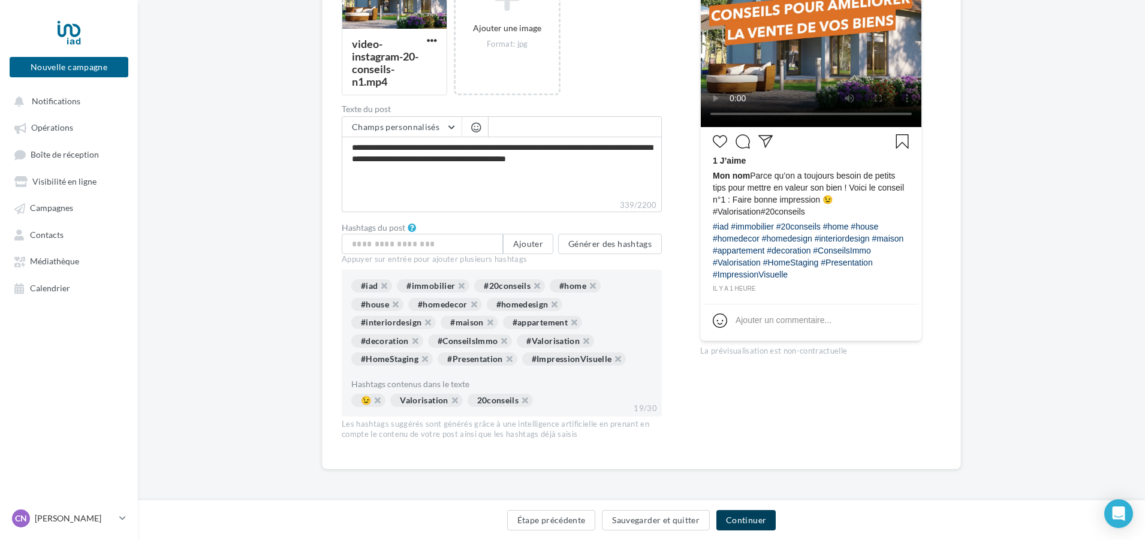
click at [754, 523] on button "Continuer" at bounding box center [745, 520] width 59 height 20
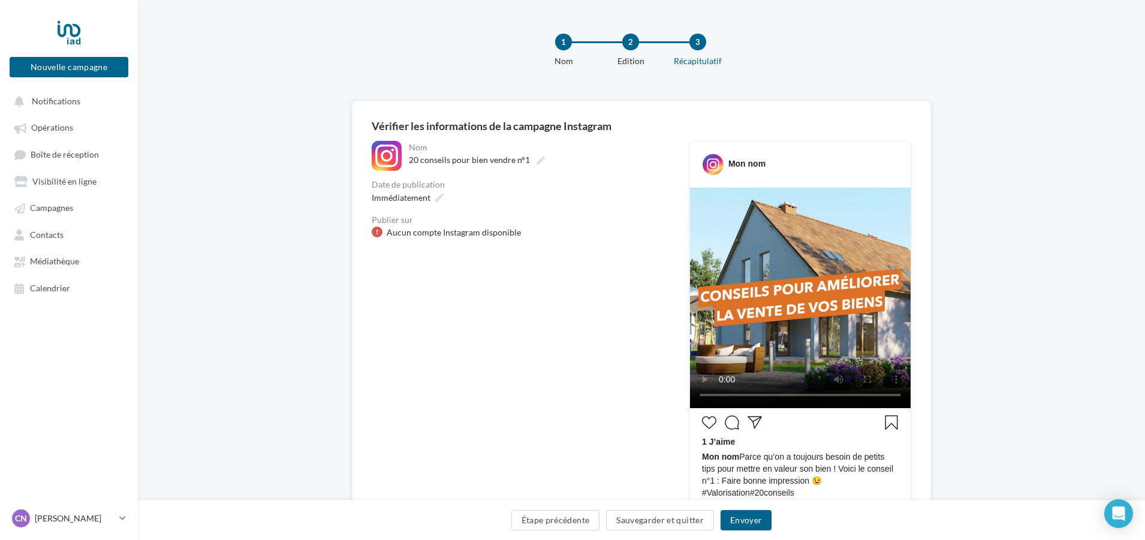
click at [396, 224] on div "Publier sur" at bounding box center [521, 220] width 299 height 8
click at [644, 524] on button "Sauvegarder et quitter" at bounding box center [660, 520] width 108 height 20
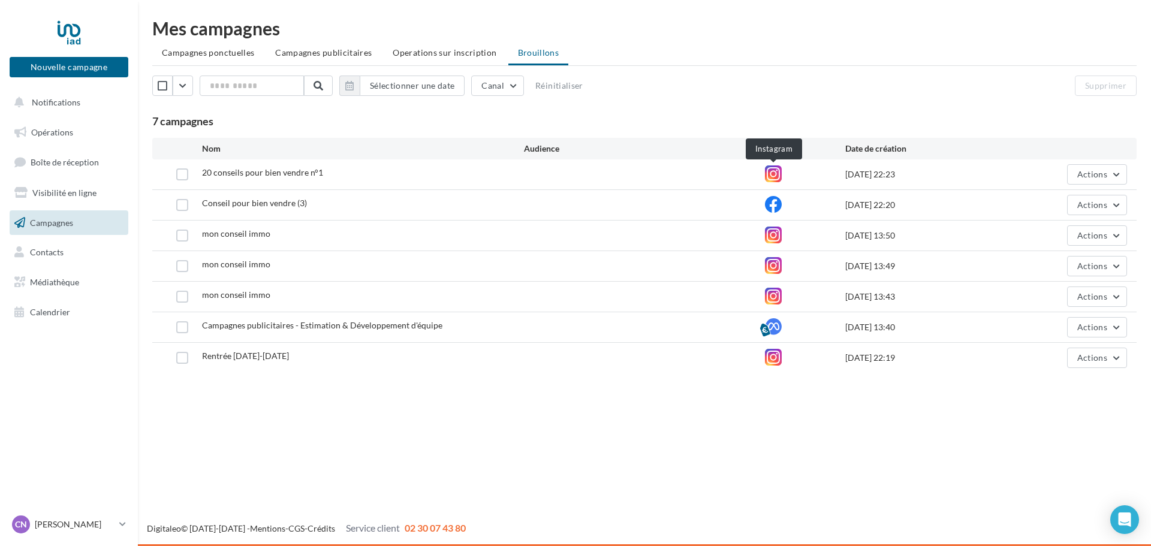
click at [773, 171] on icon at bounding box center [773, 173] width 17 height 17
click at [67, 192] on span "Visibilité en ligne" at bounding box center [64, 193] width 64 height 10
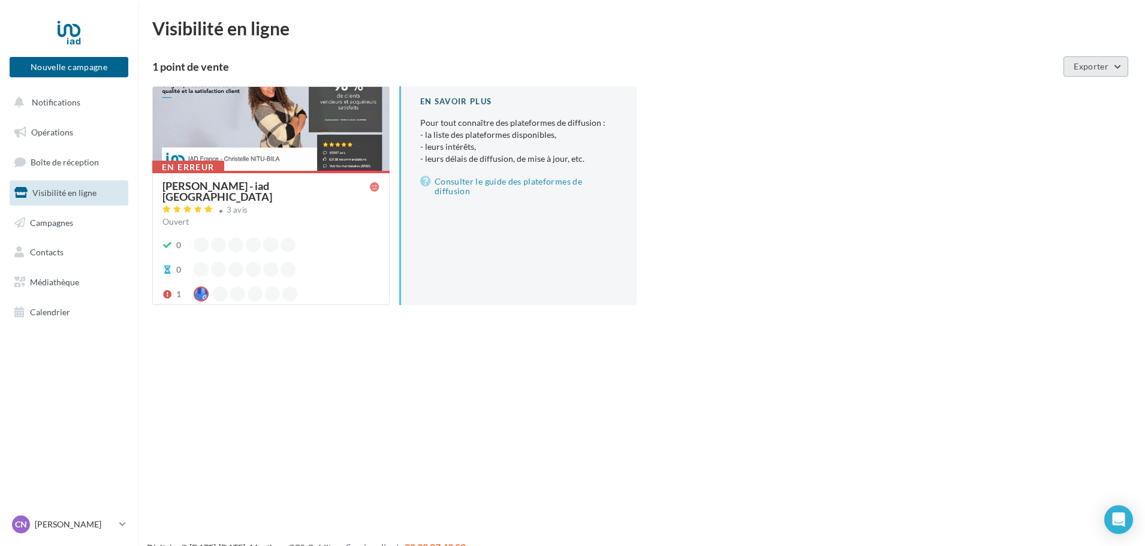
click at [1110, 69] on button "Exporter" at bounding box center [1095, 66] width 65 height 20
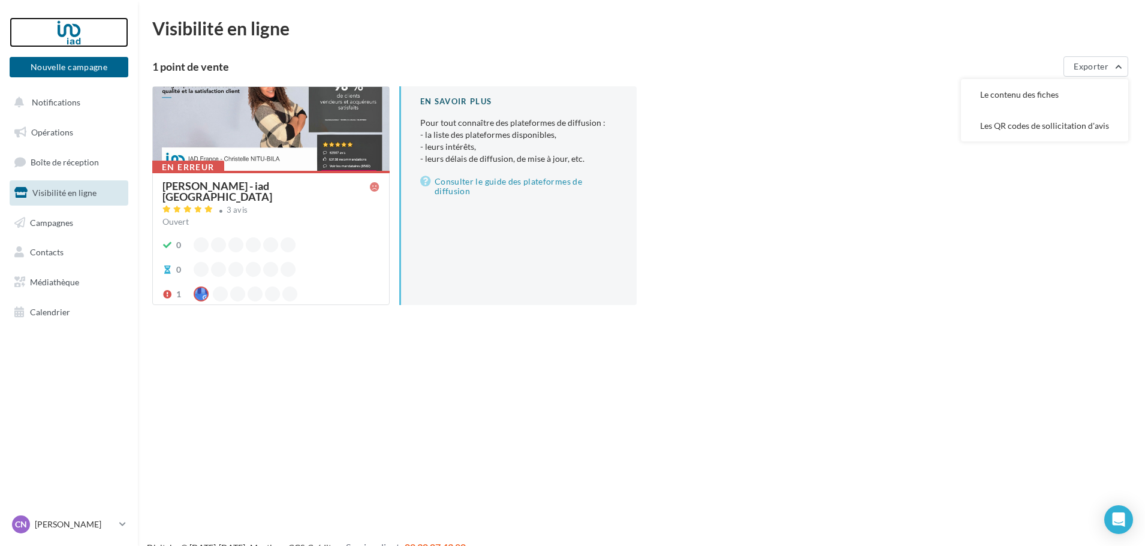
click at [70, 38] on div at bounding box center [69, 32] width 96 height 30
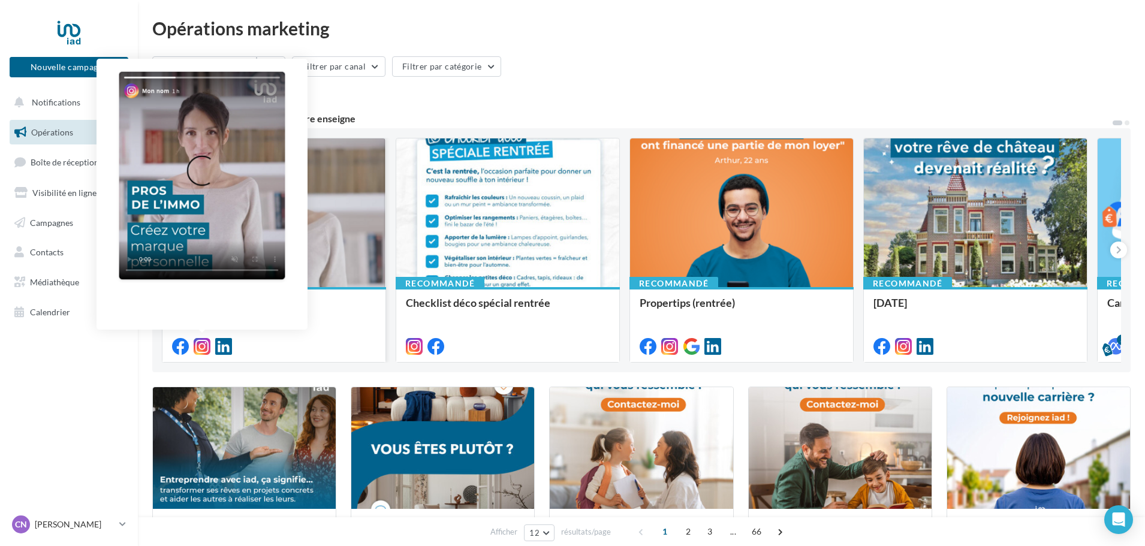
click at [201, 348] on icon at bounding box center [202, 346] width 17 height 17
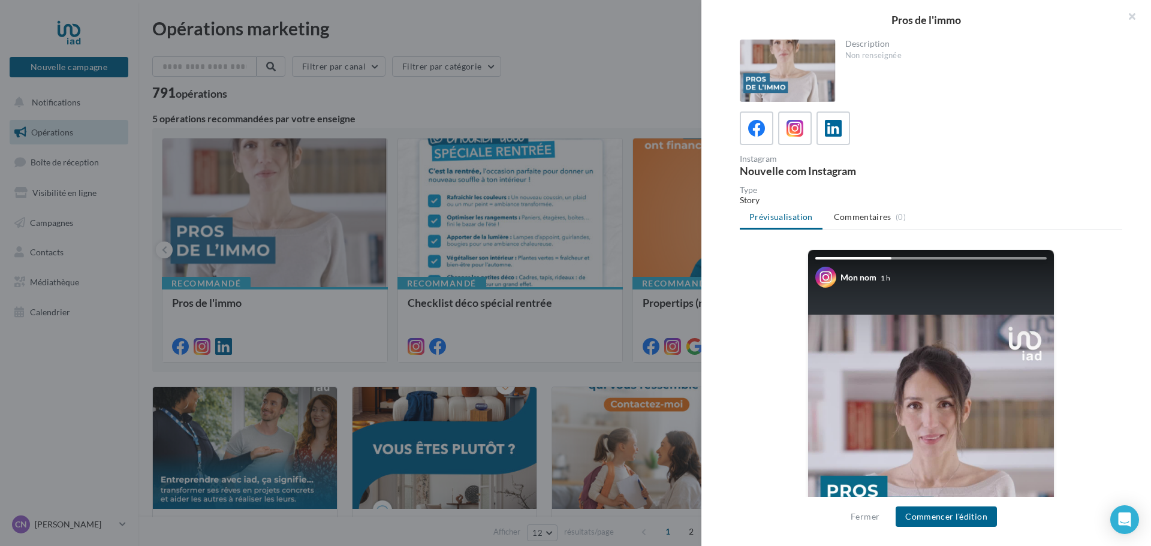
click at [107, 345] on div at bounding box center [575, 273] width 1151 height 546
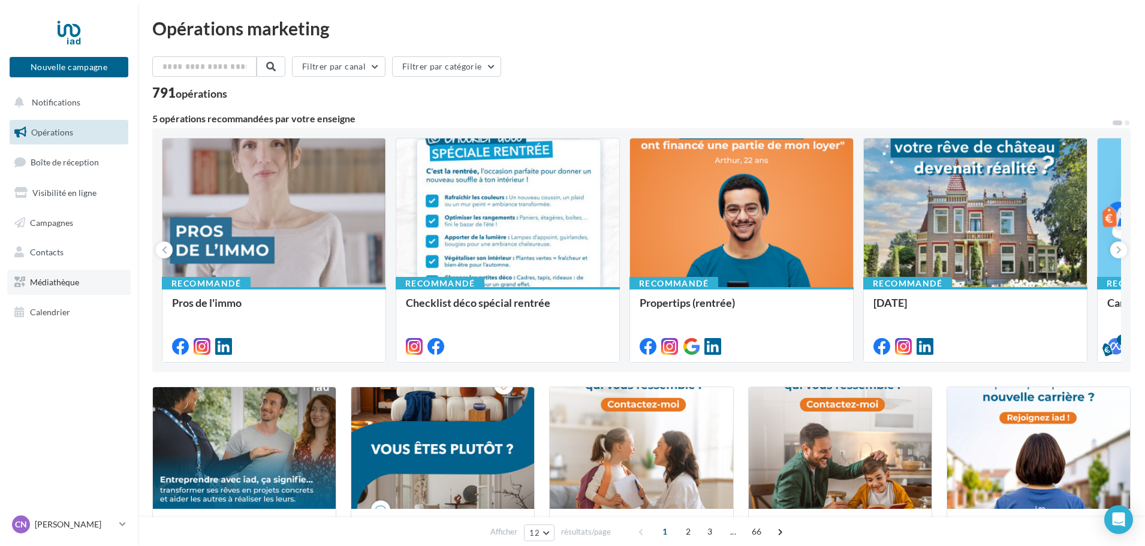
click at [40, 282] on span "Médiathèque" at bounding box center [54, 282] width 49 height 10
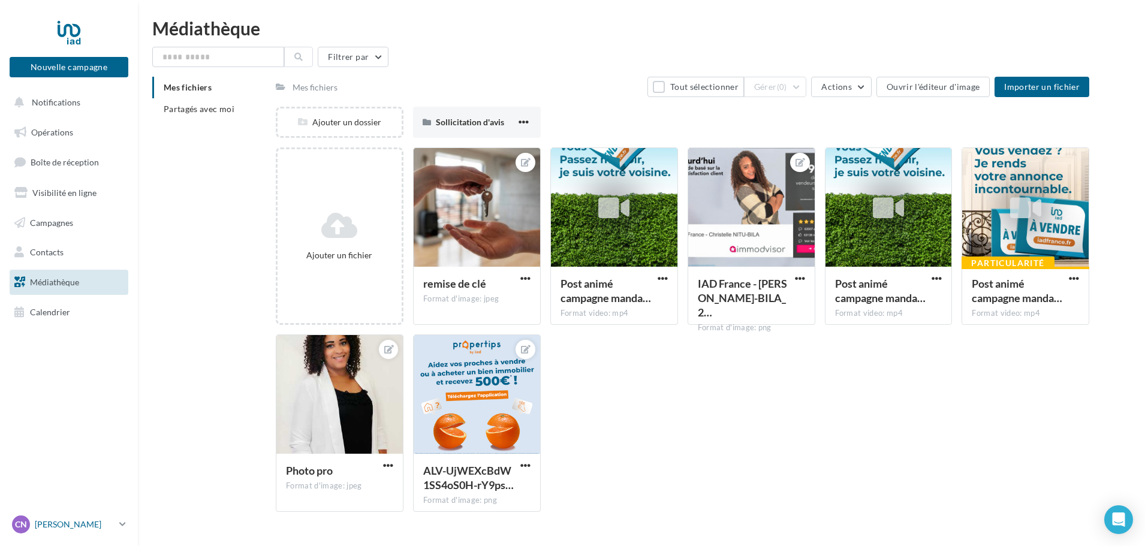
click at [106, 519] on p "[PERSON_NAME]" at bounding box center [75, 525] width 80 height 12
click at [95, 382] on link "Gérer mon compte" at bounding box center [99, 382] width 179 height 27
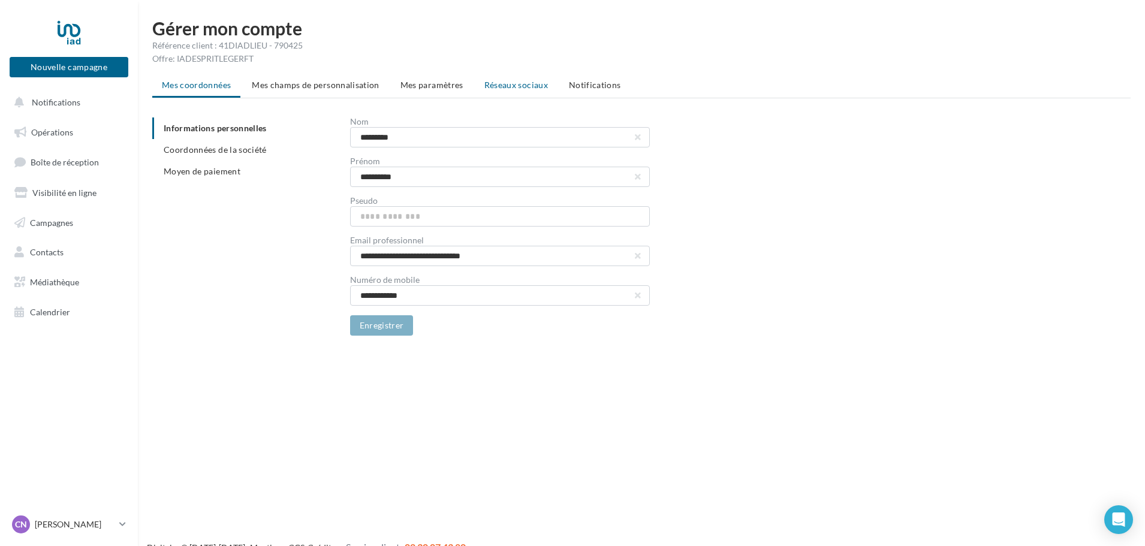
click at [513, 85] on span "Réseaux sociaux" at bounding box center [516, 85] width 64 height 10
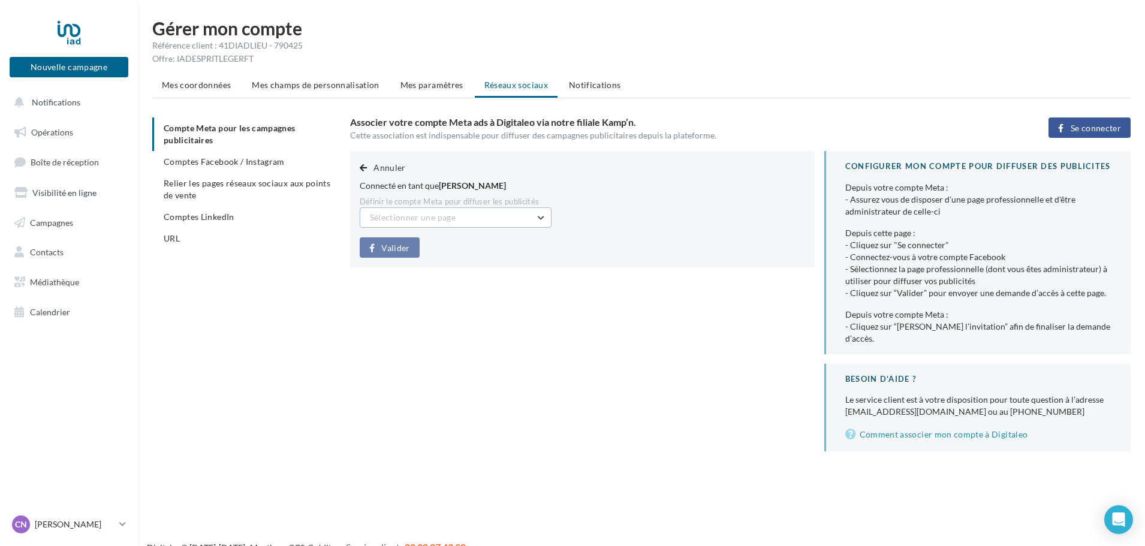
click at [534, 222] on button "Sélectionner une page" at bounding box center [456, 217] width 192 height 20
click at [534, 222] on input "text" at bounding box center [456, 217] width 192 height 20
click at [628, 230] on div "Annuler Connecté en tant que [PERSON_NAME] Définir le compte Meta pour diffuser…" at bounding box center [582, 209] width 465 height 116
click at [215, 159] on span "Comptes Facebook / Instagram" at bounding box center [224, 161] width 121 height 10
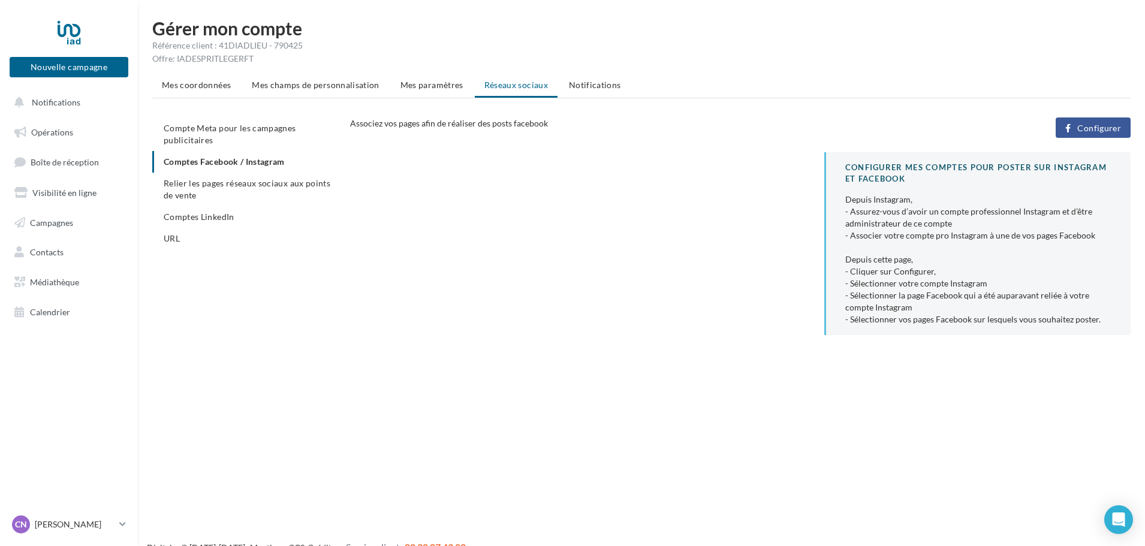
click at [1087, 126] on span "Configurer" at bounding box center [1099, 128] width 44 height 10
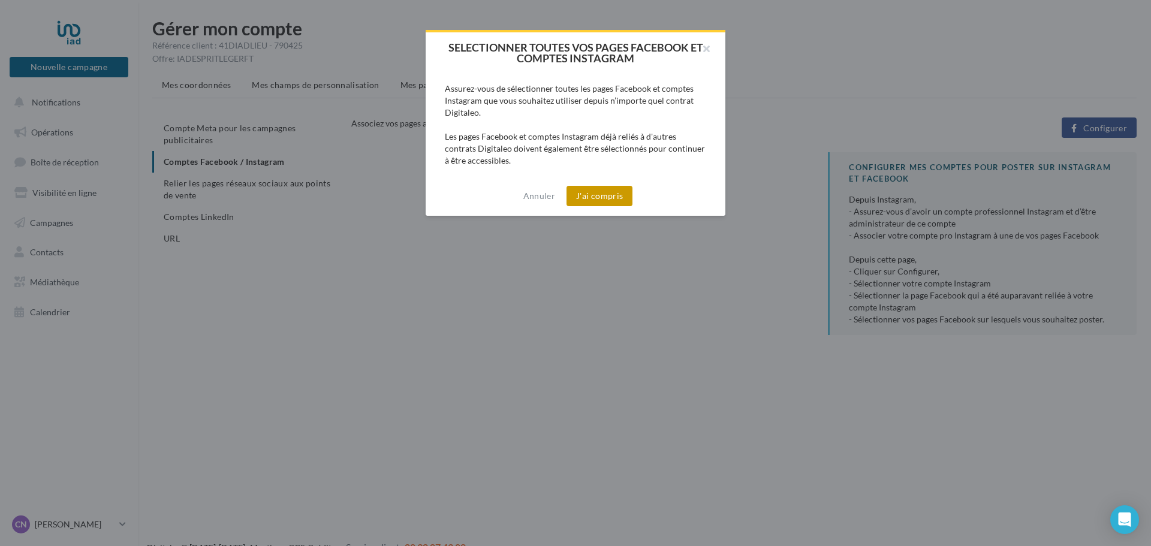
click at [602, 197] on button "J'ai compris" at bounding box center [600, 196] width 66 height 20
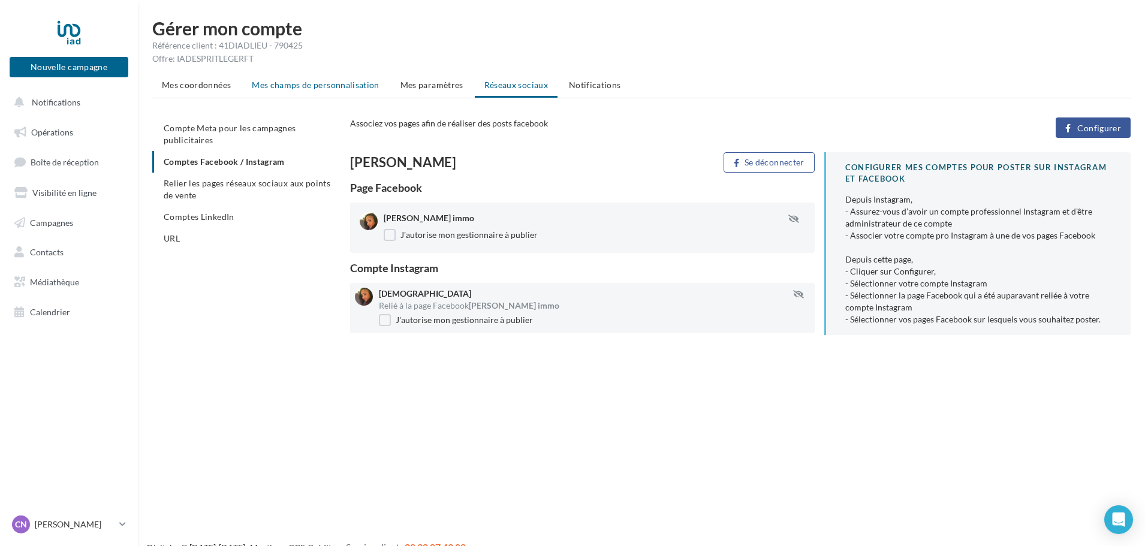
click at [334, 84] on span "Mes champs de personnalisation" at bounding box center [316, 85] width 128 height 10
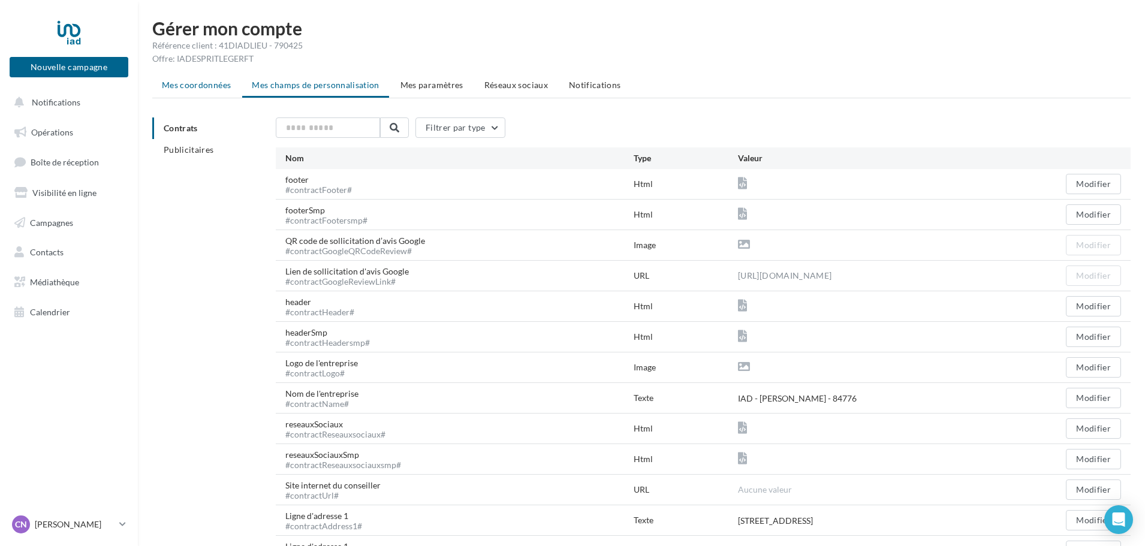
click at [184, 83] on span "Mes coordonnées" at bounding box center [196, 85] width 69 height 10
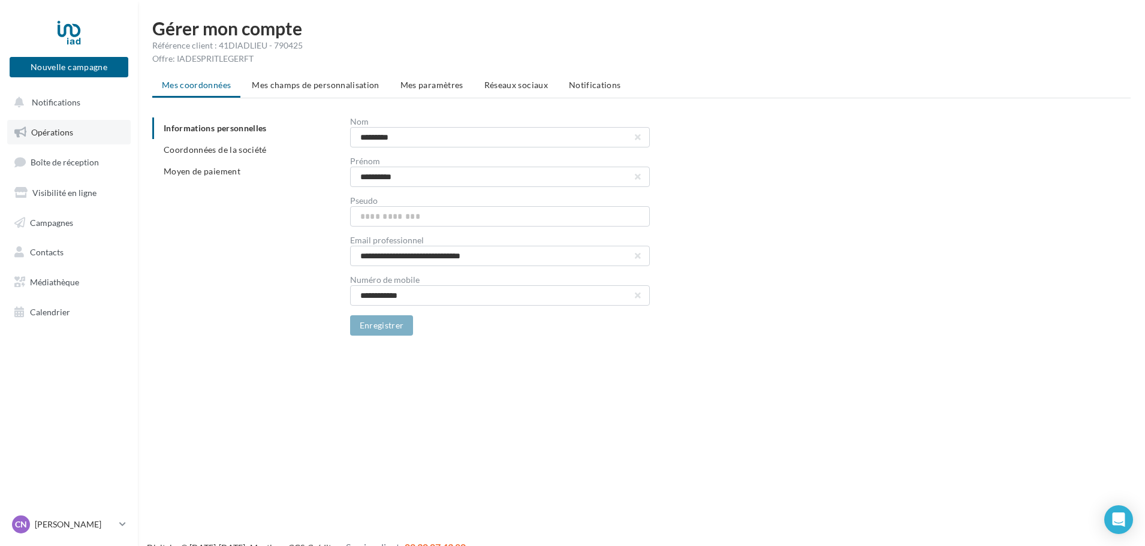
click at [87, 131] on link "Opérations" at bounding box center [68, 132] width 123 height 25
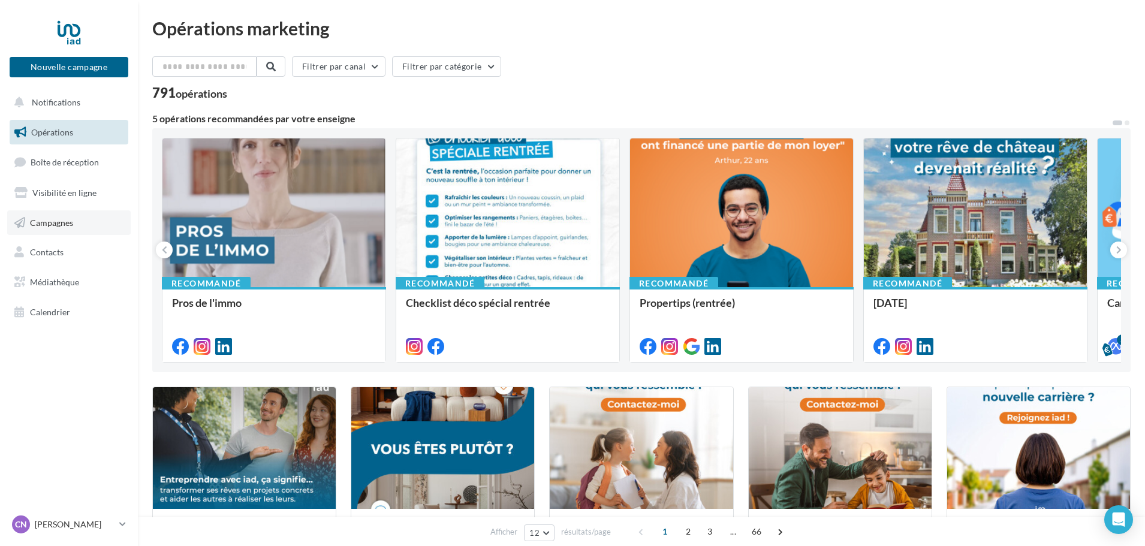
click at [56, 221] on span "Campagnes" at bounding box center [51, 222] width 43 height 10
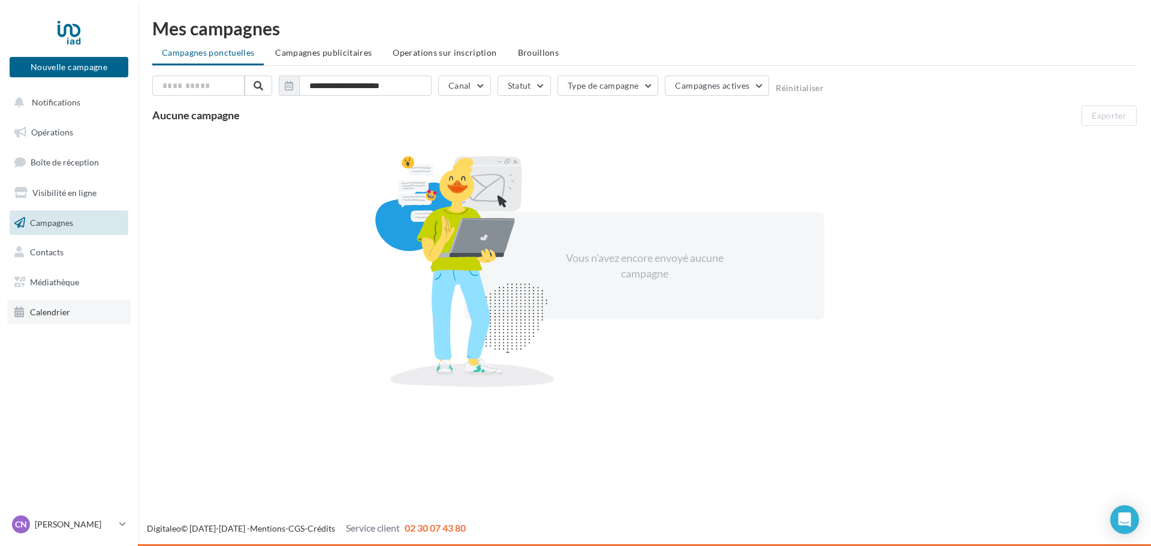
click at [55, 314] on span "Calendrier" at bounding box center [50, 312] width 40 height 10
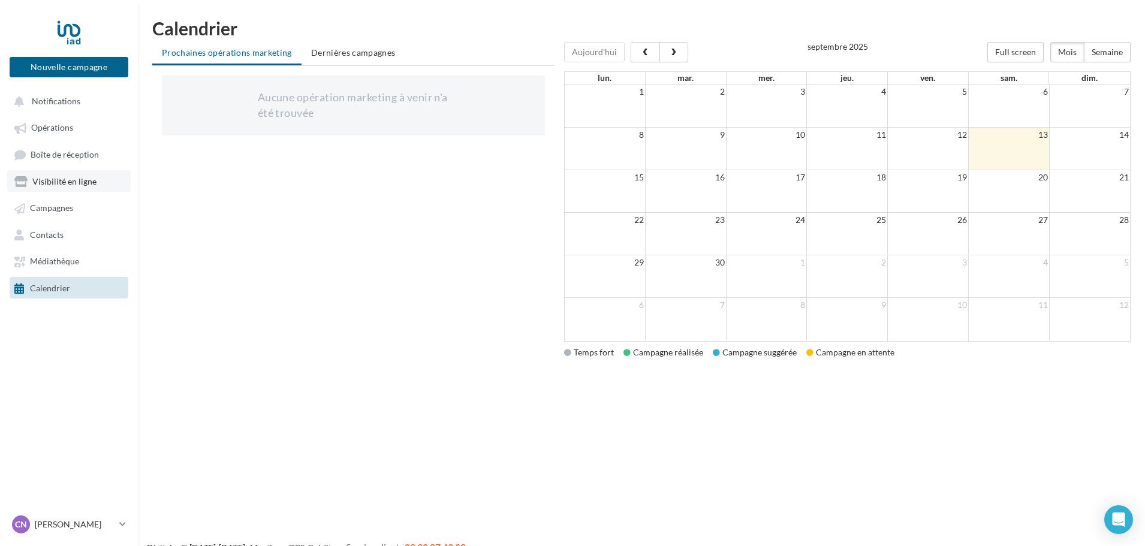
click at [55, 180] on span "Visibilité en ligne" at bounding box center [64, 181] width 64 height 10
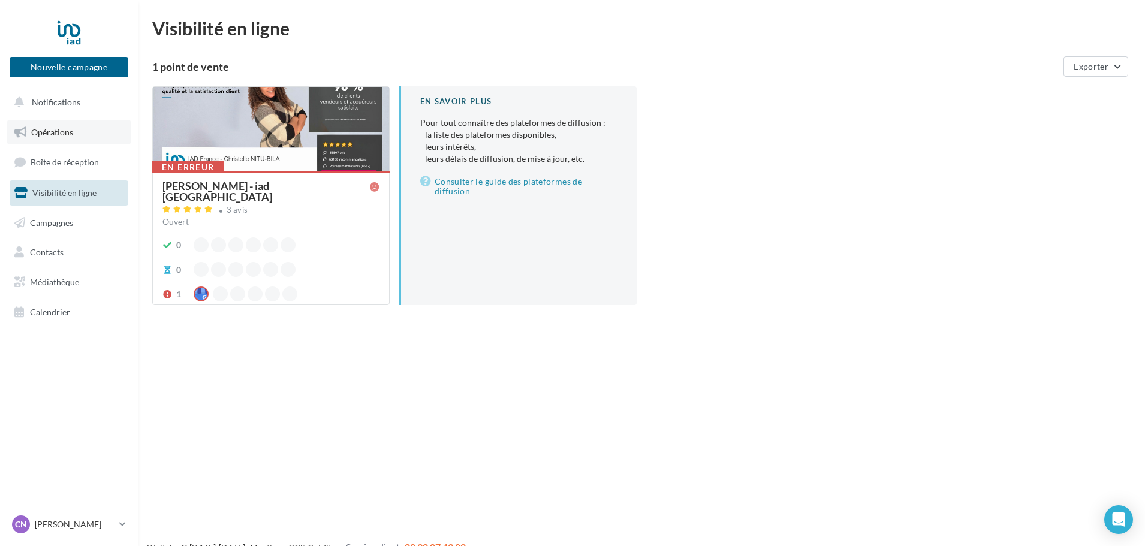
click at [65, 138] on link "Opérations" at bounding box center [68, 132] width 123 height 25
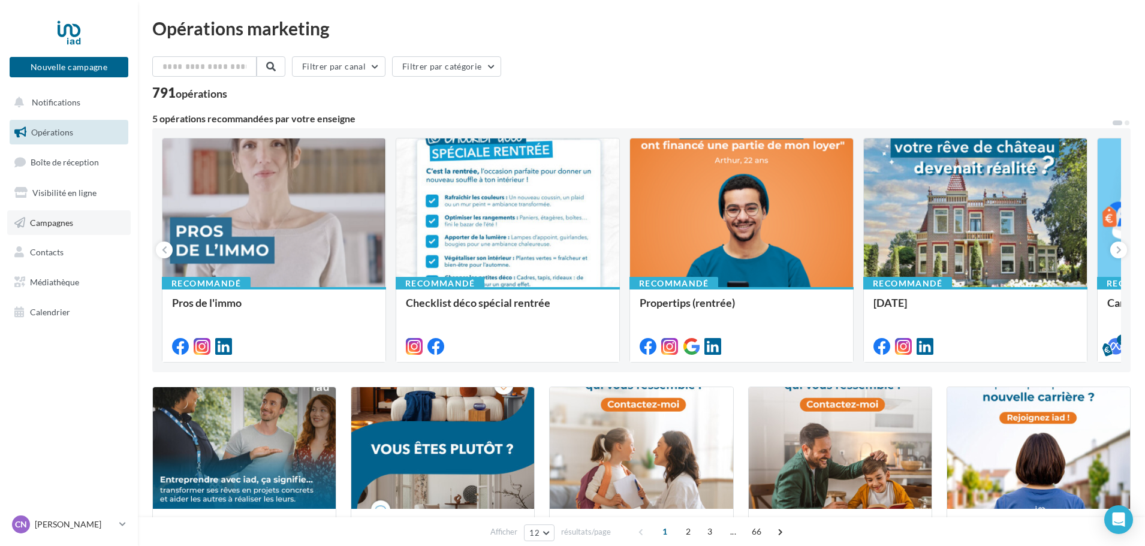
click at [26, 221] on link "Campagnes" at bounding box center [68, 222] width 123 height 25
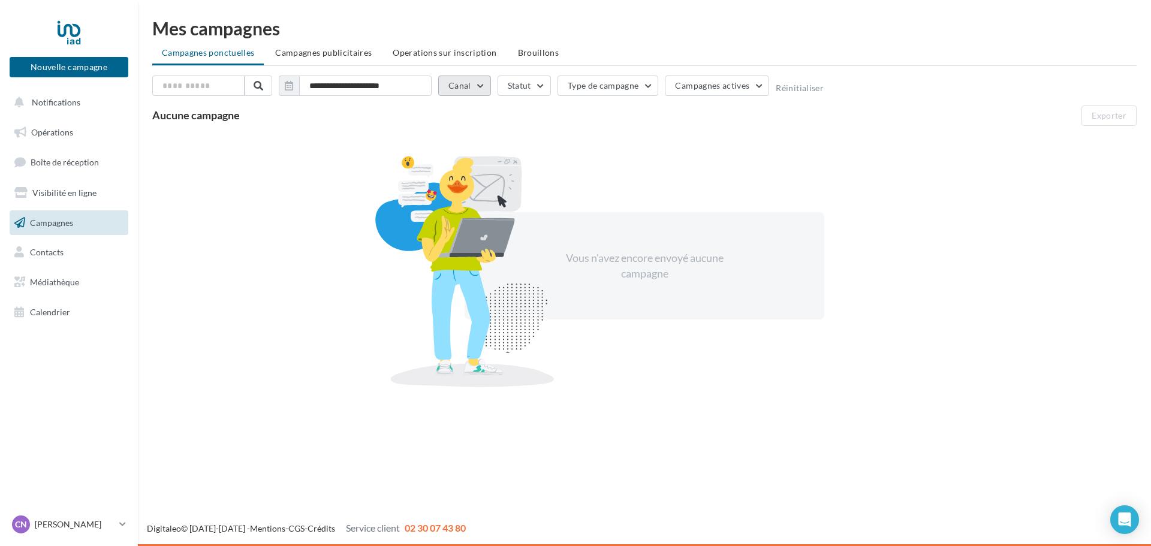
click at [485, 85] on button "Canal" at bounding box center [464, 86] width 53 height 20
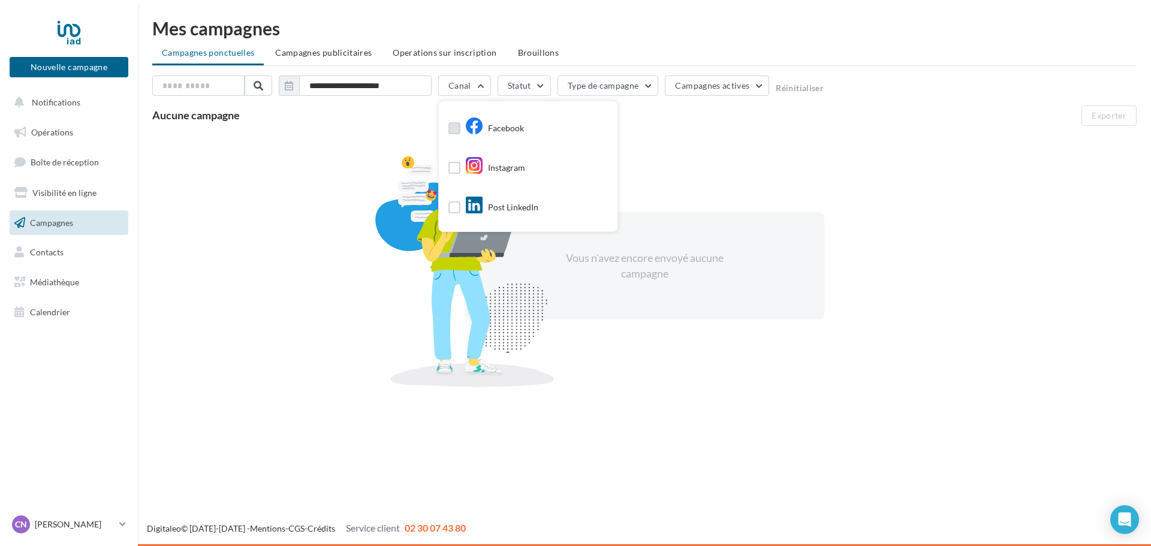
click at [454, 126] on label at bounding box center [454, 128] width 12 height 12
click at [452, 170] on label at bounding box center [454, 168] width 12 height 12
click at [607, 85] on button "Type de campagne" at bounding box center [618, 86] width 101 height 20
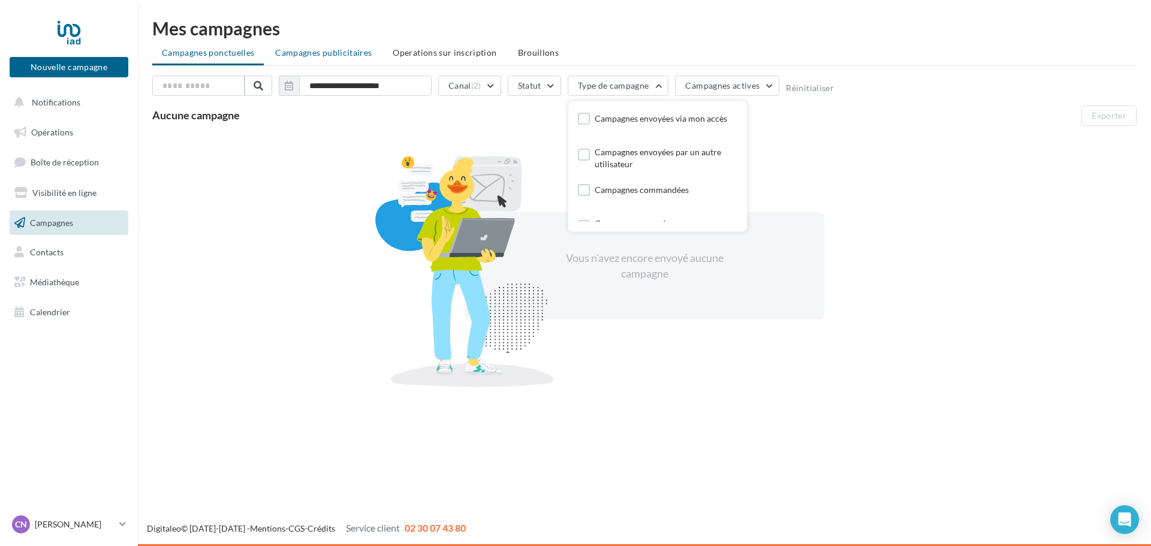
click at [347, 52] on span "Campagnes publicitaires" at bounding box center [323, 52] width 97 height 10
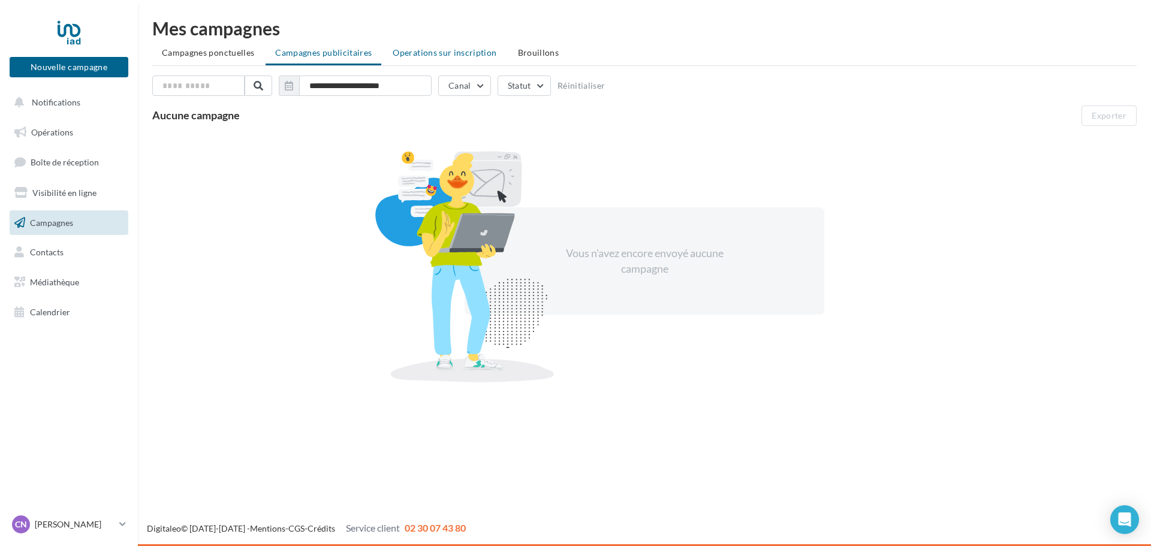
click at [448, 53] on span "Operations sur inscription" at bounding box center [445, 52] width 104 height 10
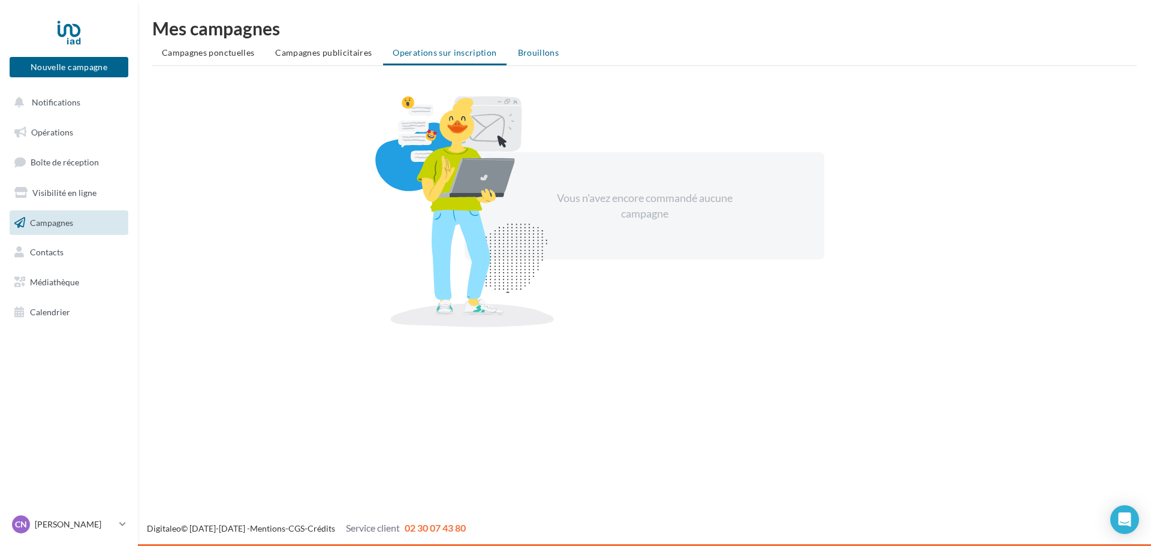
click at [528, 49] on span "Brouillons" at bounding box center [538, 52] width 41 height 10
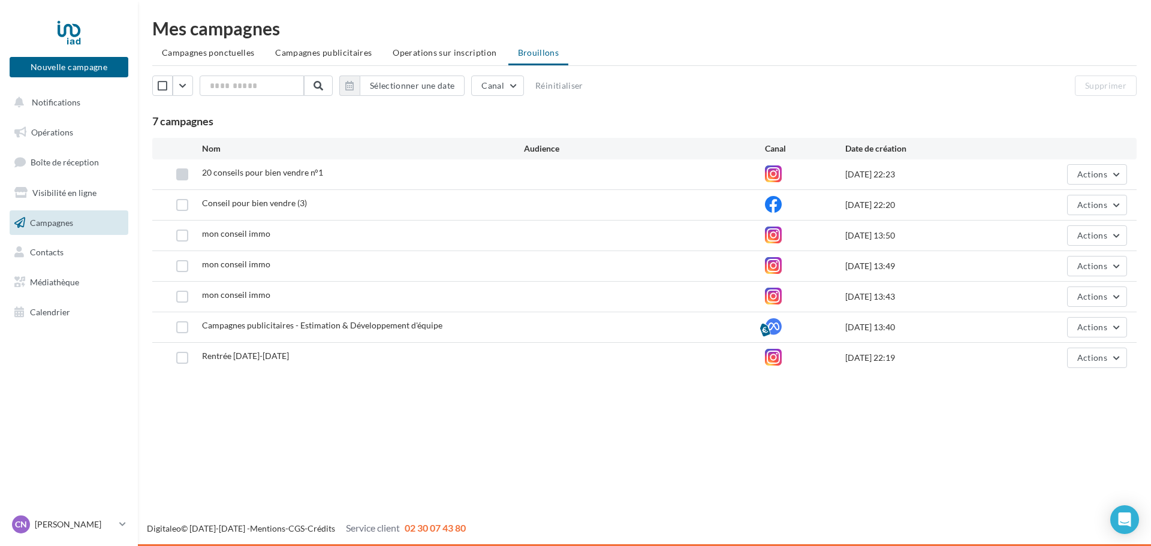
click at [184, 170] on label at bounding box center [182, 174] width 12 height 12
click at [1122, 178] on button "Actions" at bounding box center [1097, 174] width 60 height 20
click at [1045, 201] on button "Editer" at bounding box center [1067, 202] width 120 height 31
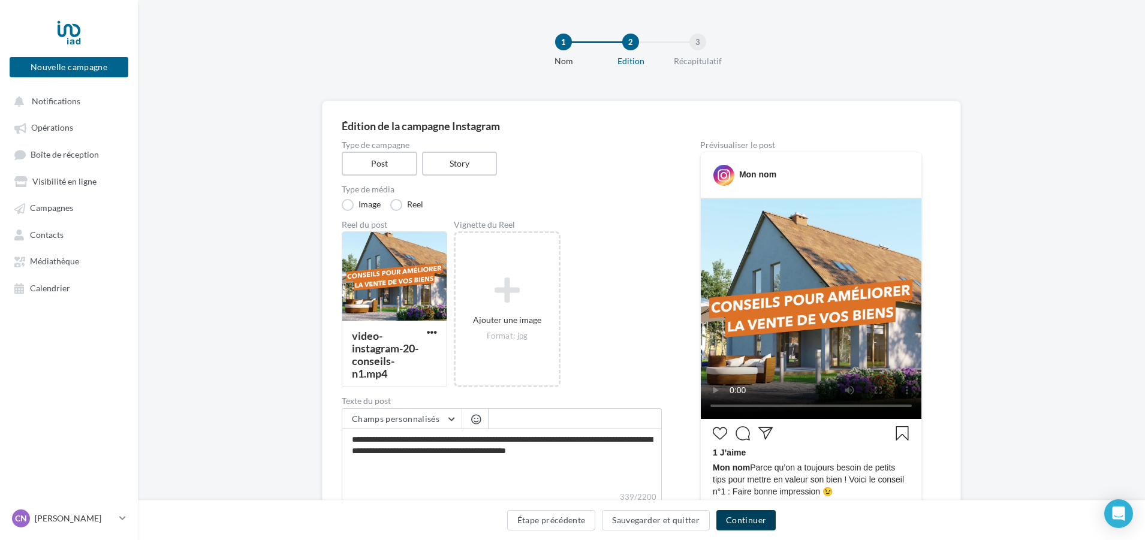
click at [760, 521] on button "Continuer" at bounding box center [745, 520] width 59 height 20
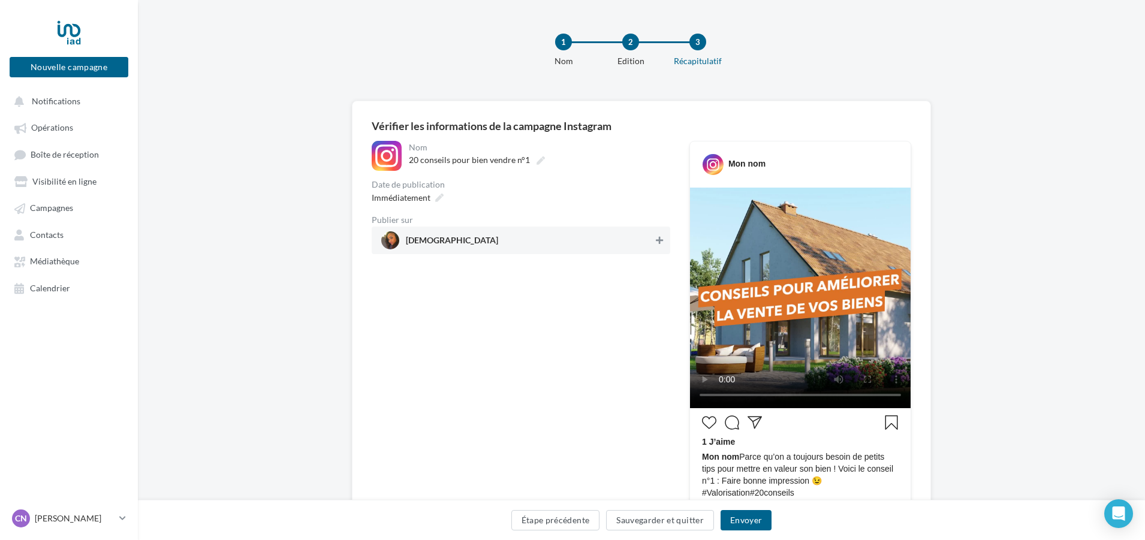
click at [656, 242] on icon at bounding box center [659, 240] width 7 height 8
click at [739, 459] on span "Mon nom" at bounding box center [720, 457] width 37 height 10
click at [733, 522] on button "Envoyer" at bounding box center [746, 520] width 51 height 20
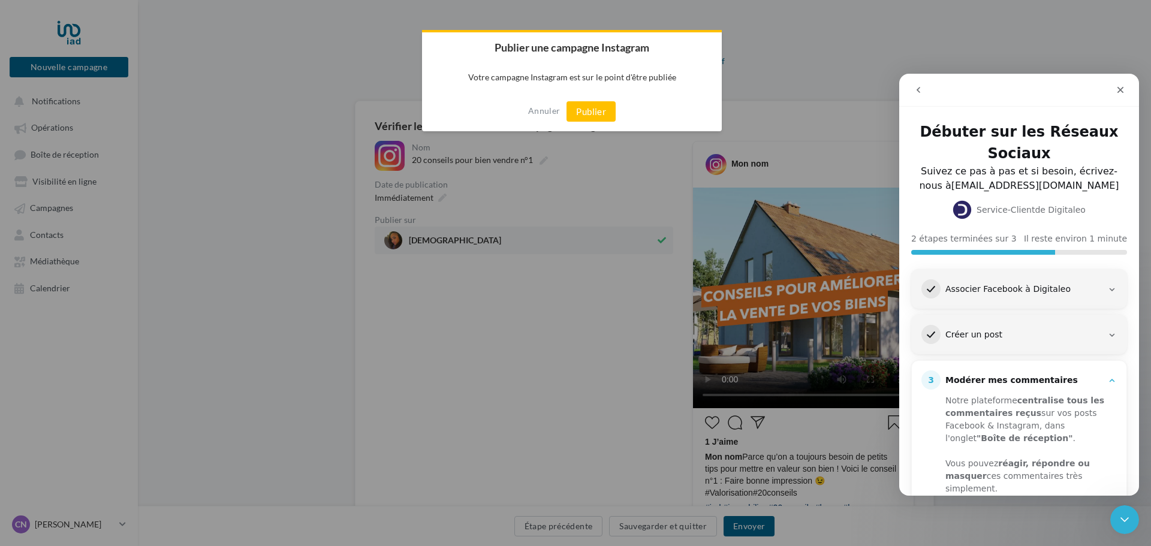
scroll to position [101, 0]
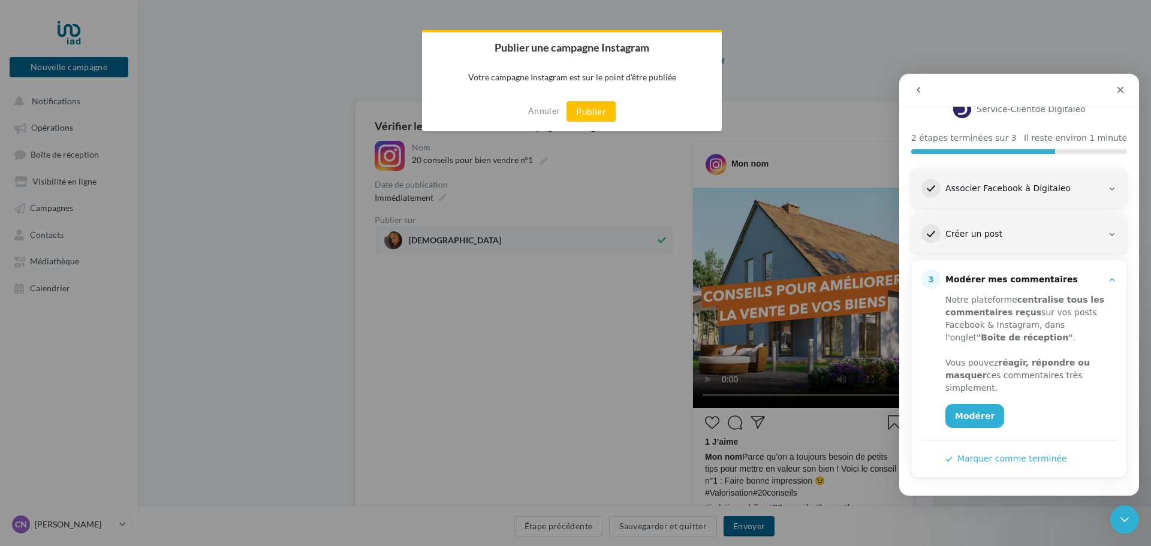
click at [1098, 188] on h3 "Associer Facebook à Digitaleo" at bounding box center [1024, 189] width 167 height 12
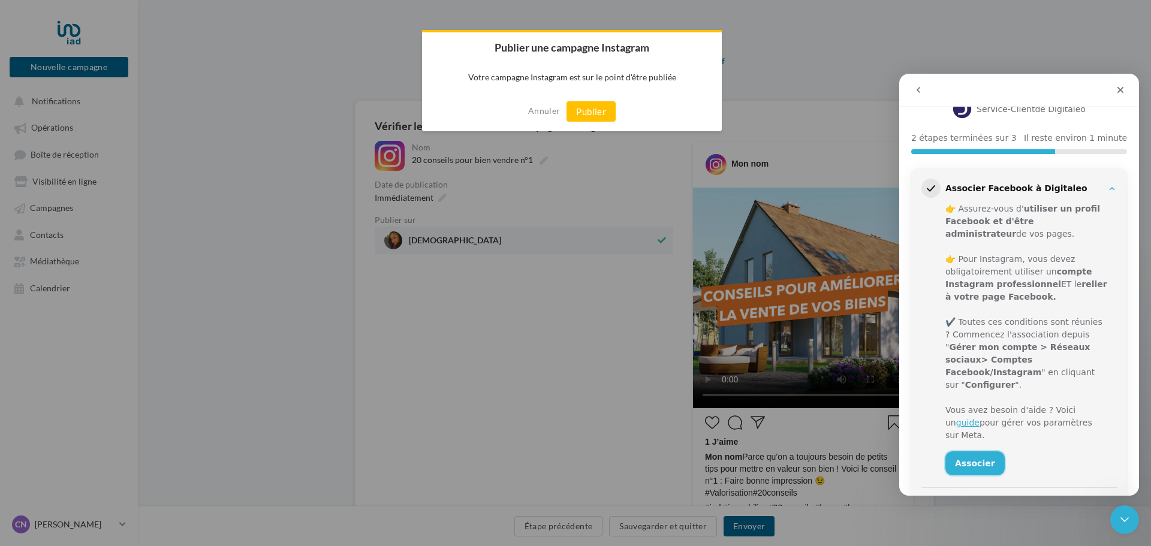
click at [968, 451] on link "Associer" at bounding box center [974, 463] width 59 height 24
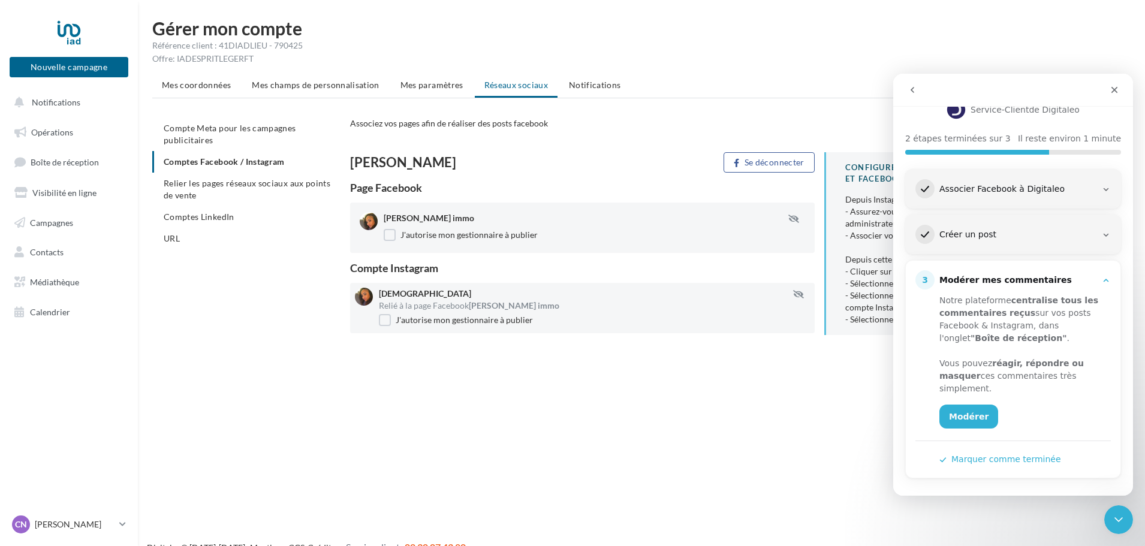
scroll to position [101, 0]
click at [1101, 231] on icon "Intercom Messenger" at bounding box center [1106, 235] width 10 height 10
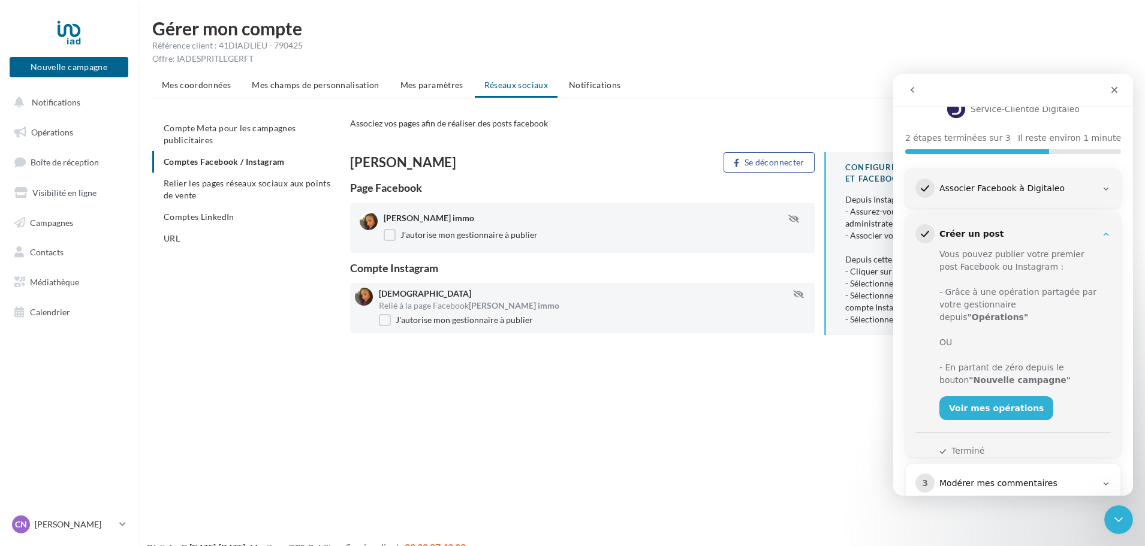
click at [1101, 231] on icon "Intercom Messenger" at bounding box center [1106, 235] width 10 height 10
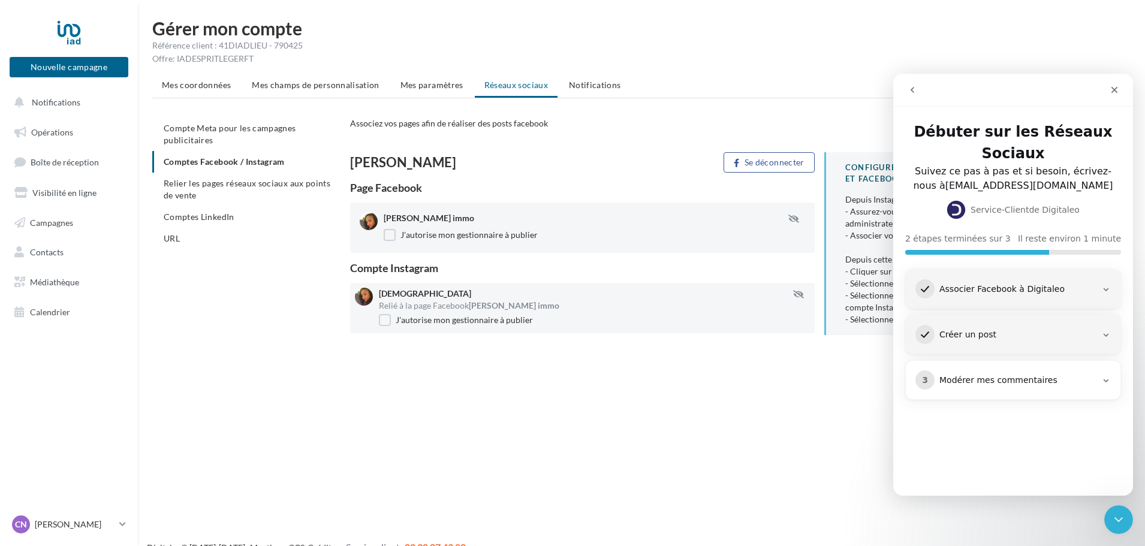
scroll to position [0, 0]
click at [1116, 519] on icon "Fermer le Messenger Intercom" at bounding box center [1117, 518] width 8 height 5
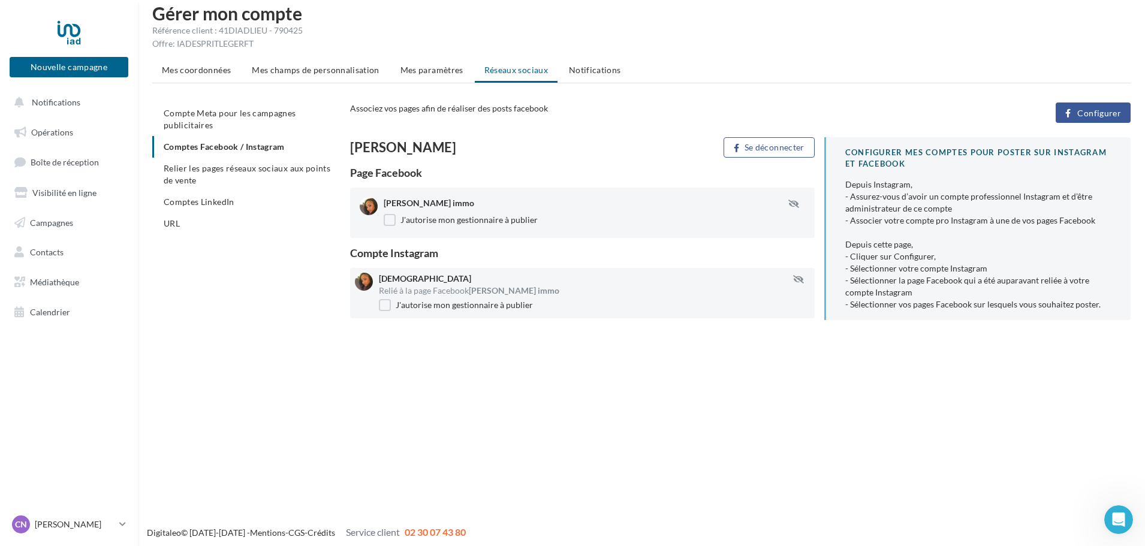
scroll to position [19, 0]
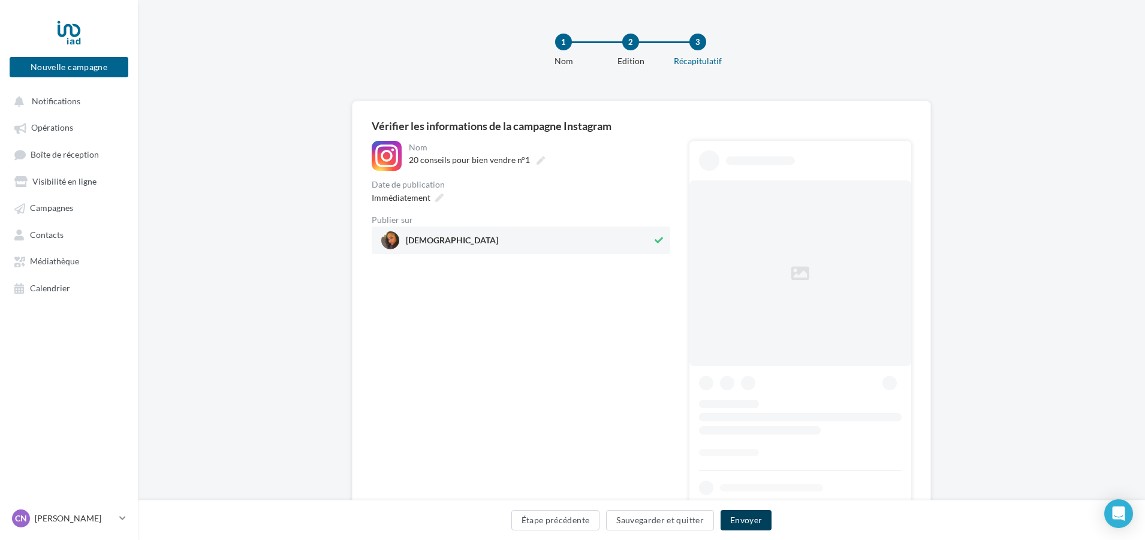
click at [756, 516] on button "Envoyer" at bounding box center [746, 520] width 51 height 20
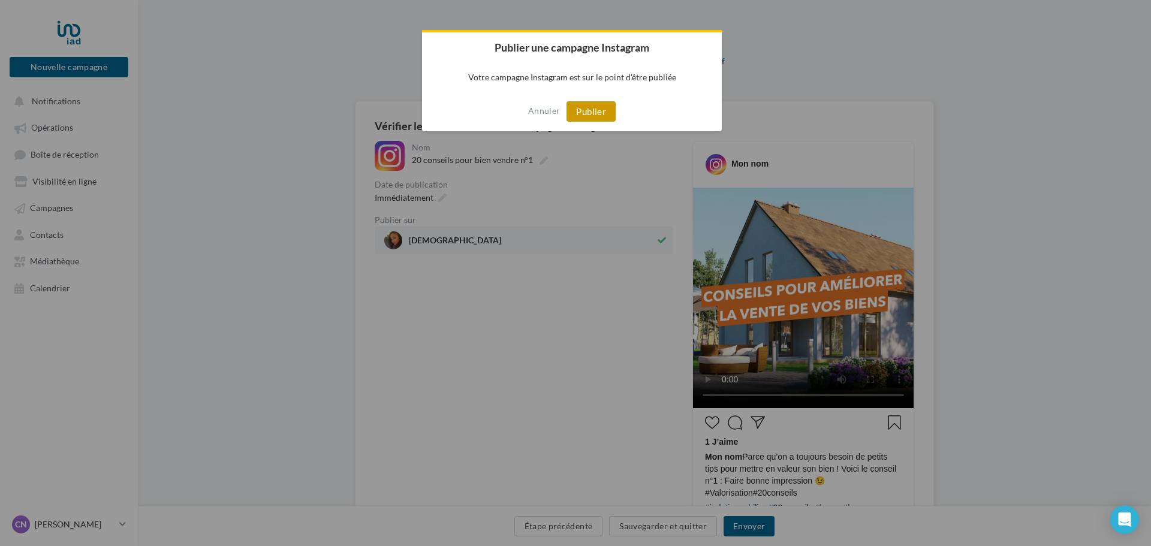
click at [584, 114] on button "Publier" at bounding box center [591, 111] width 49 height 20
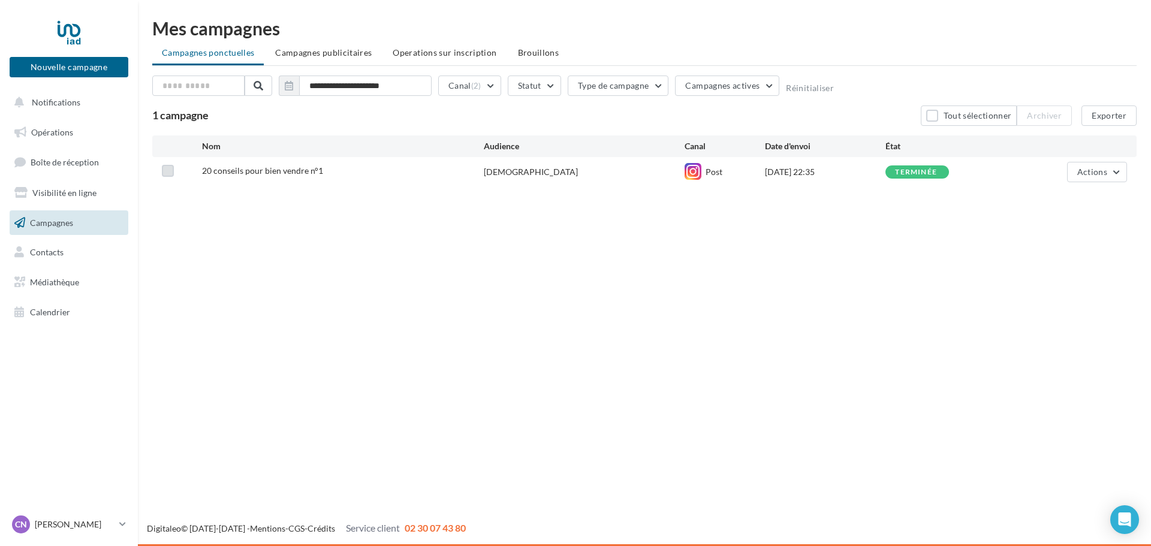
click at [171, 170] on label at bounding box center [168, 171] width 12 height 12
